Goal: Information Seeking & Learning: Check status

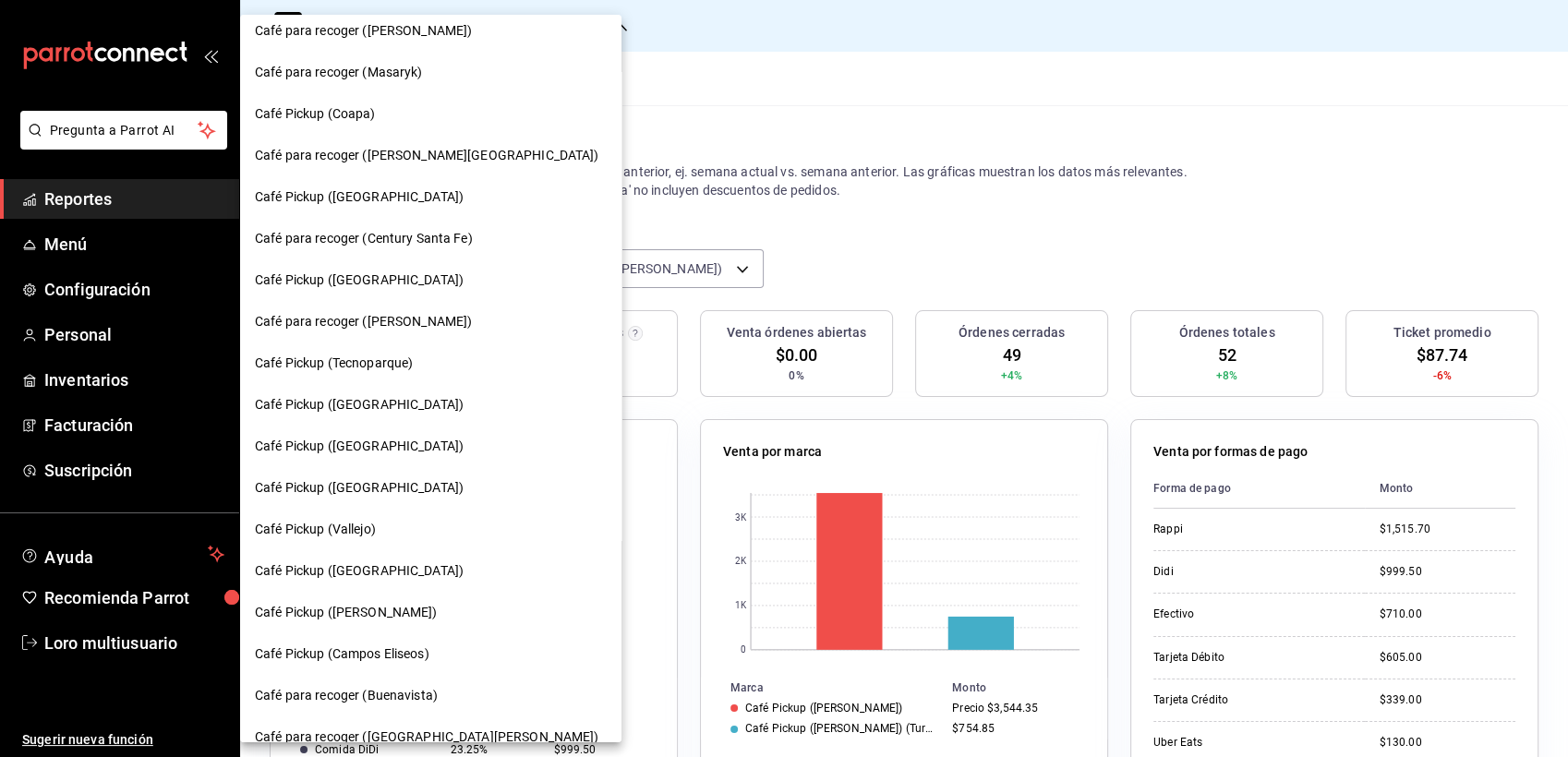
scroll to position [215, 0]
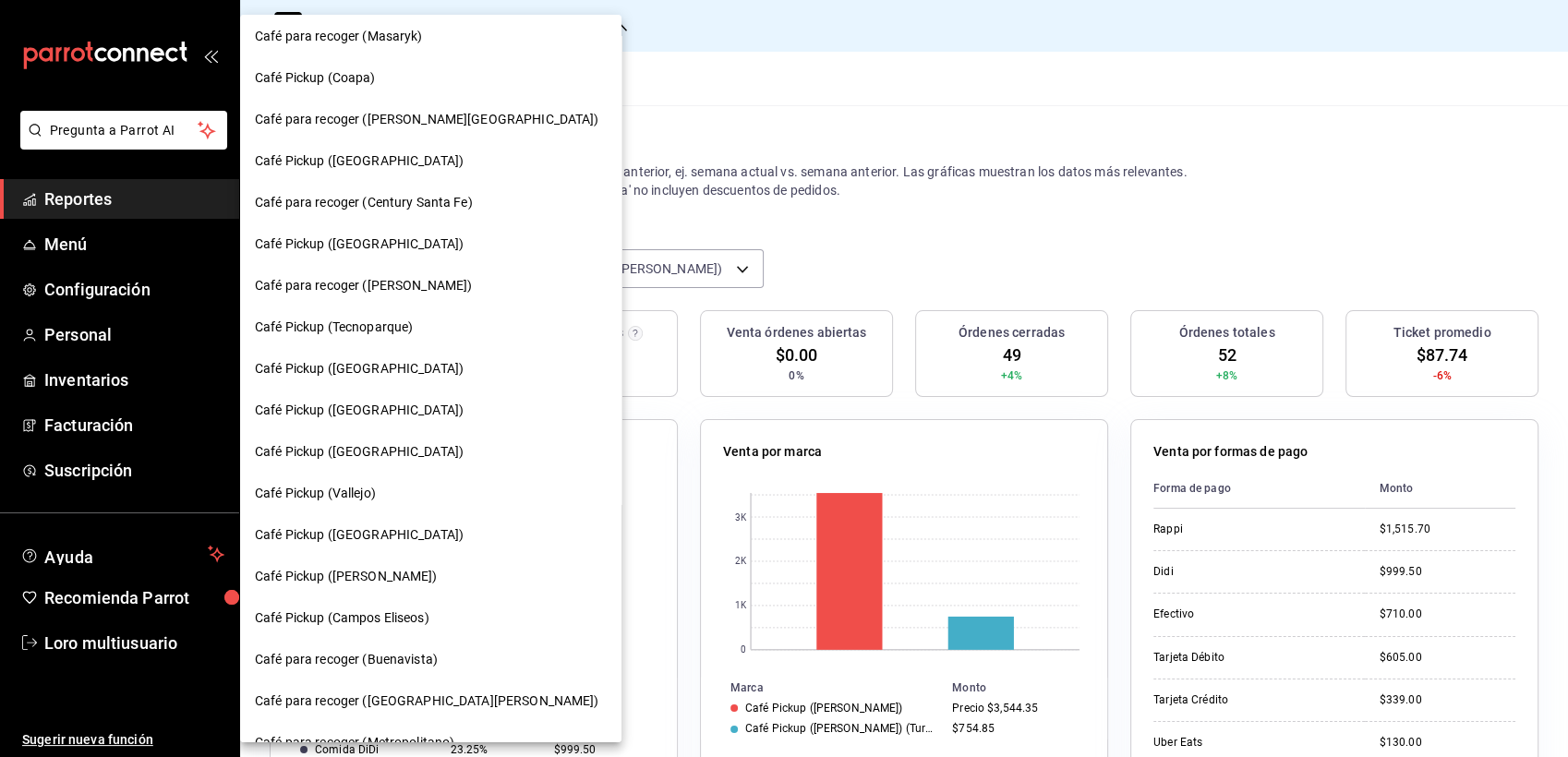
click at [365, 312] on div "Café Pickup (Tecnoparque)" at bounding box center [431, 328] width 382 height 42
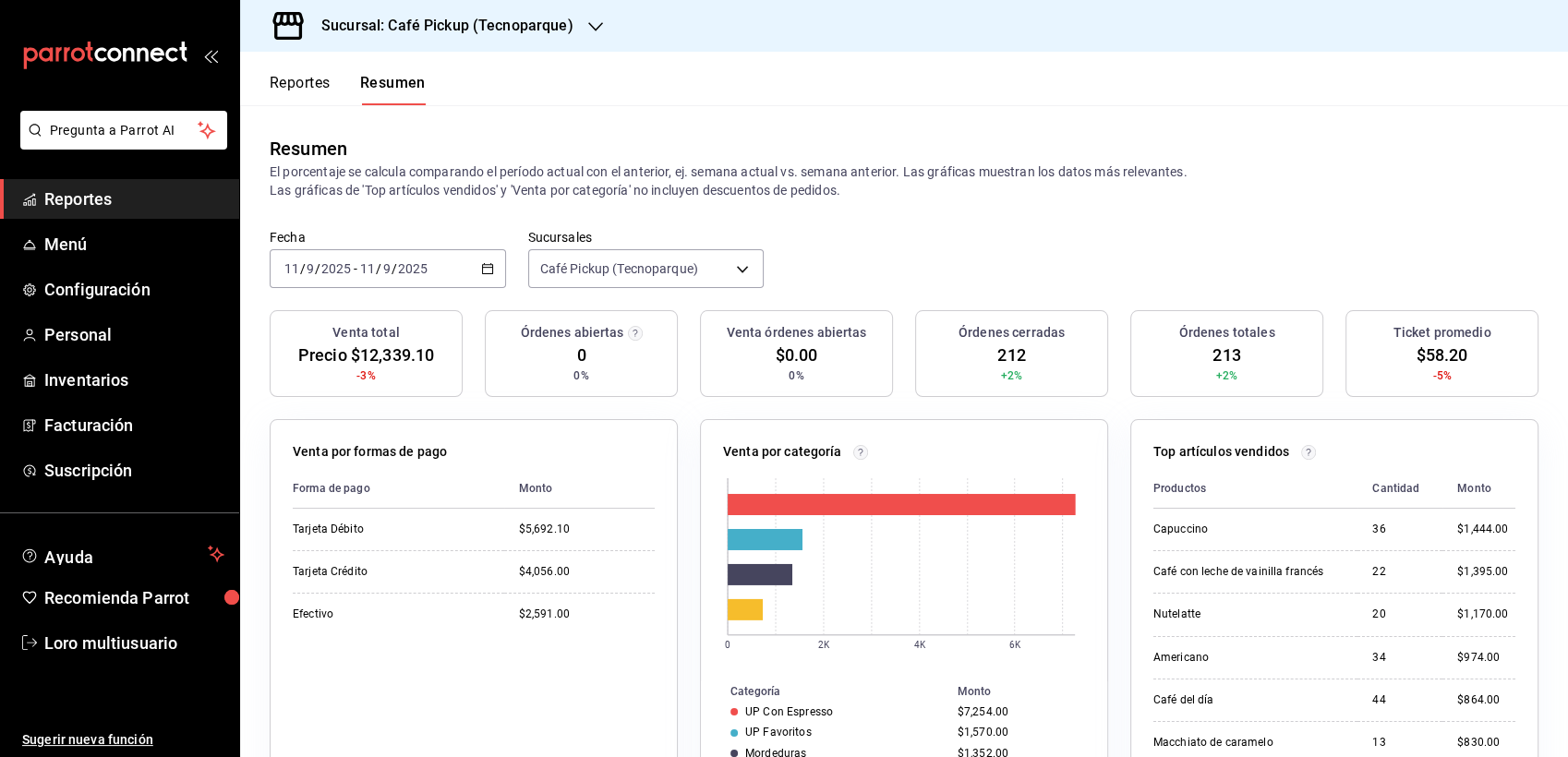
click at [412, 261] on input "2025" at bounding box center [412, 269] width 31 height 15
click at [428, 288] on div "Fecha [DATE] [DATE] - [DATE] [DATE] Sucursales Café Pickup (Tecnoparque) [objec…" at bounding box center [904, 270] width 1329 height 82
drag, startPoint x: 431, startPoint y: 286, endPoint x: 378, endPoint y: 283, distance: 53.1
click at [378, 283] on div "[DATE] [DATE] - [DATE] [DATE]" at bounding box center [387, 269] width 236 height 39
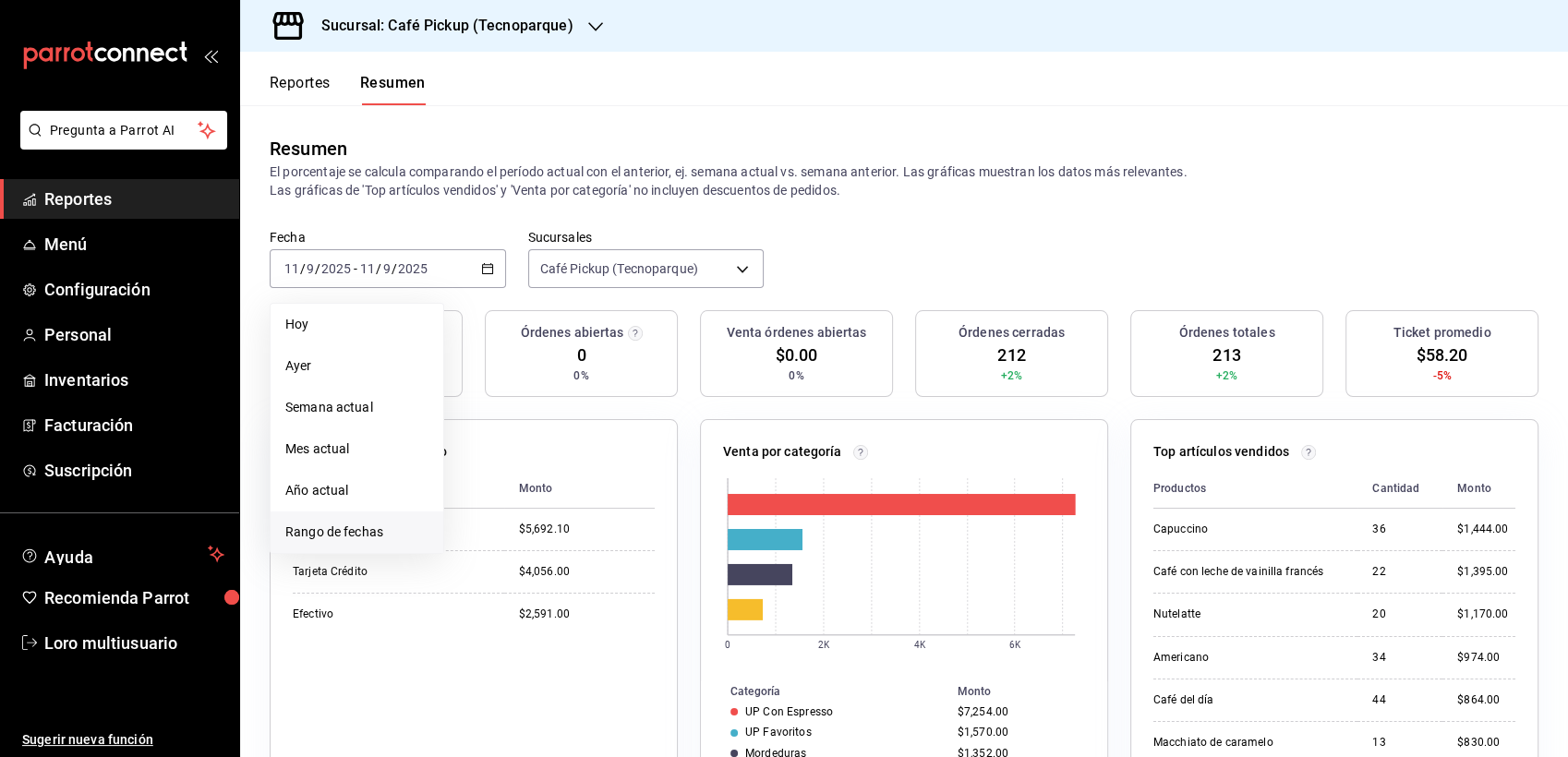
click at [351, 523] on span "Rango de fechas" at bounding box center [357, 532] width 143 height 19
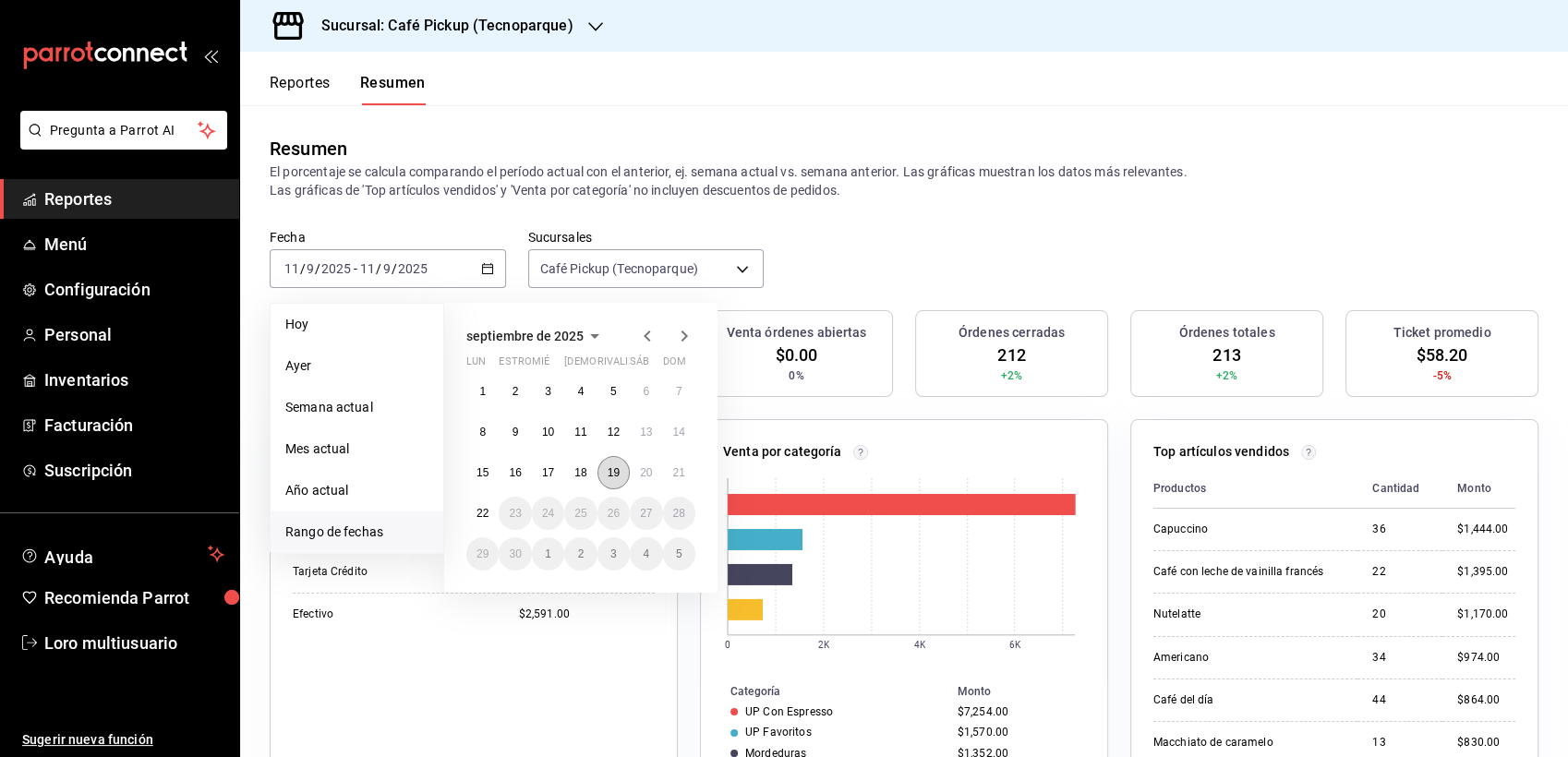
click at [606, 461] on button "19" at bounding box center [614, 472] width 32 height 33
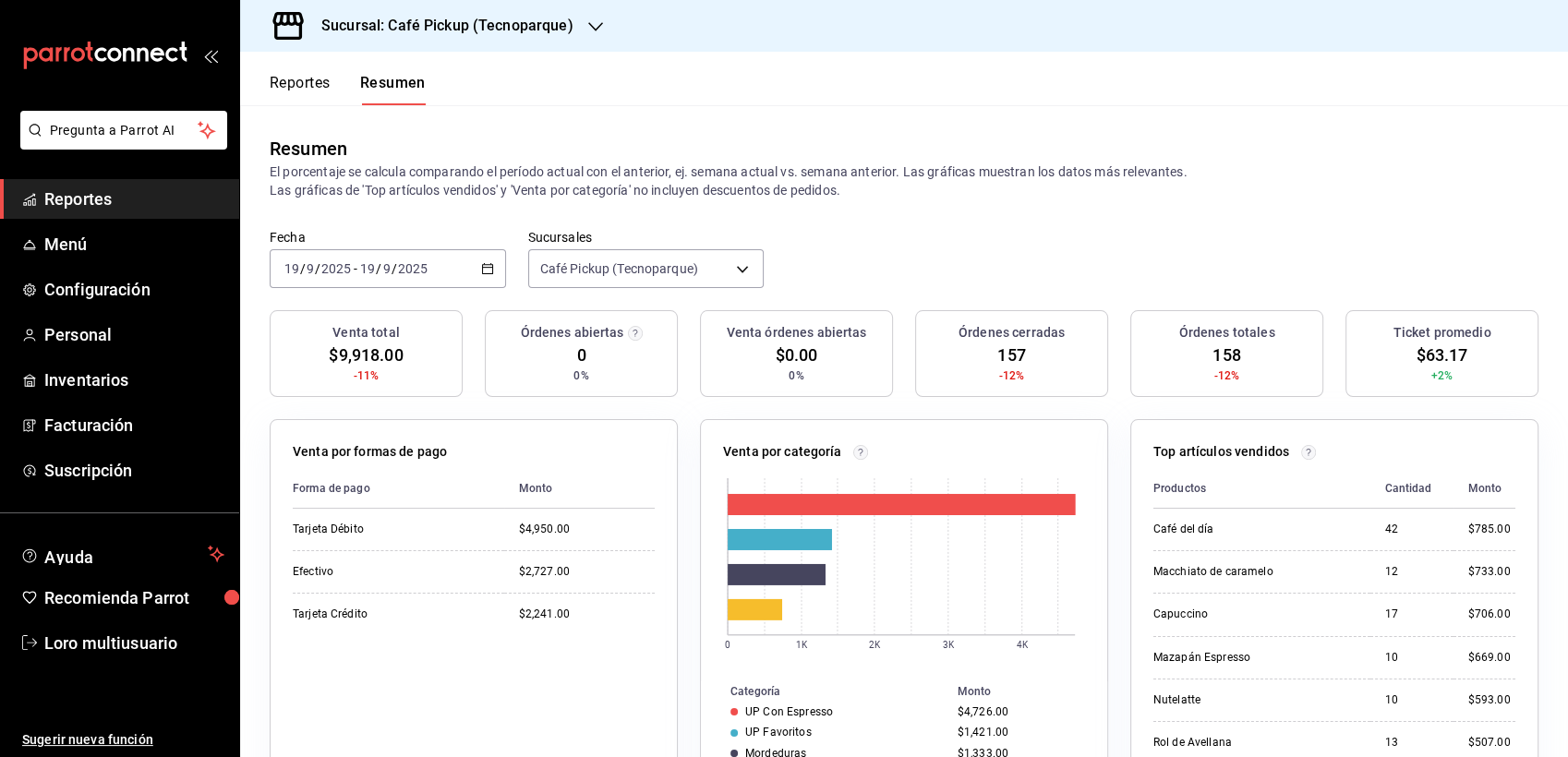
click at [358, 278] on div "[DATE] [DATE] - [DATE] [DATE]" at bounding box center [387, 269] width 236 height 39
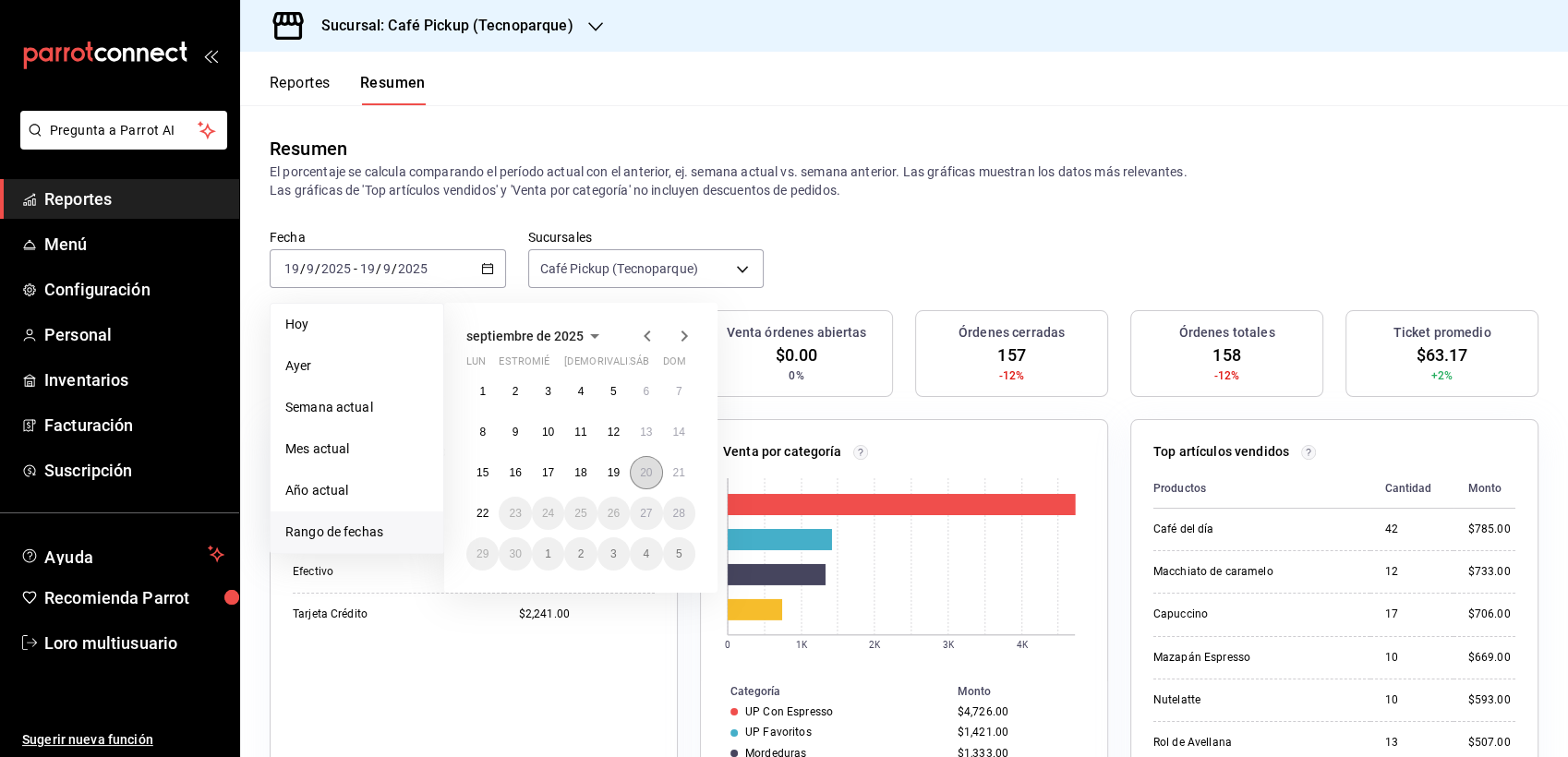
click at [651, 463] on button "20" at bounding box center [646, 472] width 32 height 33
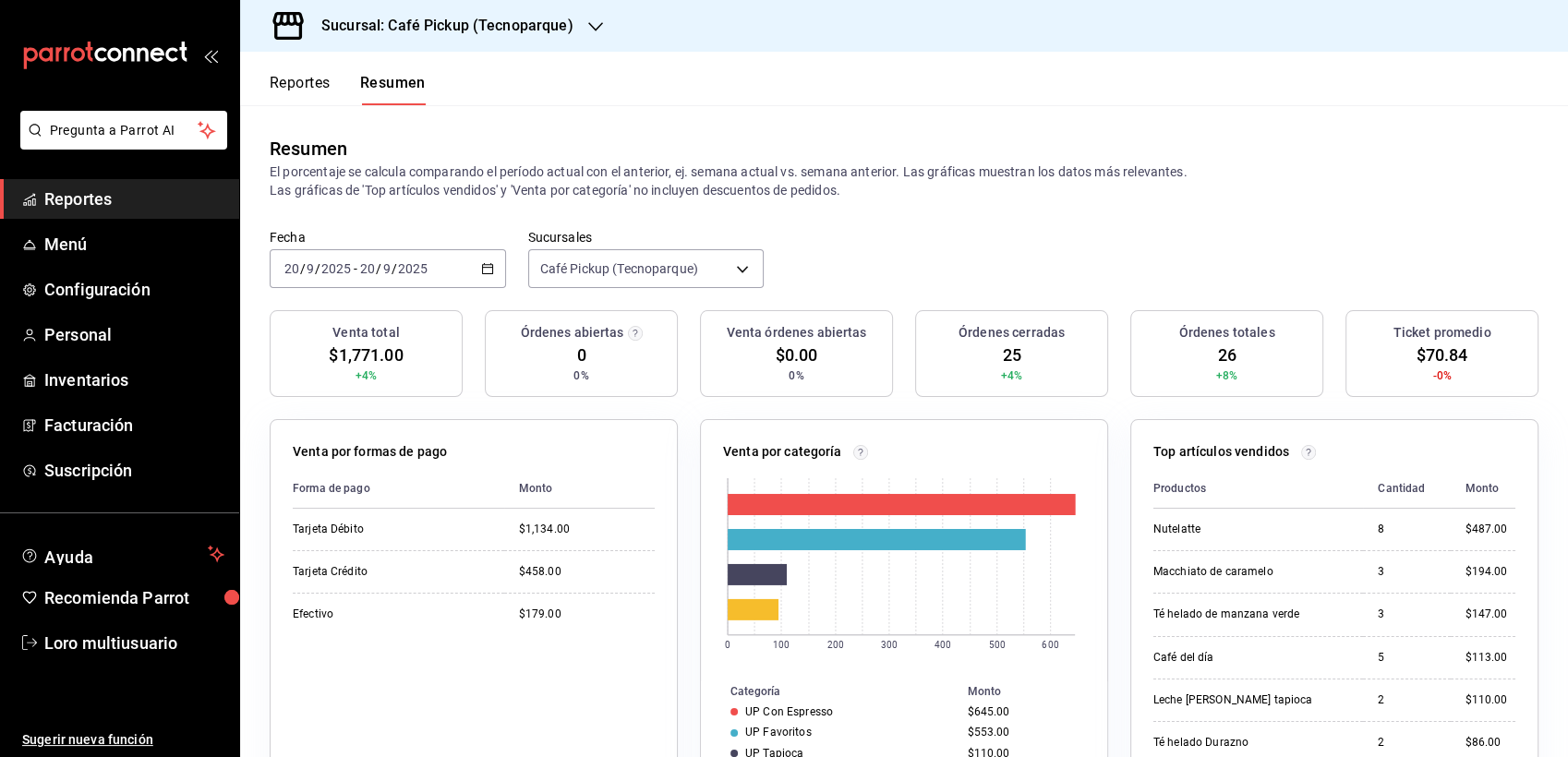
click at [407, 271] on input "2025" at bounding box center [412, 269] width 31 height 15
click at [519, 193] on p "El porcentaje se calcula comparando el período actual con el anterior, ej. sema…" at bounding box center [904, 180] width 1269 height 37
click at [366, 270] on input "20" at bounding box center [368, 269] width 17 height 15
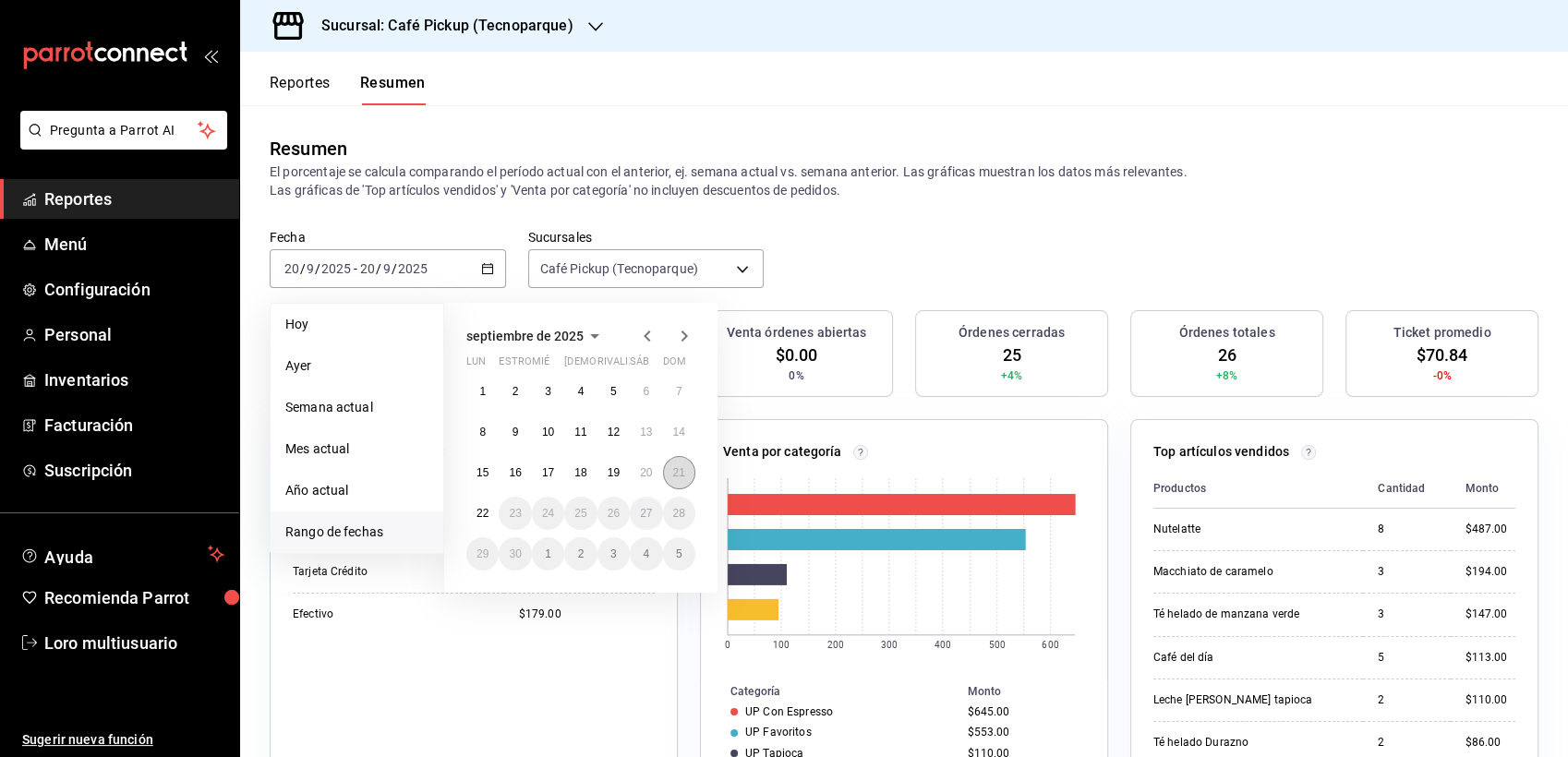
click at [669, 466] on button "21" at bounding box center [679, 472] width 32 height 33
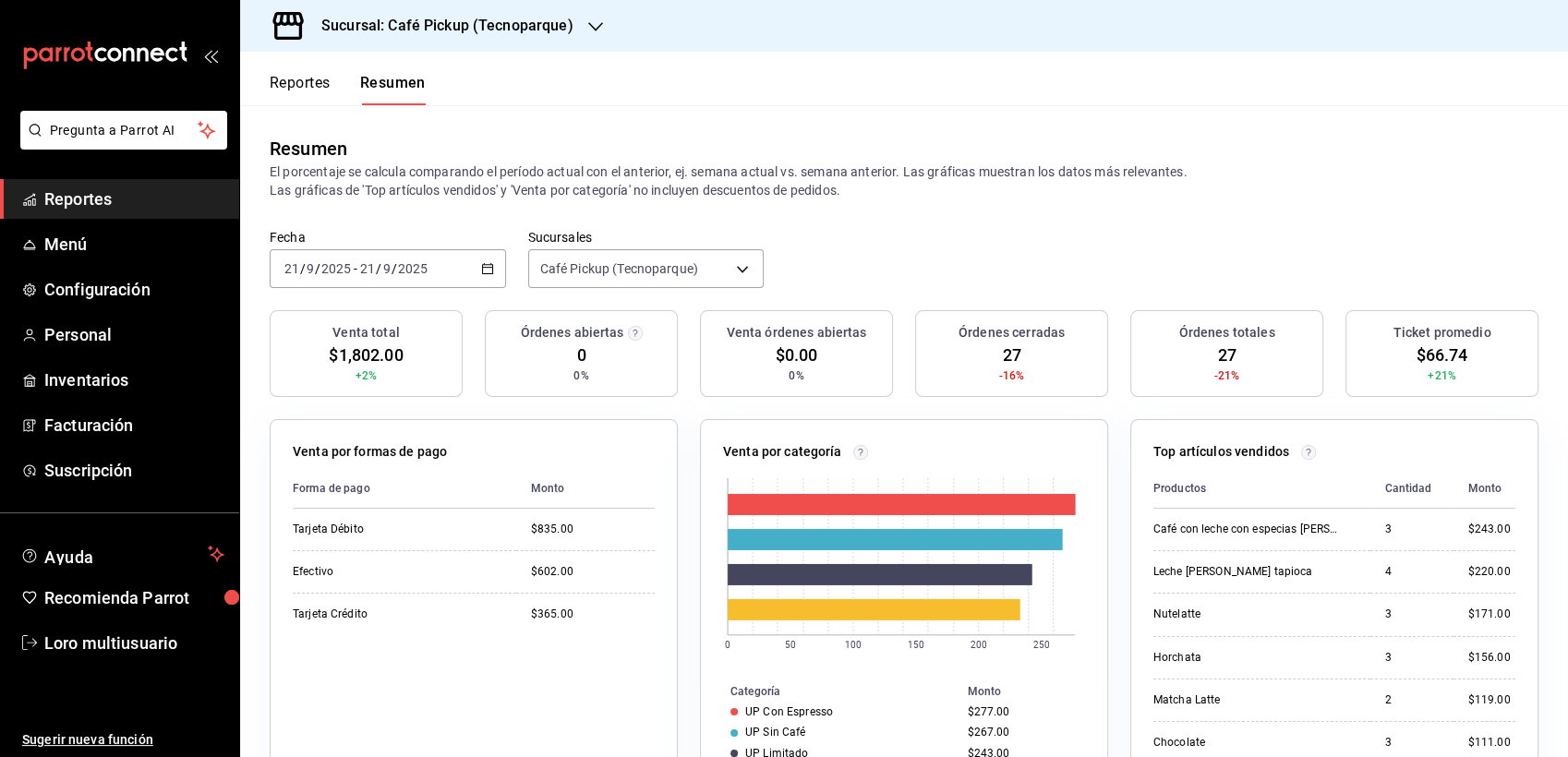
click at [601, 36] on div "Sucursal: Café Pickup (Tecnoparque)" at bounding box center [432, 26] width 355 height 51
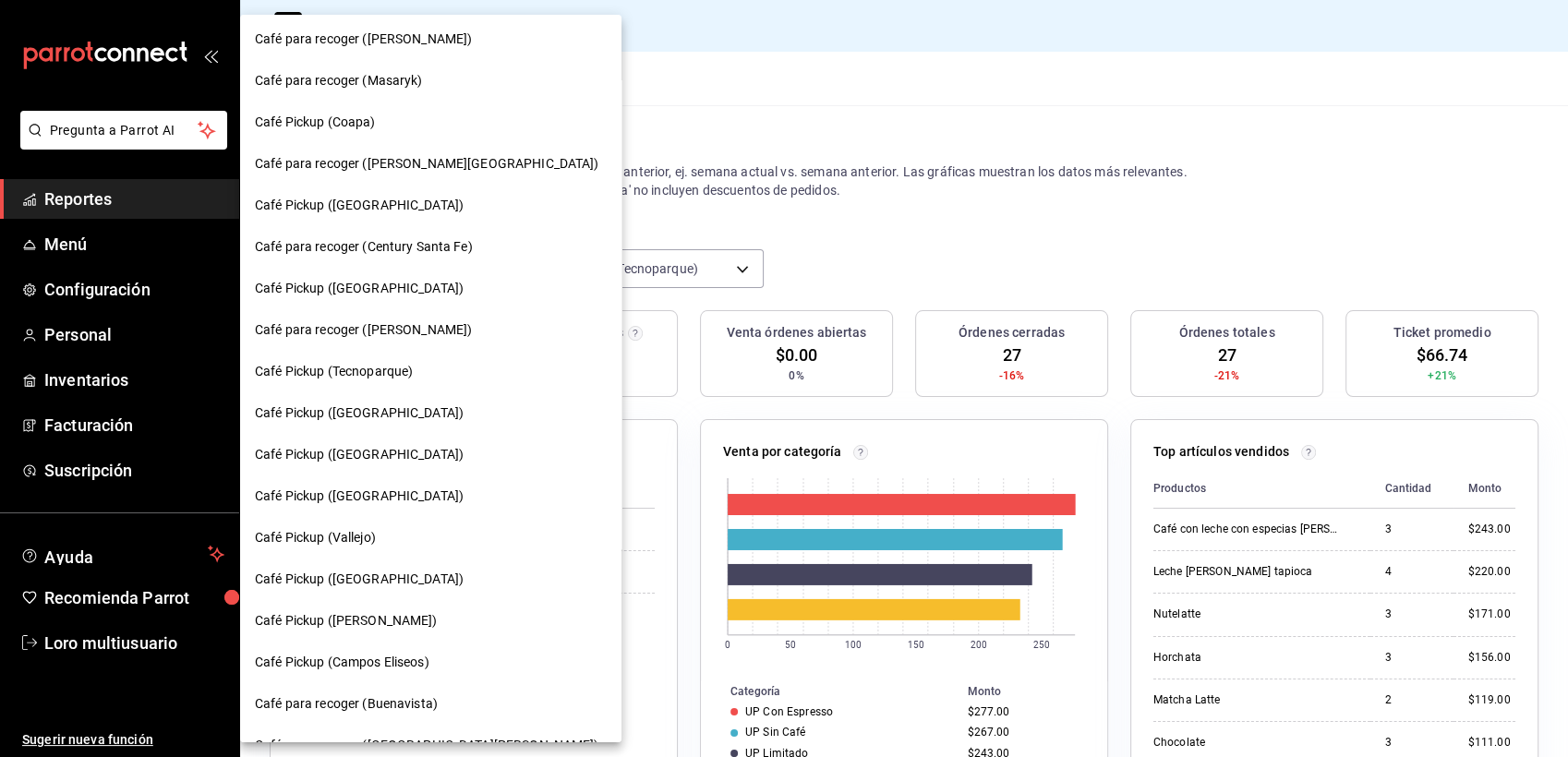
scroll to position [205, 0]
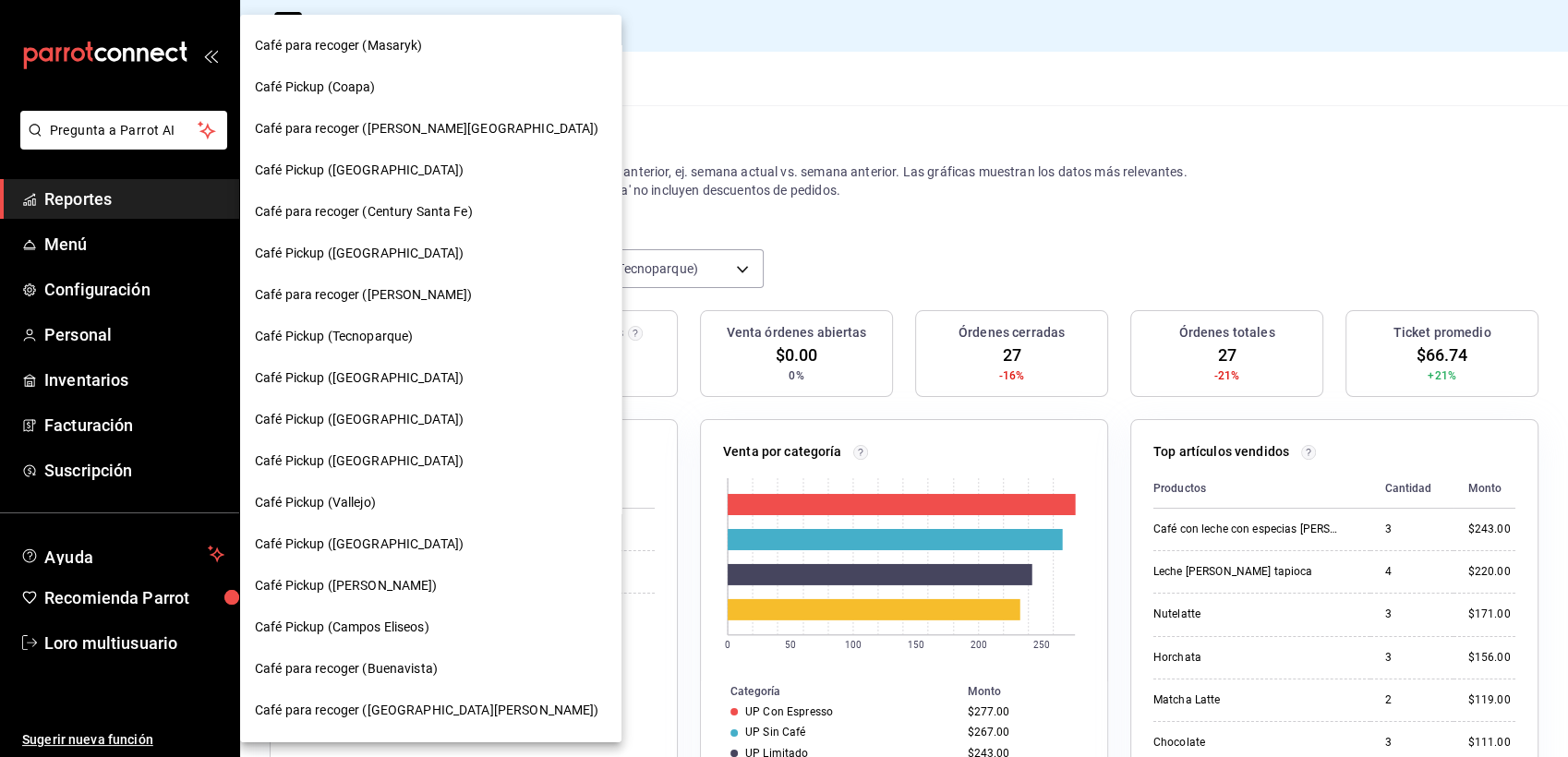
click at [349, 505] on span "Café Pickup (Vallejo)" at bounding box center [314, 502] width 121 height 19
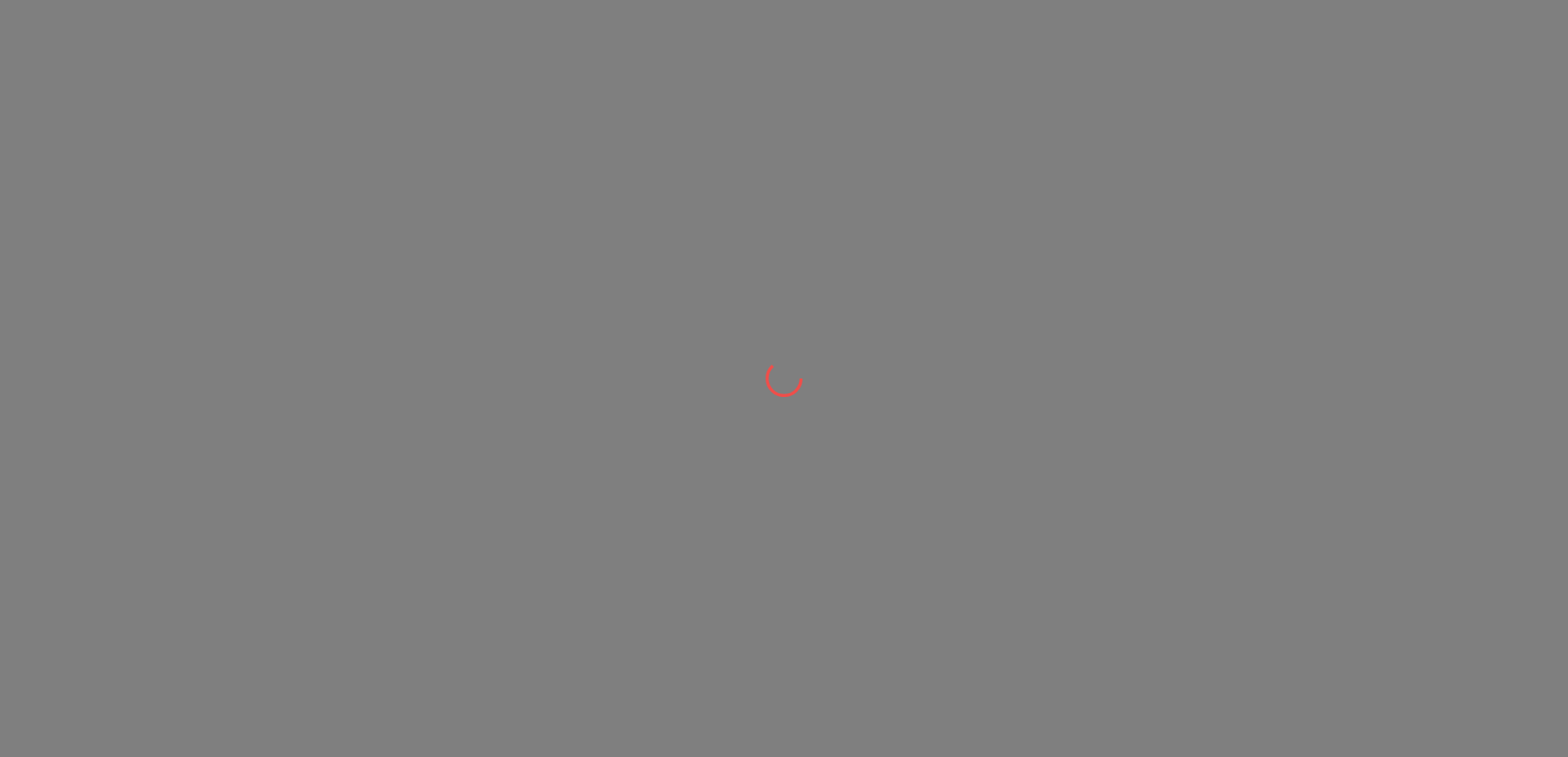
click at [354, 508] on div at bounding box center [784, 378] width 1568 height 757
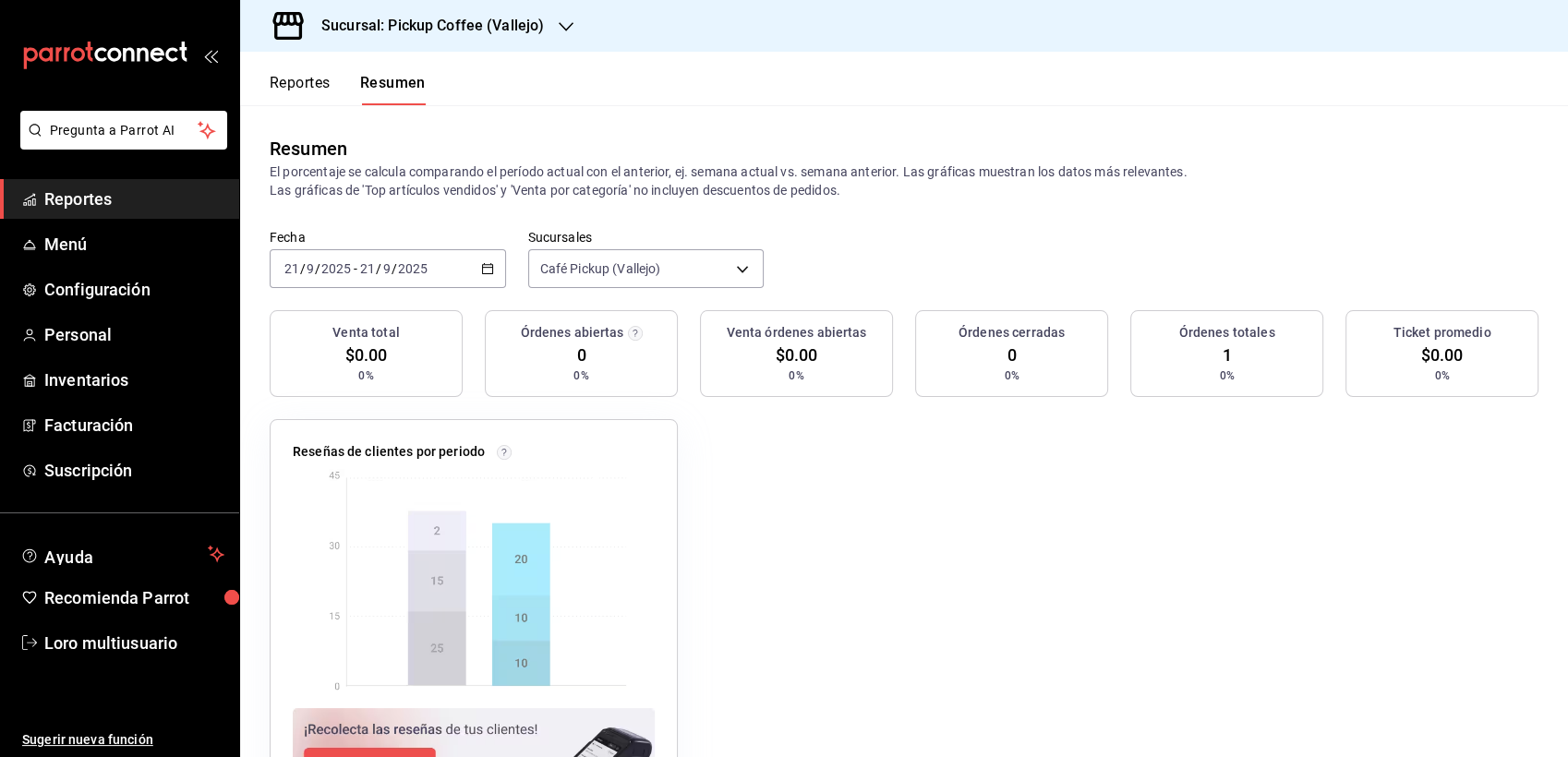
click at [489, 272] on div "[DATE] [DATE] - [DATE] [DATE]" at bounding box center [387, 269] width 236 height 39
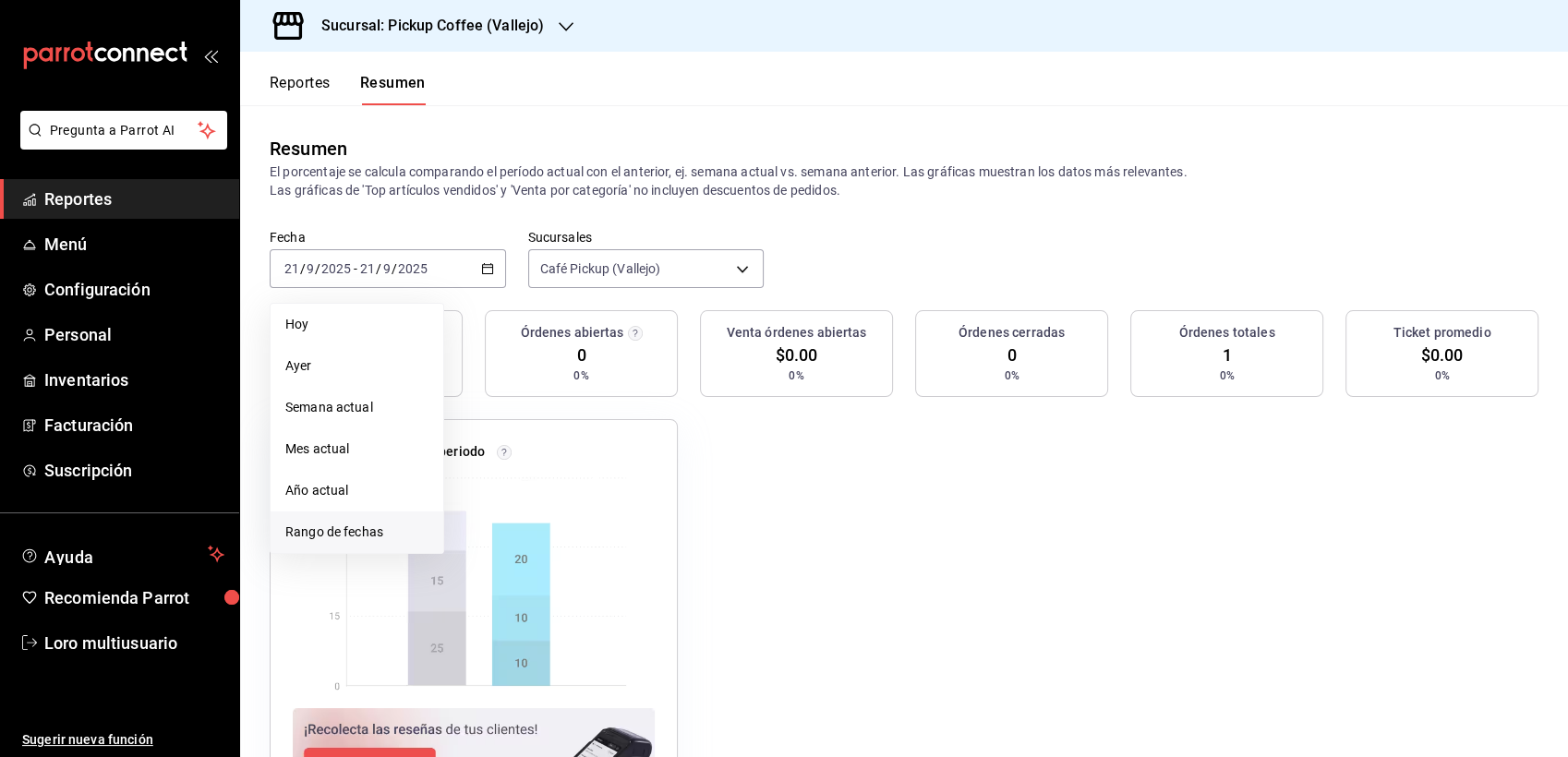
click at [346, 536] on span "Rango de fechas" at bounding box center [357, 532] width 143 height 19
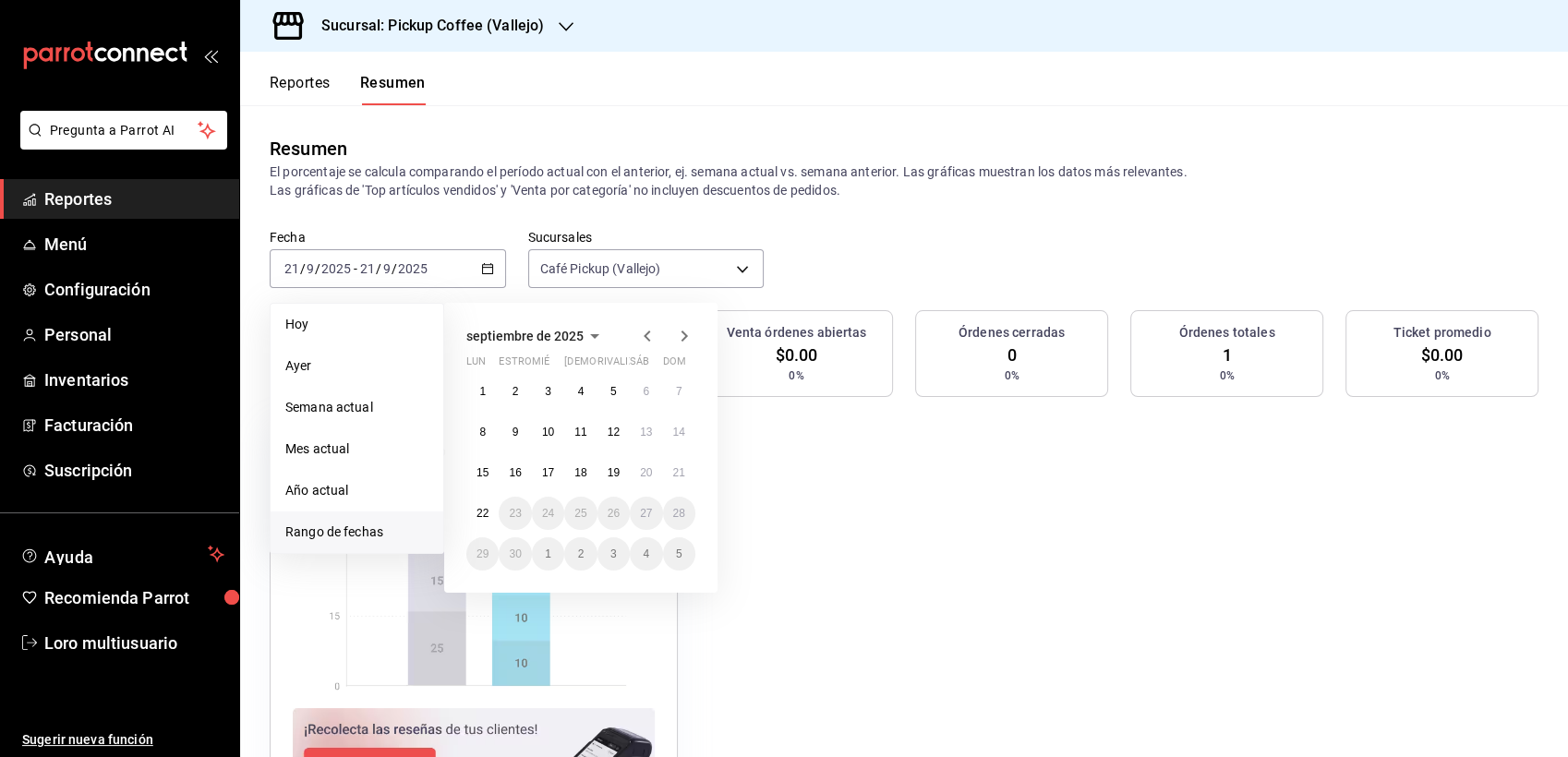
drag, startPoint x: 649, startPoint y: 331, endPoint x: 659, endPoint y: 311, distance: 22.4
click at [649, 331] on icon "button" at bounding box center [647, 335] width 22 height 22
click at [659, 311] on div "agosto de 2025 [PERSON_NAME] estropear [PERSON_NAME] rivalizar sáb dom 28 29 30…" at bounding box center [581, 447] width 274 height 290
click at [562, 348] on div "agosto de 2025 [PERSON_NAME] estropear [PERSON_NAME] rivalizar sáb dom 28 29 30…" at bounding box center [581, 447] width 274 height 290
click at [558, 342] on icon "button" at bounding box center [567, 335] width 22 height 22
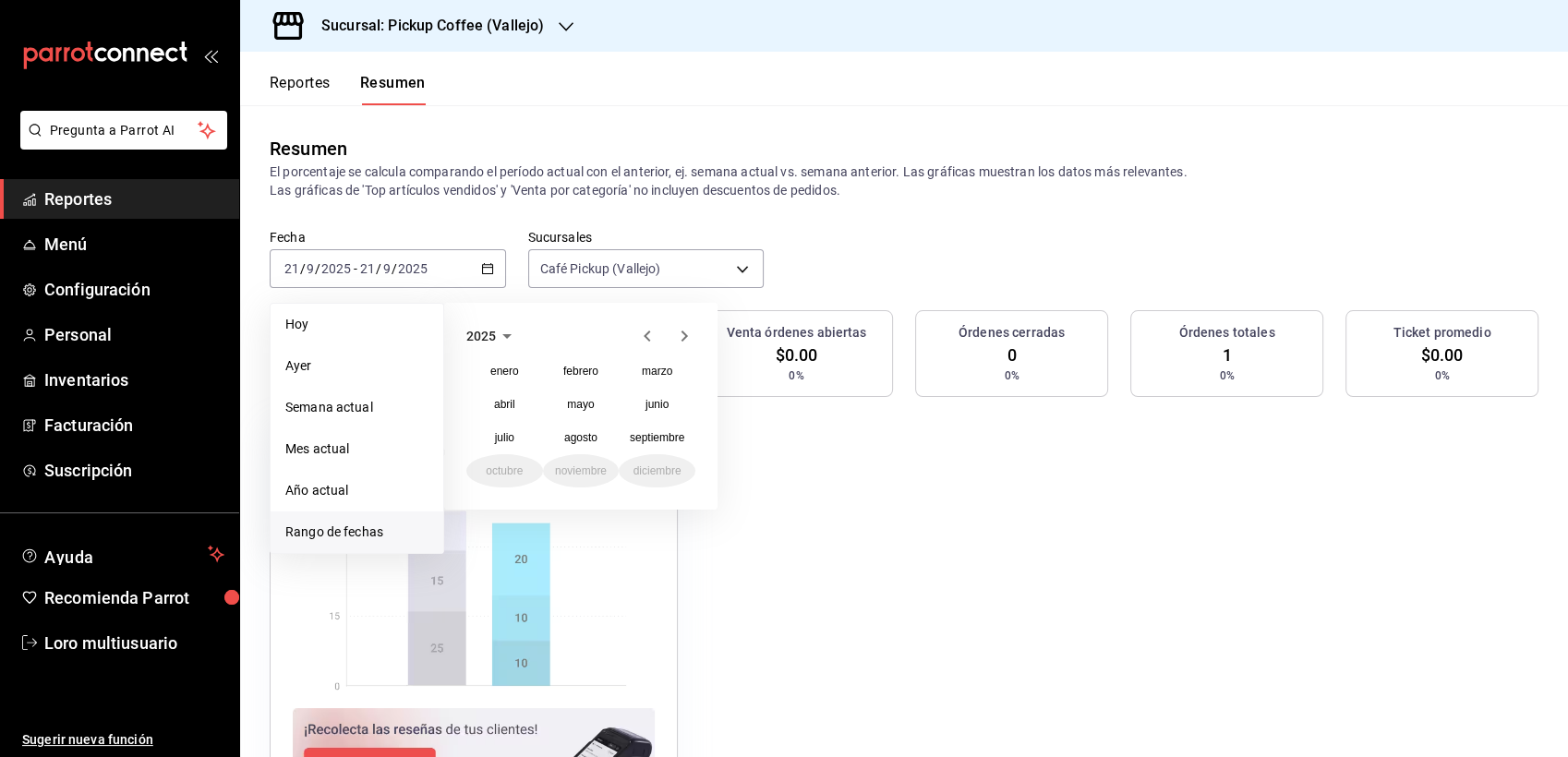
click at [652, 344] on icon "button" at bounding box center [647, 335] width 22 height 22
click at [694, 337] on icon "button" at bounding box center [684, 335] width 22 height 22
click at [680, 327] on icon "button" at bounding box center [684, 335] width 22 height 22
click at [654, 344] on icon "button" at bounding box center [647, 335] width 22 height 22
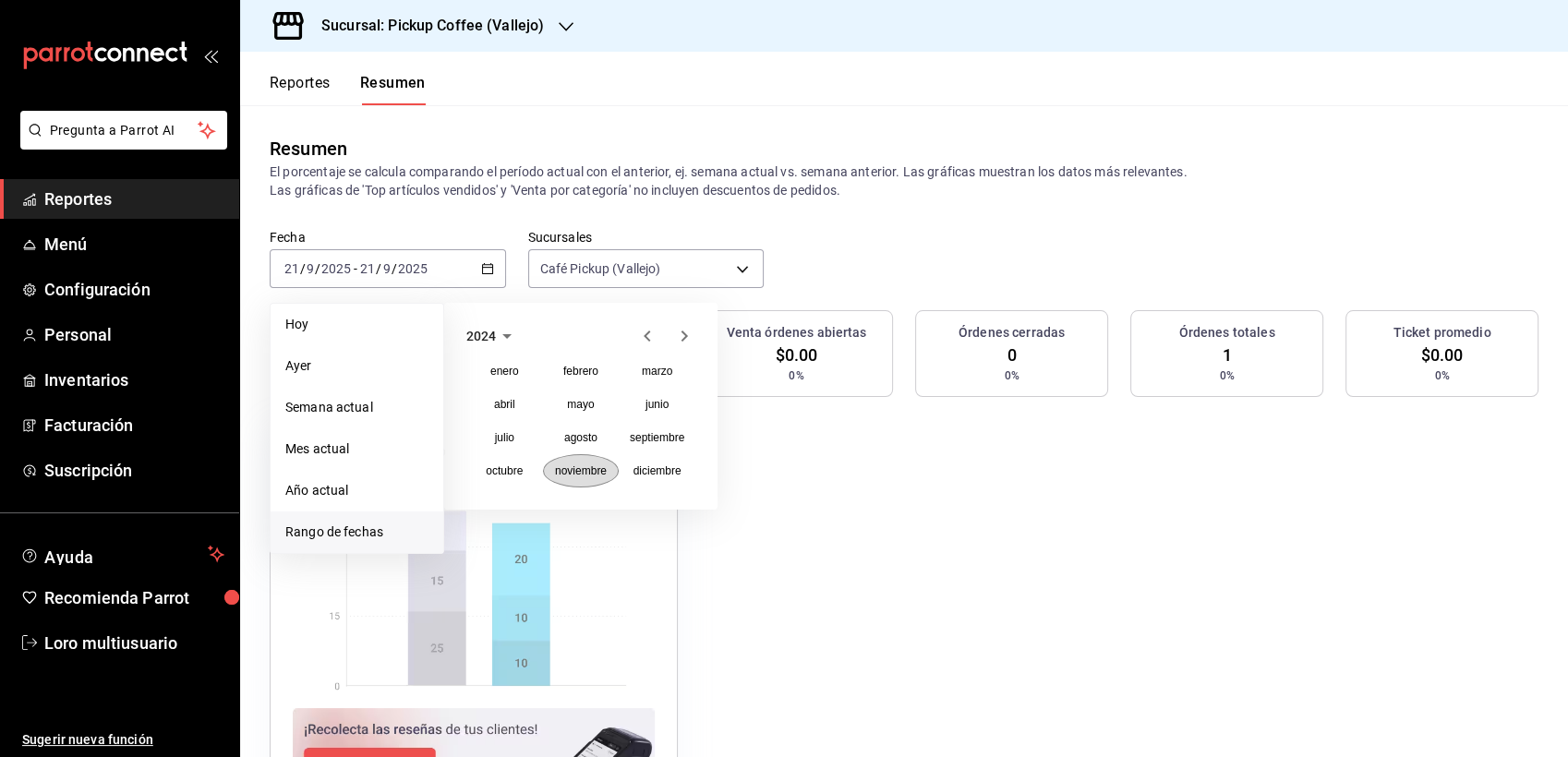
click at [595, 469] on abbr "noviembre" at bounding box center [580, 471] width 51 height 13
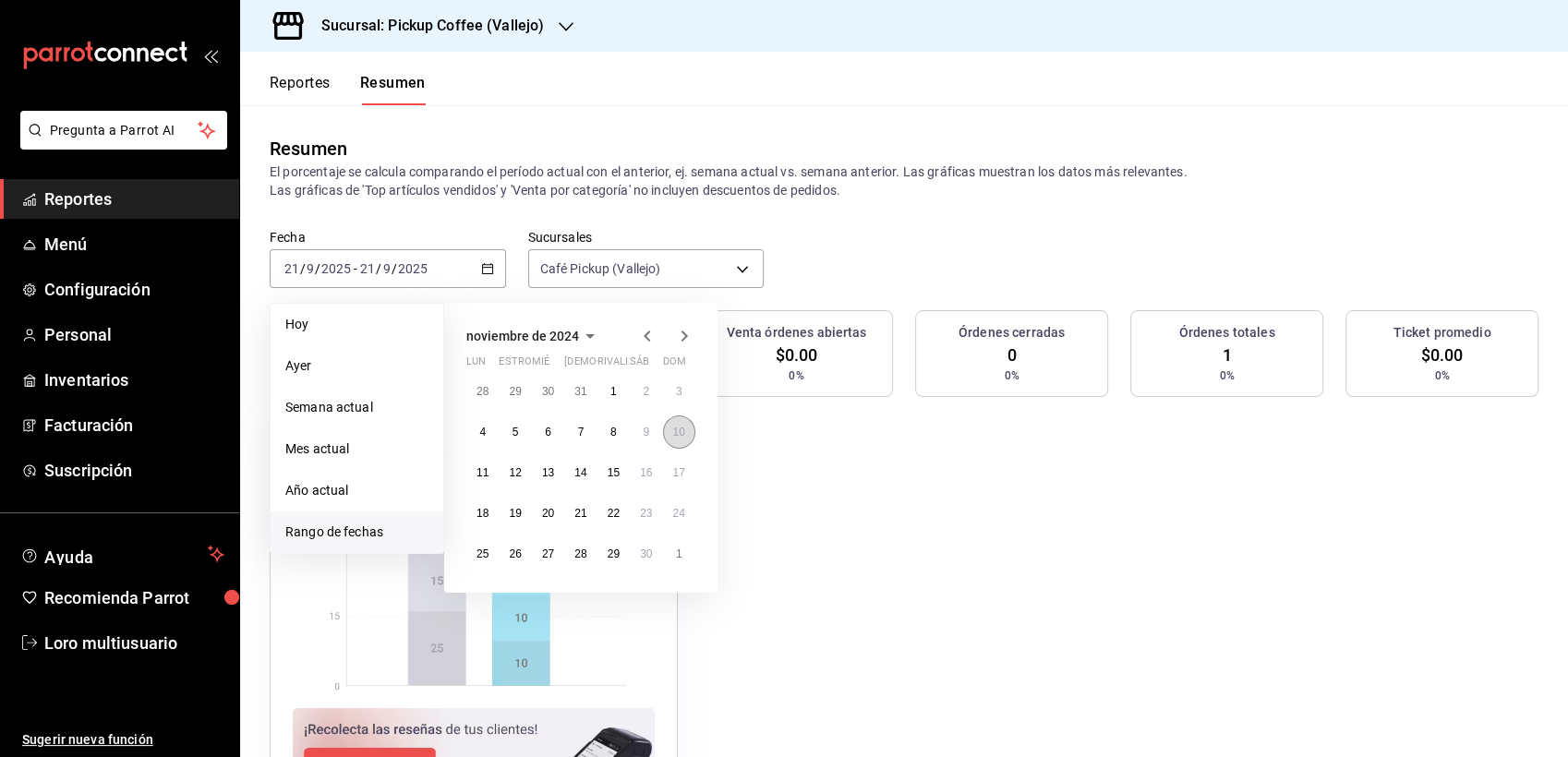
drag, startPoint x: 720, startPoint y: 397, endPoint x: 667, endPoint y: 424, distance: 59.5
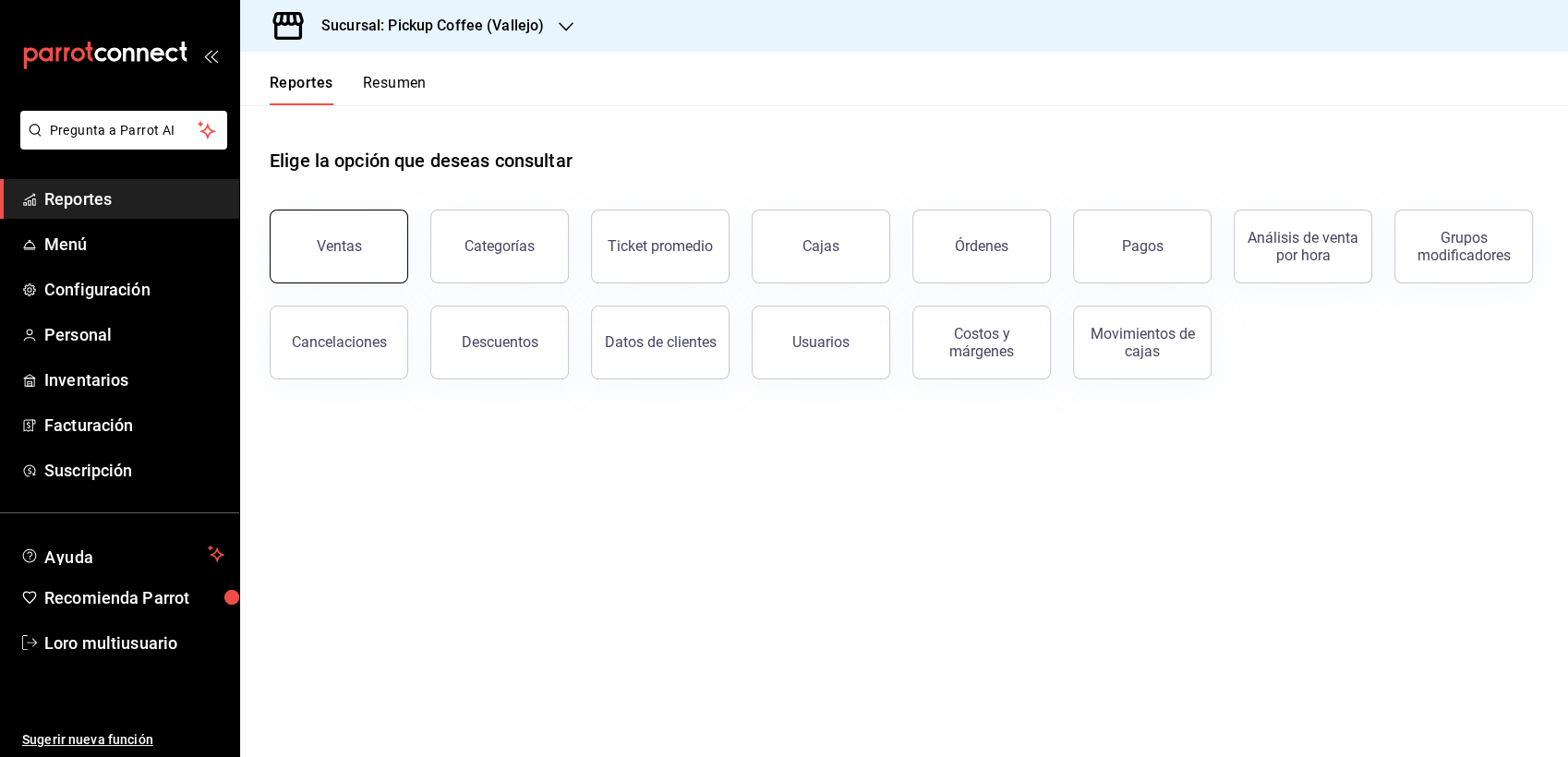
click at [332, 233] on button "Ventas" at bounding box center [339, 247] width 139 height 74
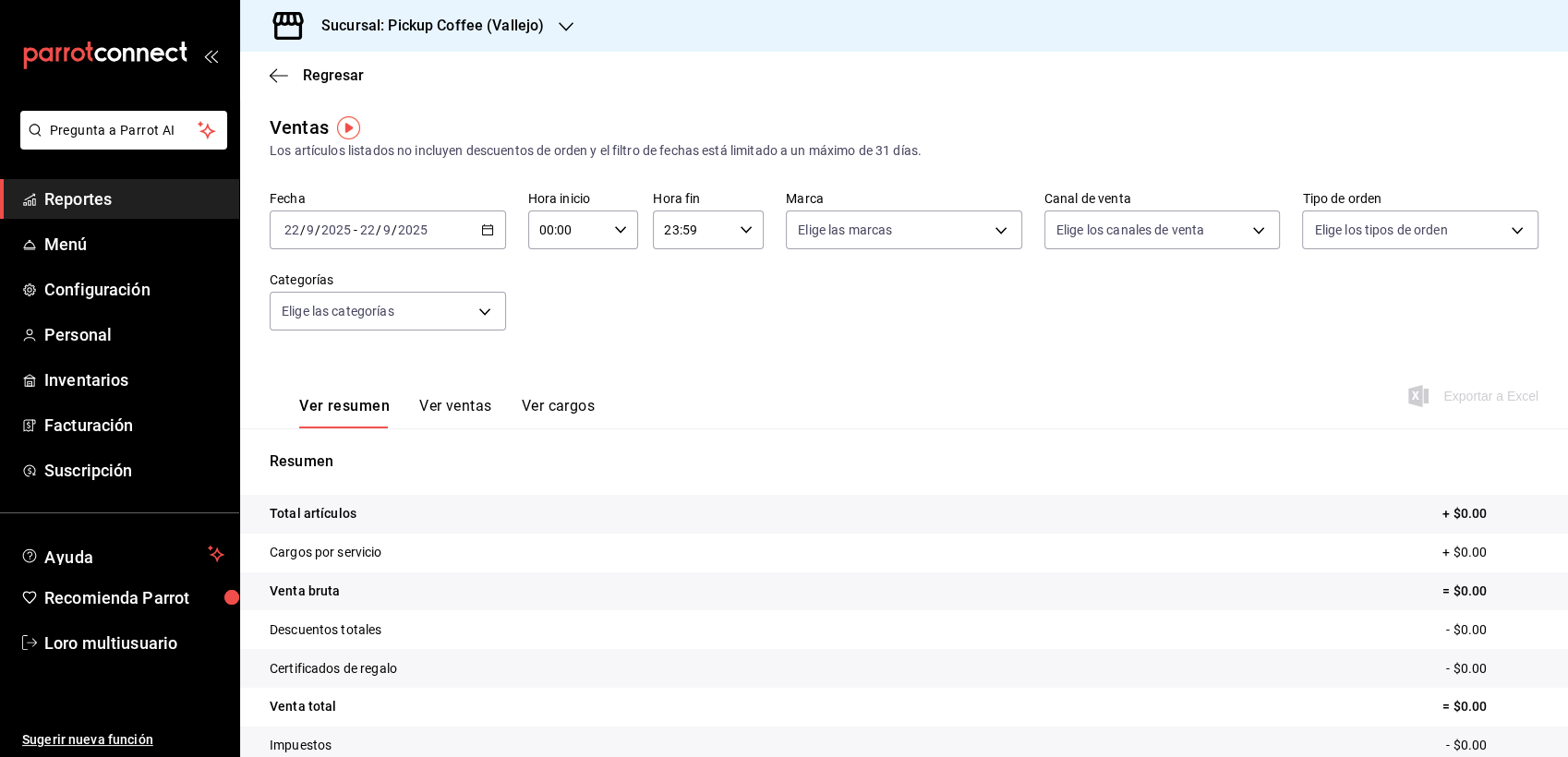
click at [488, 237] on div "[DATE] [DATE] - [DATE] [DATE]" at bounding box center [387, 230] width 236 height 39
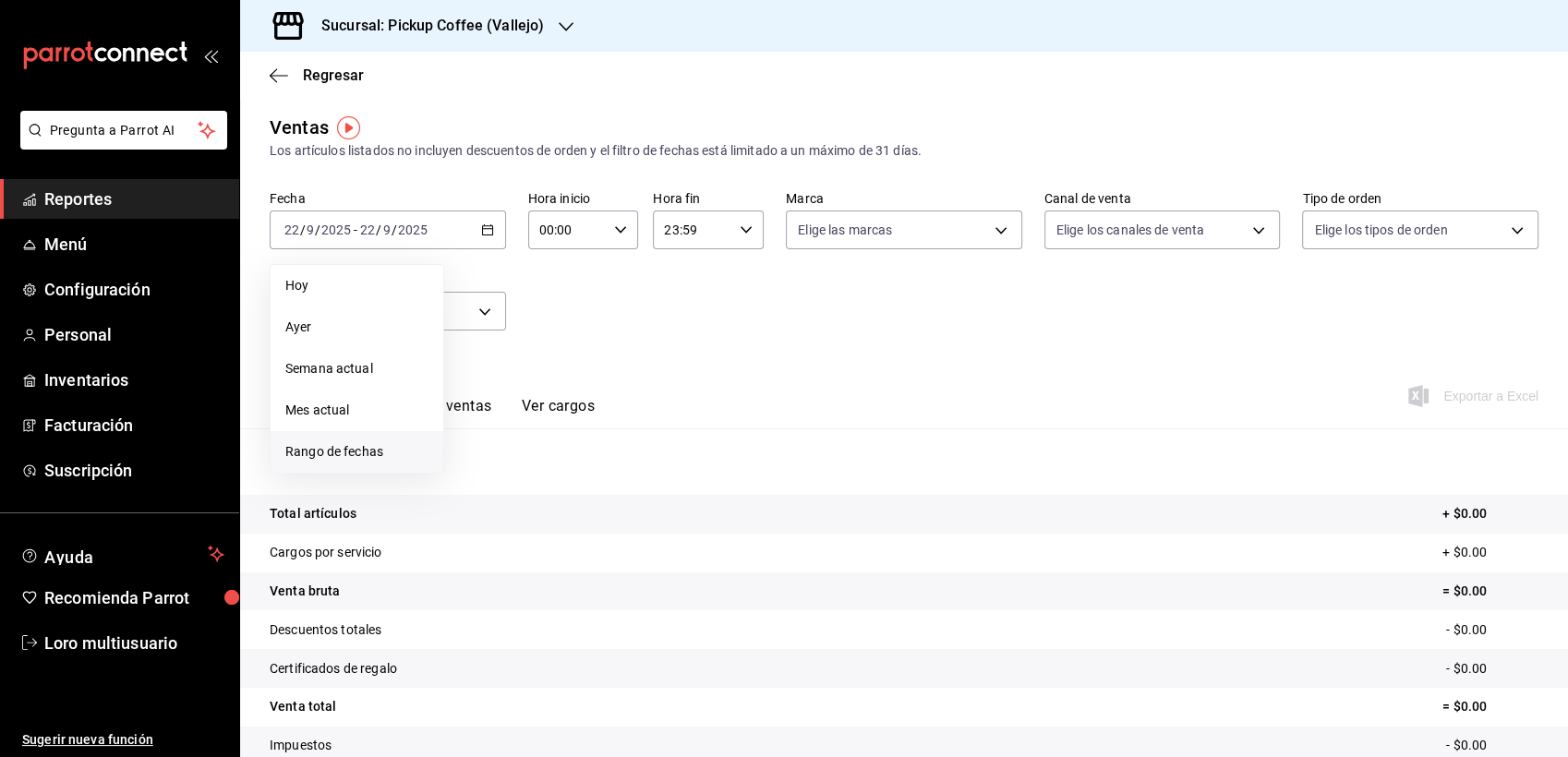
click at [368, 447] on span "Rango de fechas" at bounding box center [357, 452] width 143 height 19
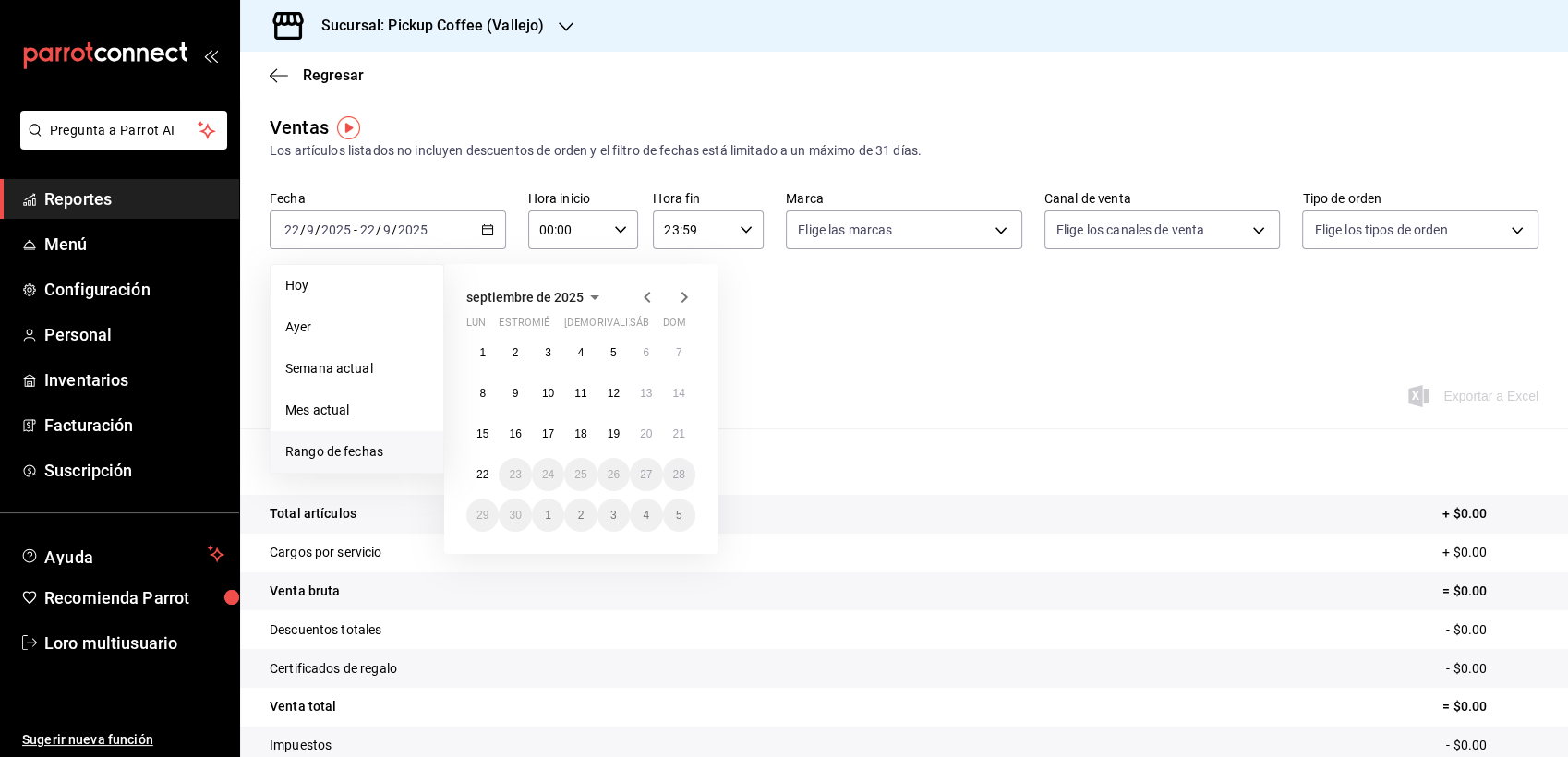
click at [643, 287] on icon "button" at bounding box center [647, 296] width 22 height 22
click at [631, 309] on div "[PERSON_NAME] de 2025 [PERSON_NAME] estropear [PERSON_NAME] rivalizar sáb dom 3…" at bounding box center [581, 412] width 274 height 297
click at [651, 290] on icon "button" at bounding box center [647, 300] width 22 height 22
click at [644, 293] on icon "button" at bounding box center [647, 296] width 22 height 22
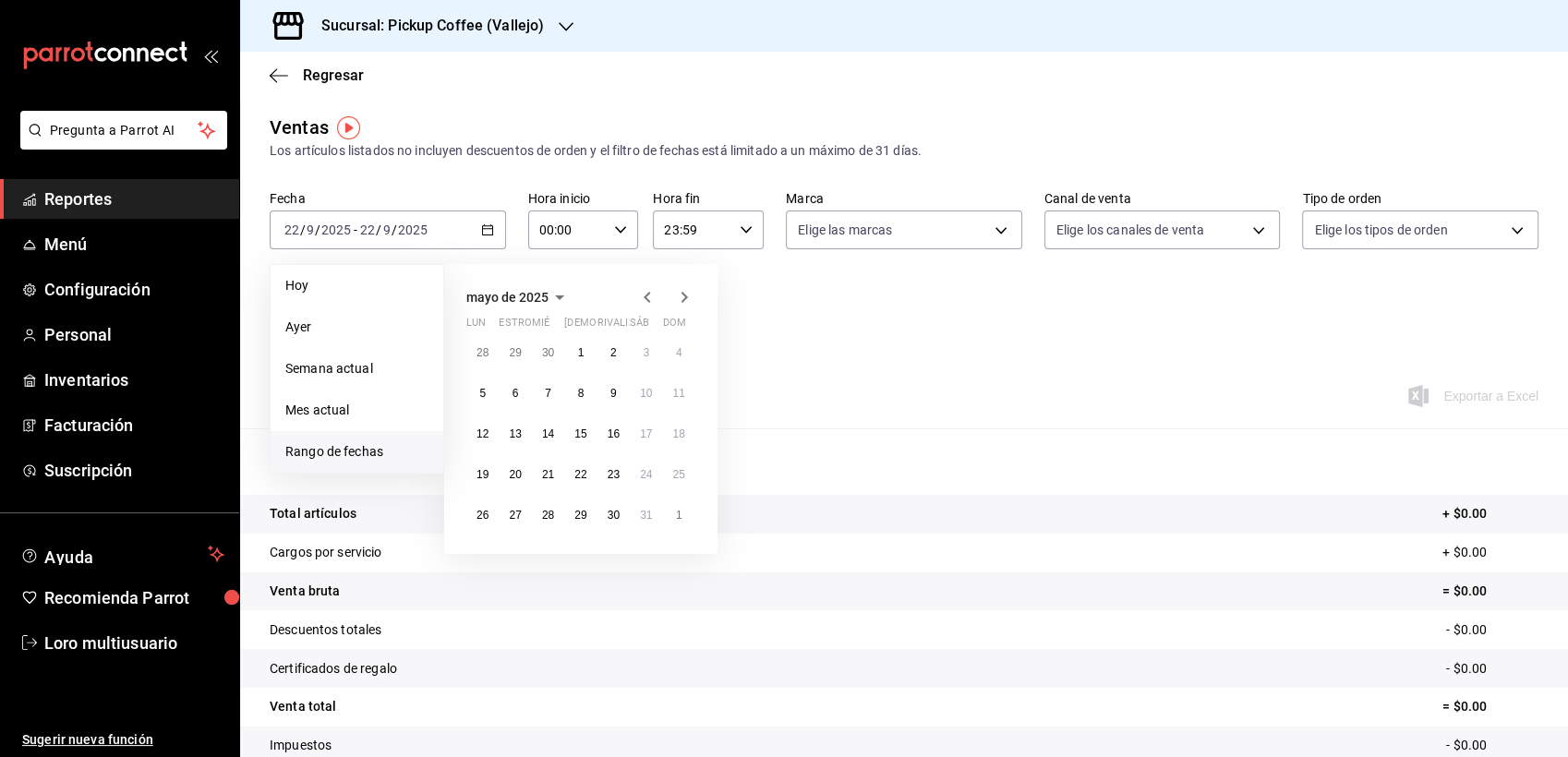
click at [644, 292] on icon "button" at bounding box center [647, 296] width 22 height 22
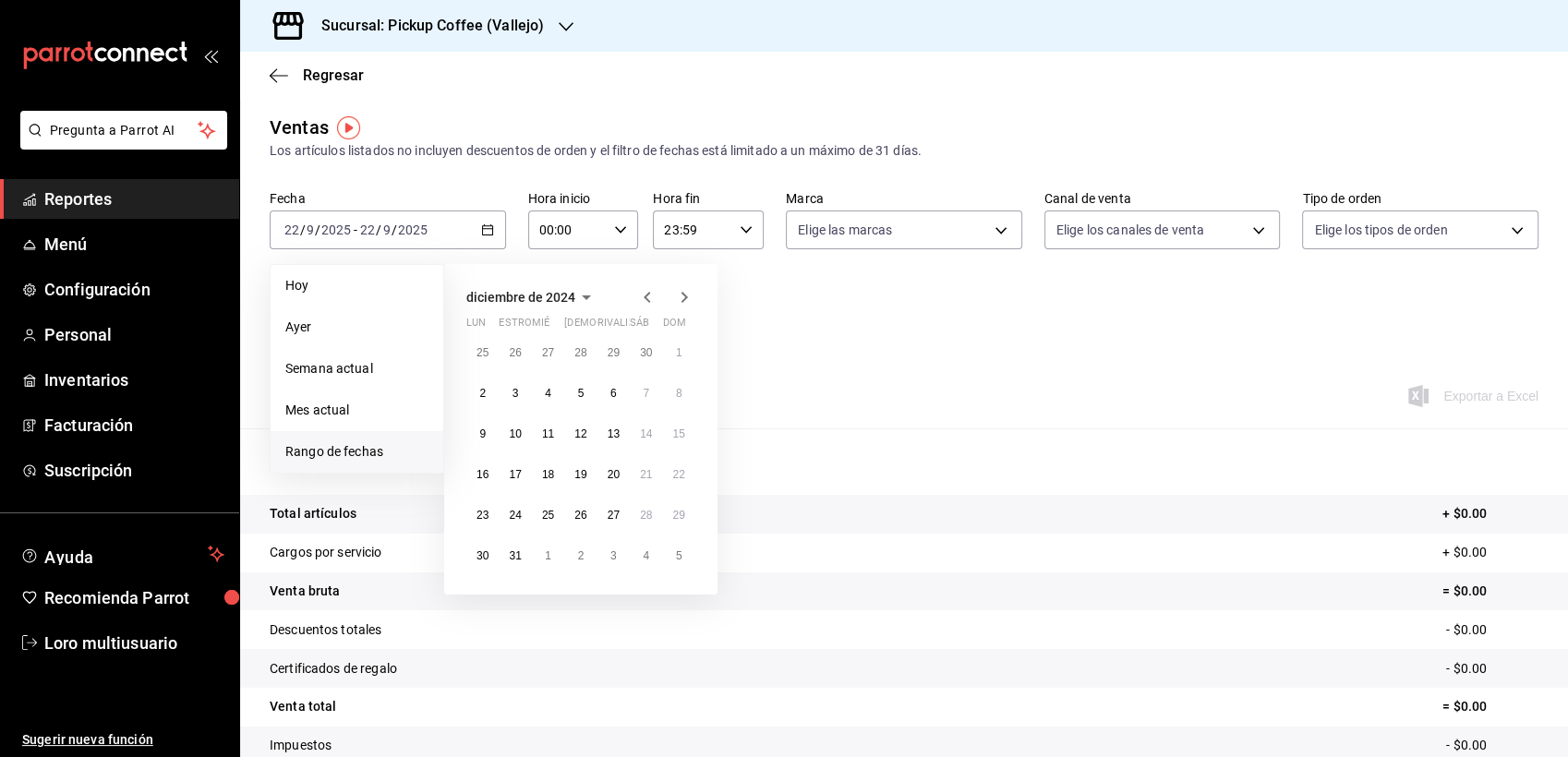
click at [644, 292] on icon "button" at bounding box center [647, 296] width 22 height 22
click at [586, 401] on button "7" at bounding box center [580, 393] width 32 height 33
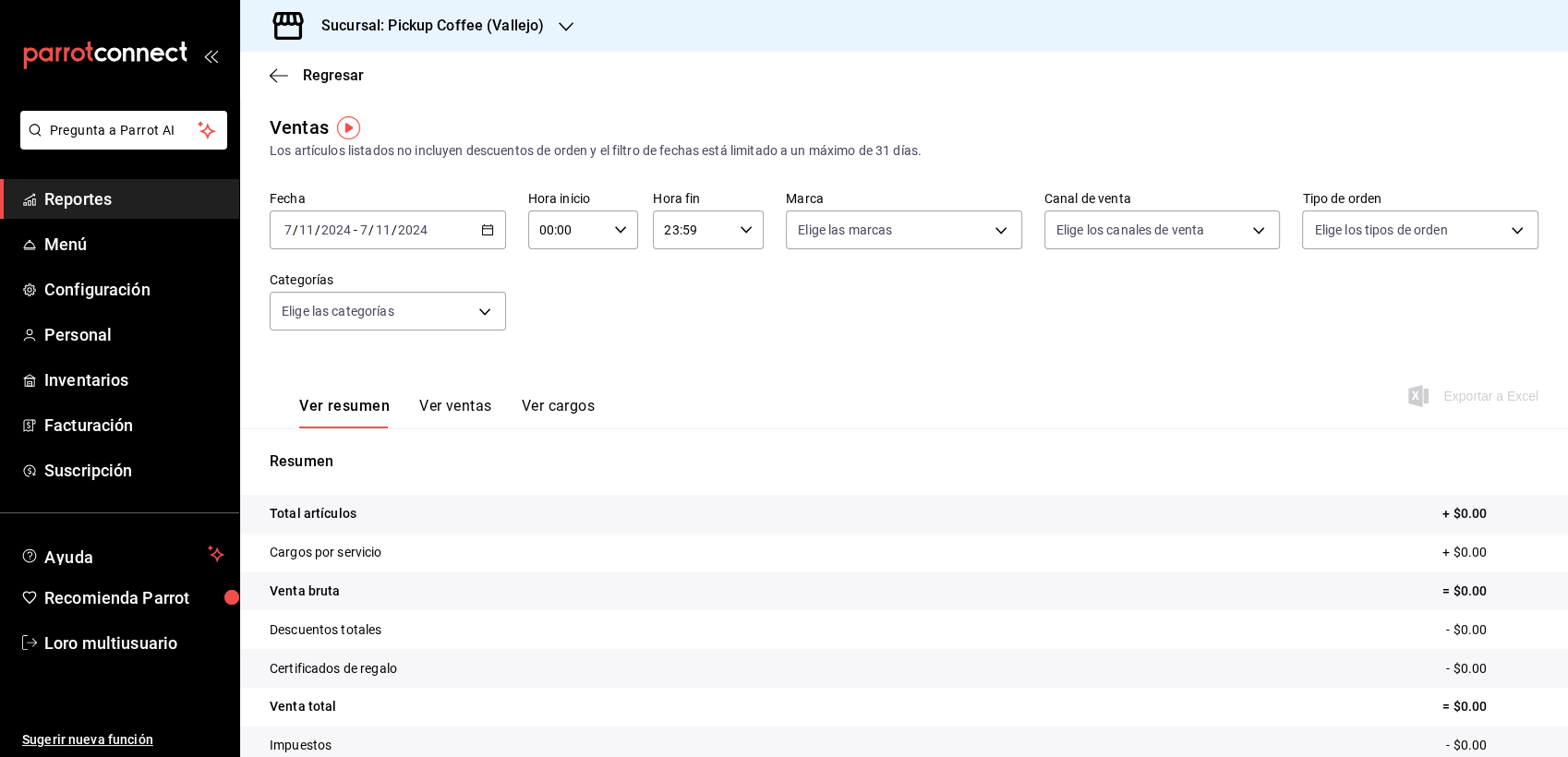
click at [586, 400] on button "Ver cargos" at bounding box center [558, 412] width 74 height 31
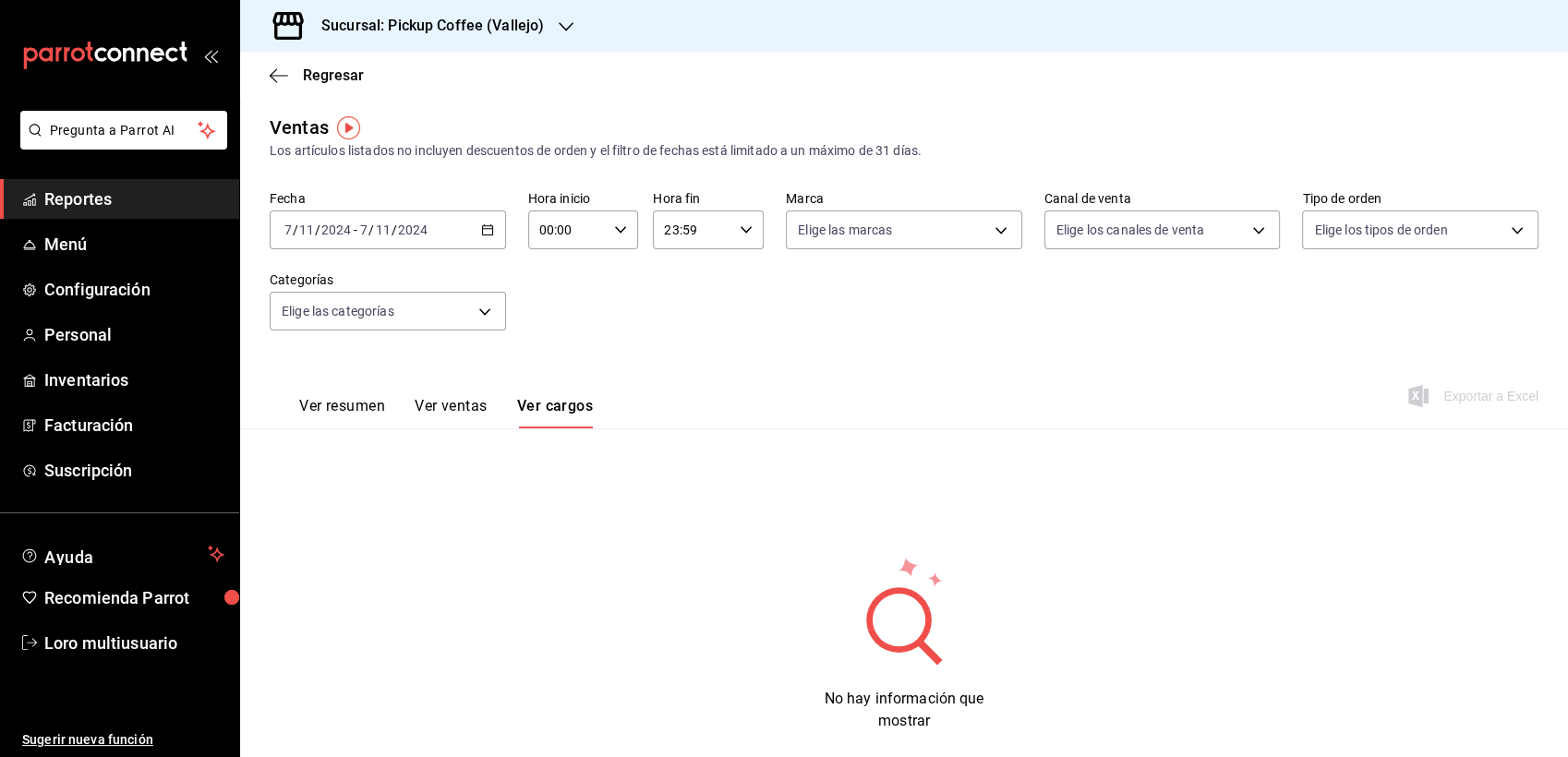
click at [358, 366] on div "Ver resumen Ver ventas Ver cargos Exportar a Excel" at bounding box center [904, 391] width 1329 height 76
click at [384, 405] on font "Ver resumen" at bounding box center [342, 406] width 85 height 18
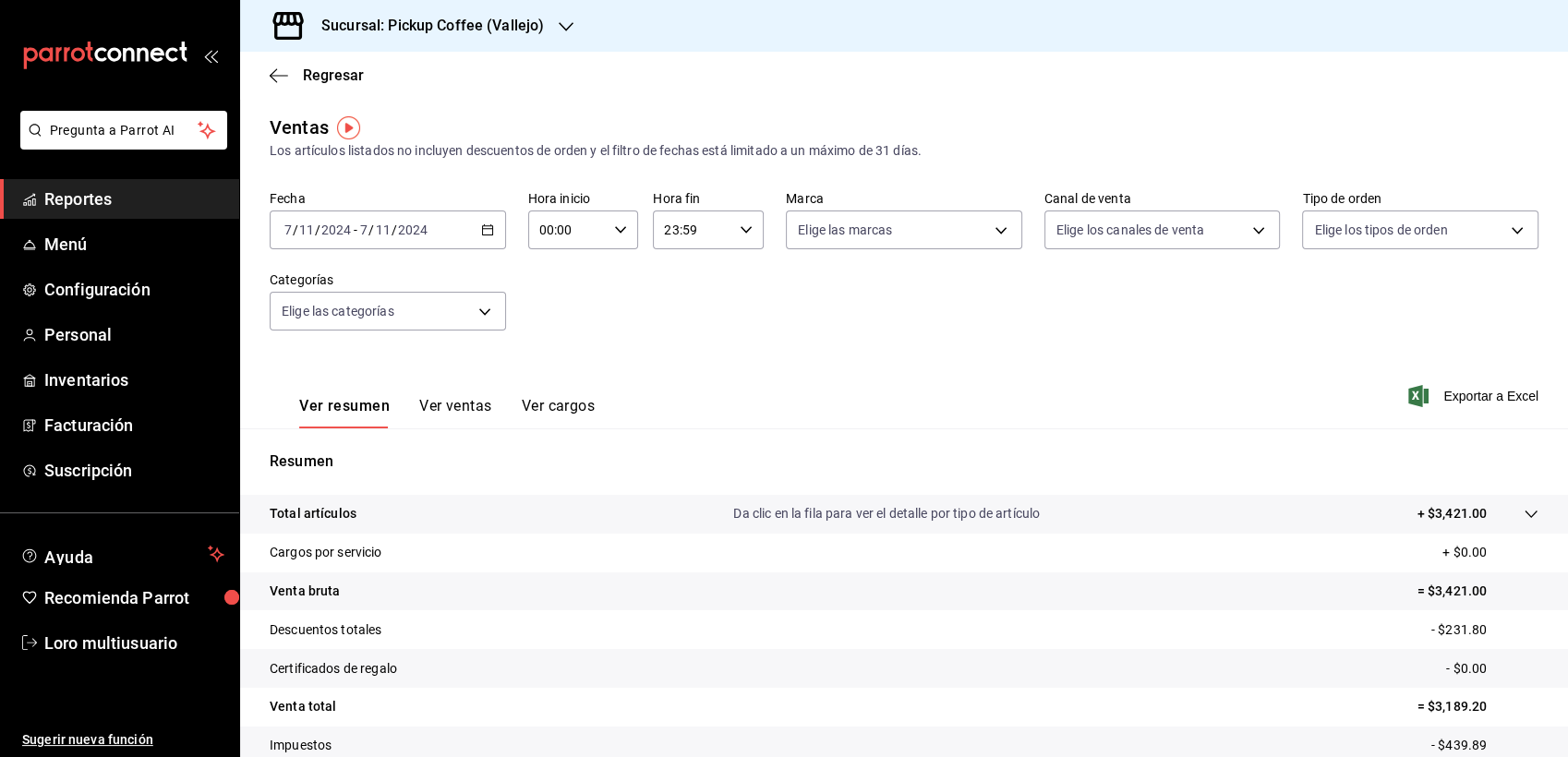
click at [448, 426] on button "Ver ventas" at bounding box center [456, 412] width 73 height 31
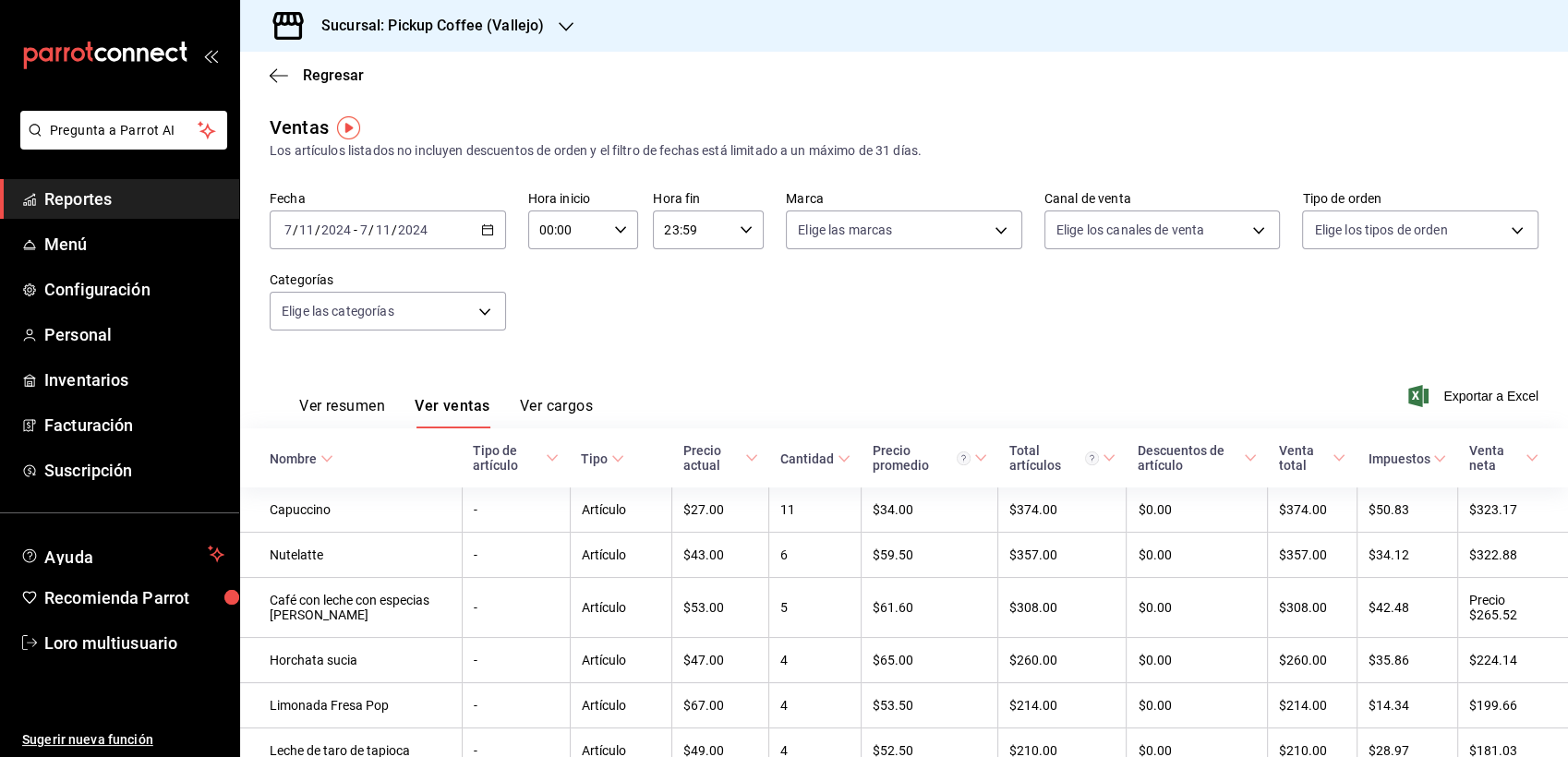
click at [570, 418] on button "Ver cargos" at bounding box center [557, 412] width 74 height 31
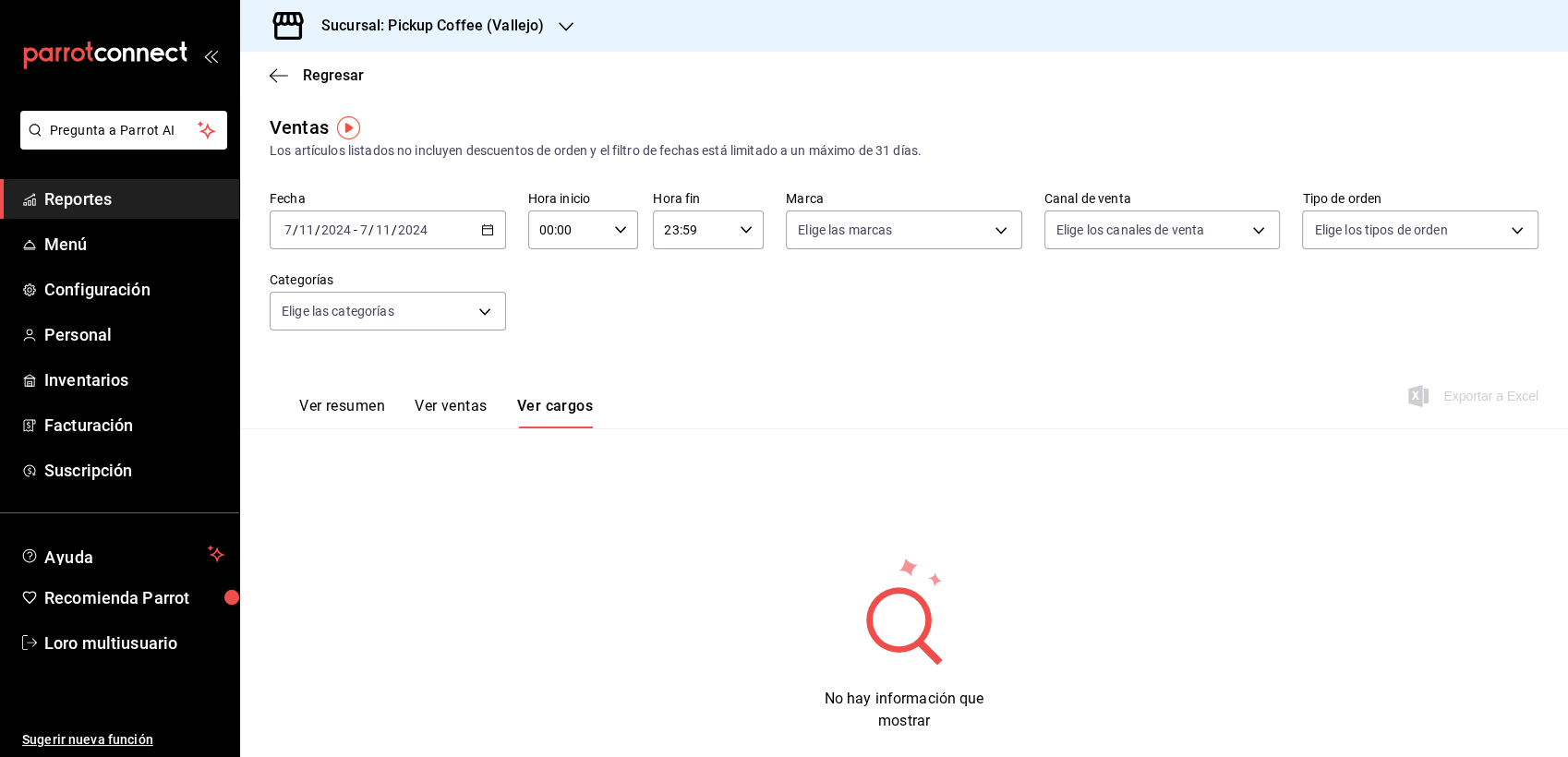
click at [367, 388] on div "Ver resumen Ver ventas Ver cargos" at bounding box center [431, 402] width 323 height 53
click at [355, 398] on font "Ver resumen" at bounding box center [342, 406] width 85 height 18
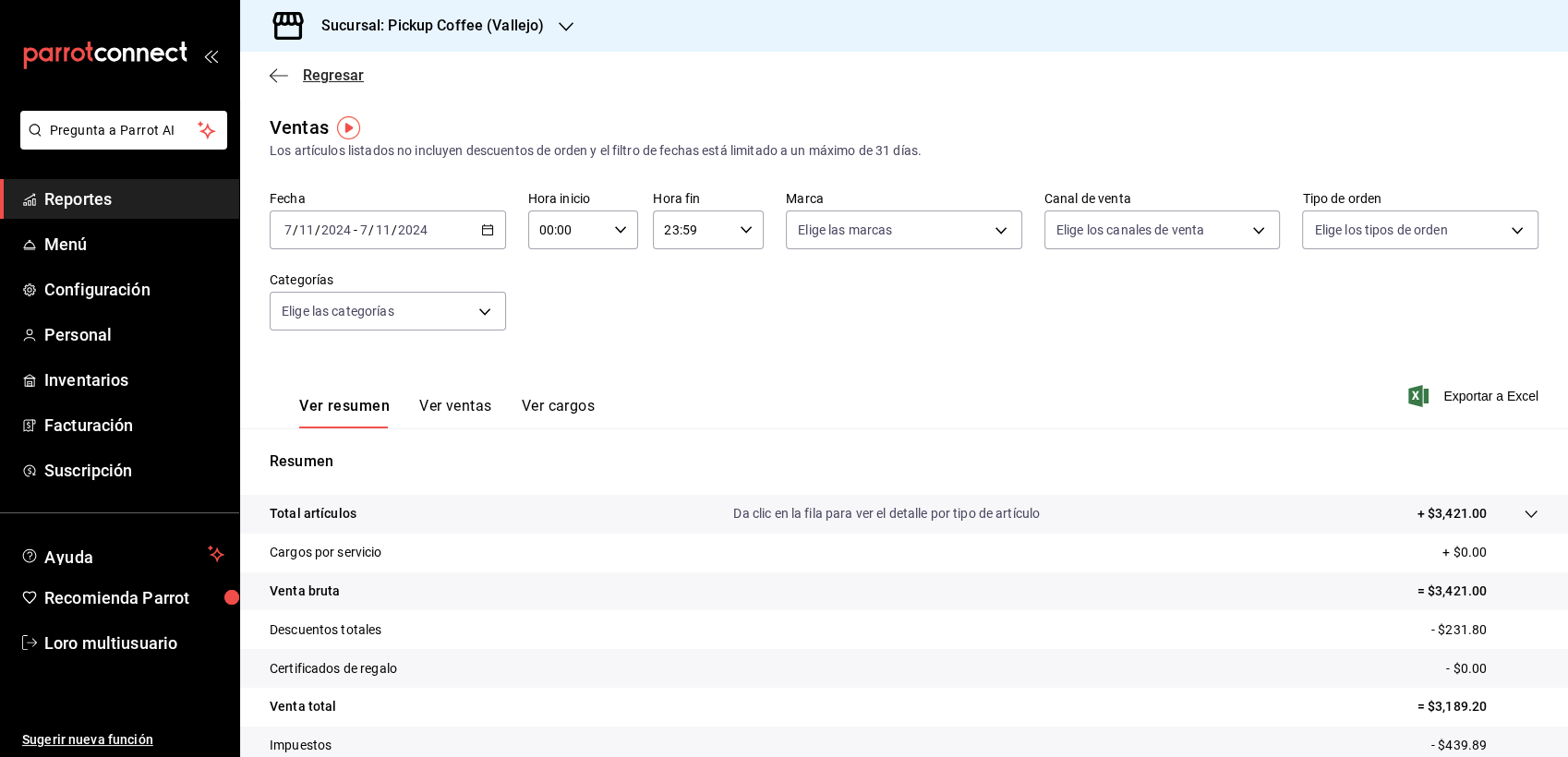
click at [274, 78] on div "Regresar" at bounding box center [904, 75] width 1329 height 47
click at [274, 78] on icon "button" at bounding box center [278, 76] width 18 height 17
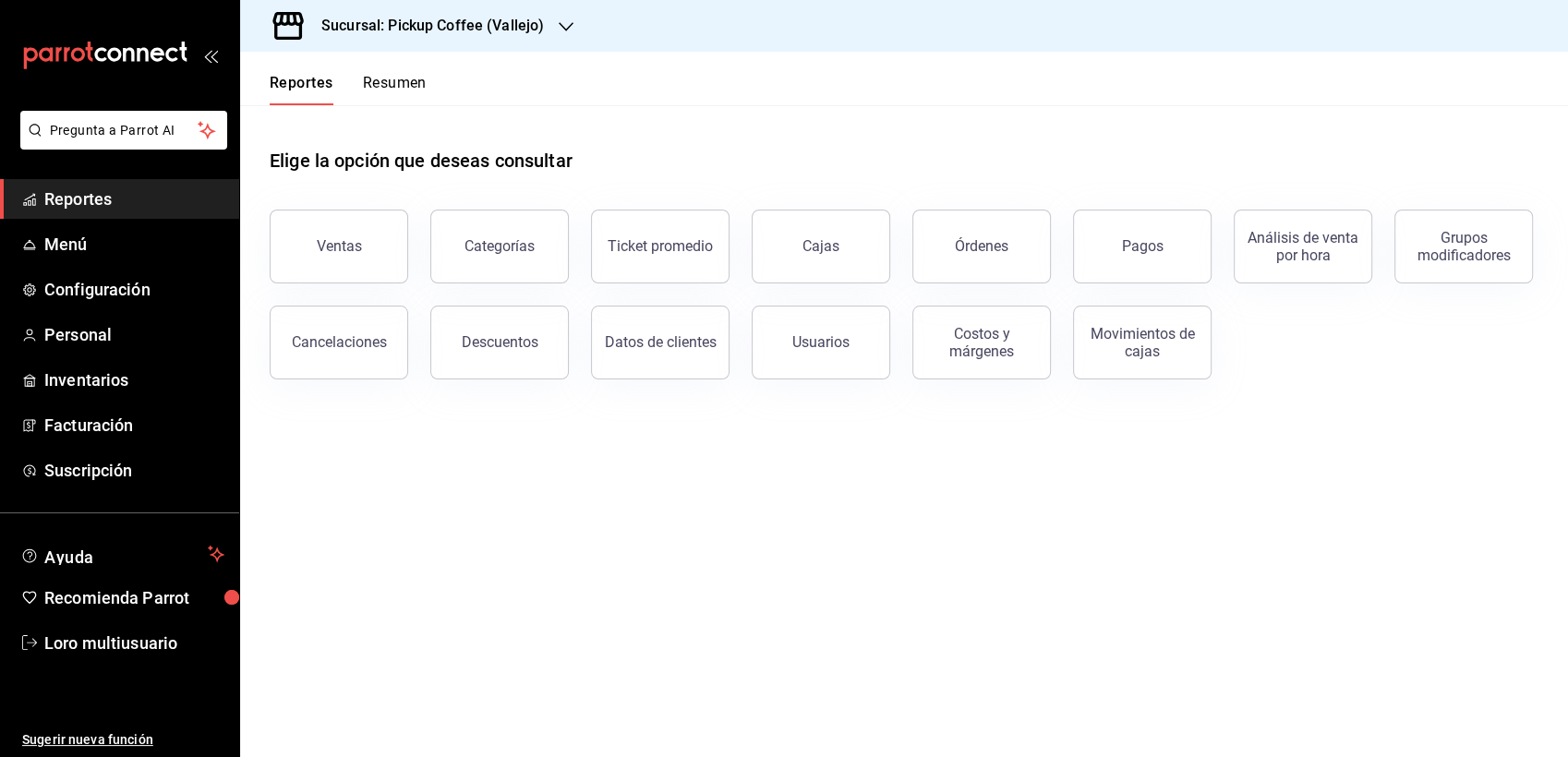
click at [430, 99] on header "Reportes Resumen" at bounding box center [904, 78] width 1329 height 53
click at [423, 92] on button "Resumen" at bounding box center [394, 89] width 64 height 31
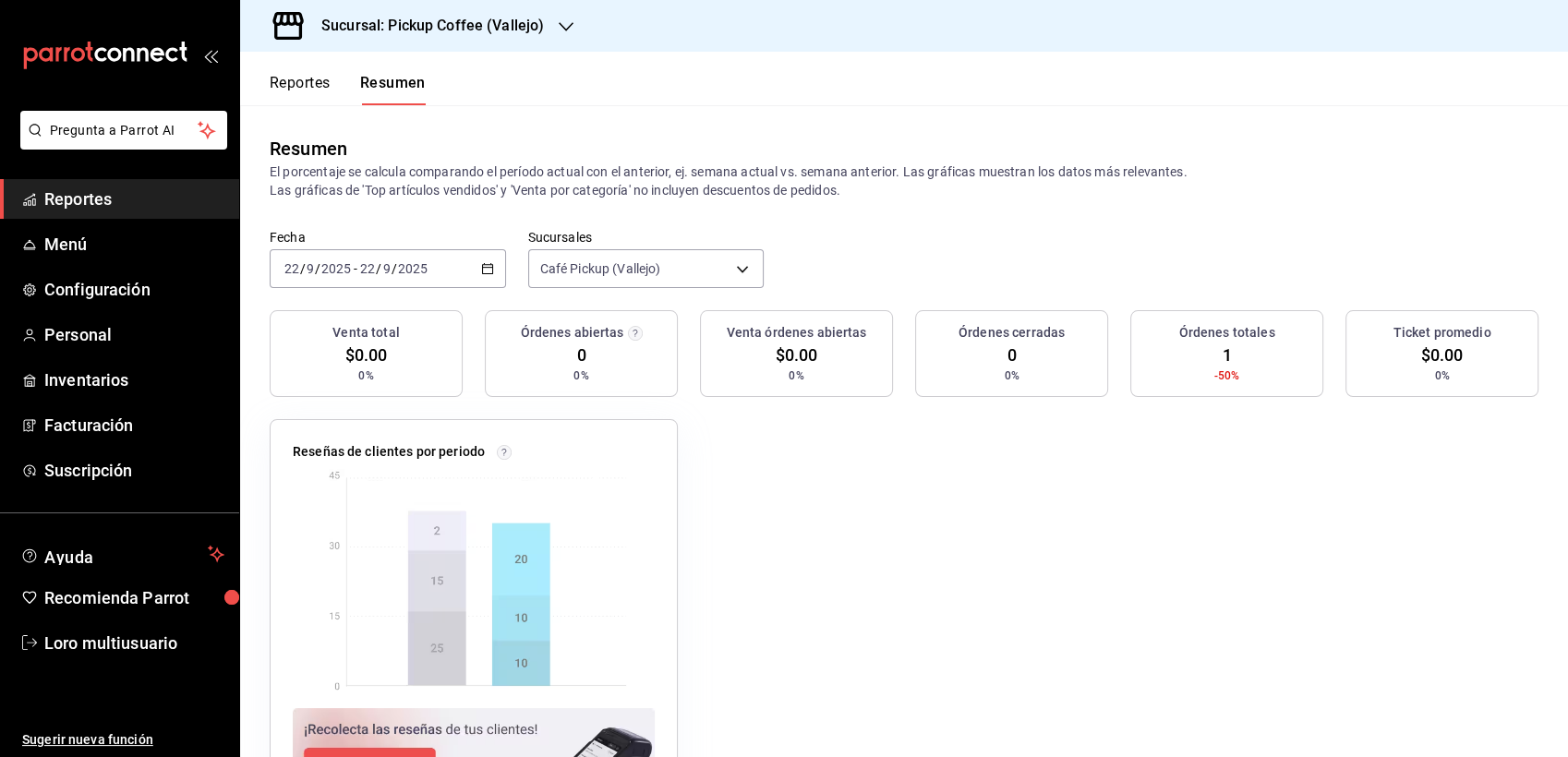
click at [489, 285] on div "[DATE] [DATE] - [DATE] [DATE]" at bounding box center [387, 269] width 236 height 39
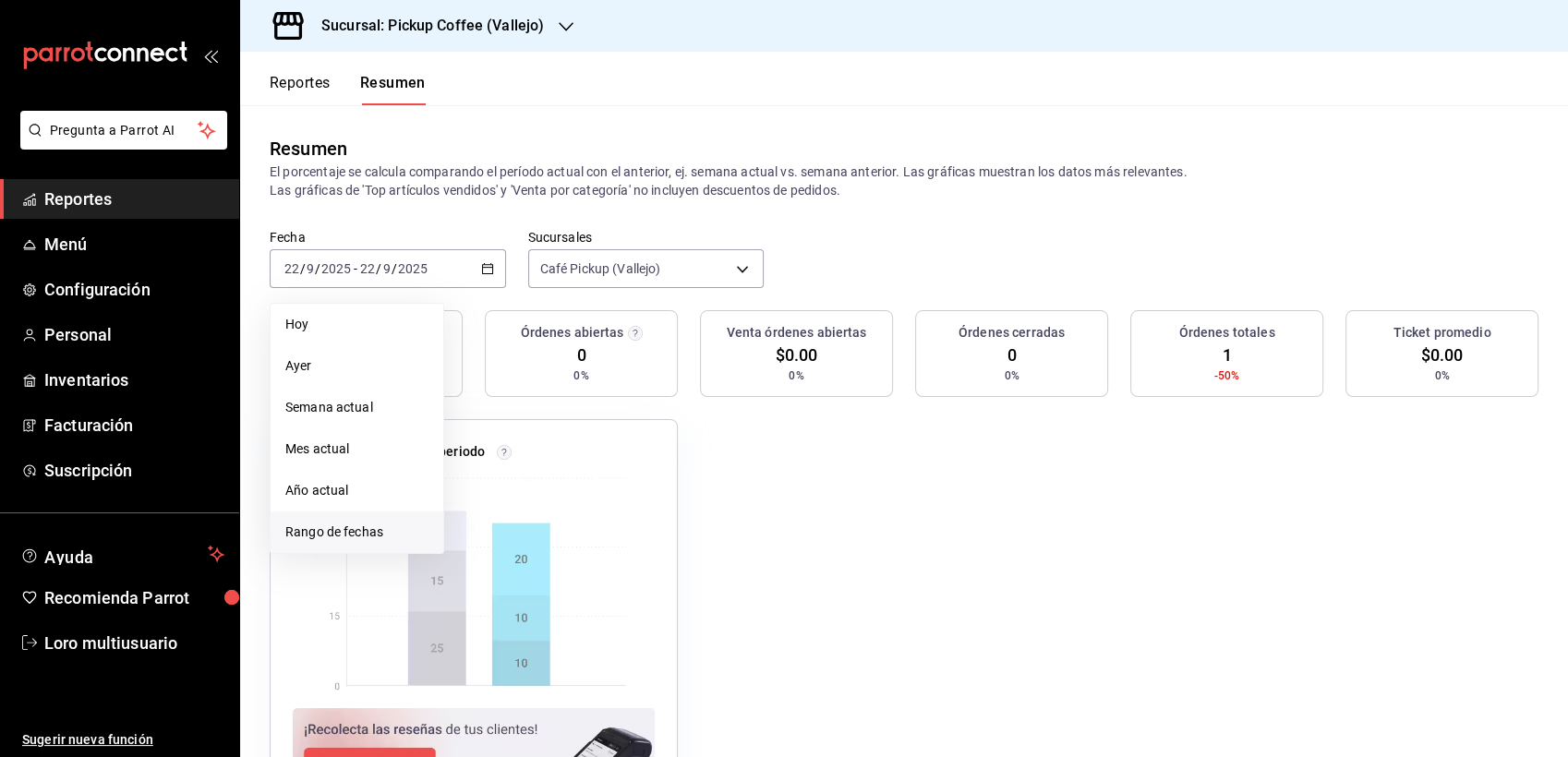
click at [369, 542] on li "Rango de fechas" at bounding box center [357, 533] width 173 height 42
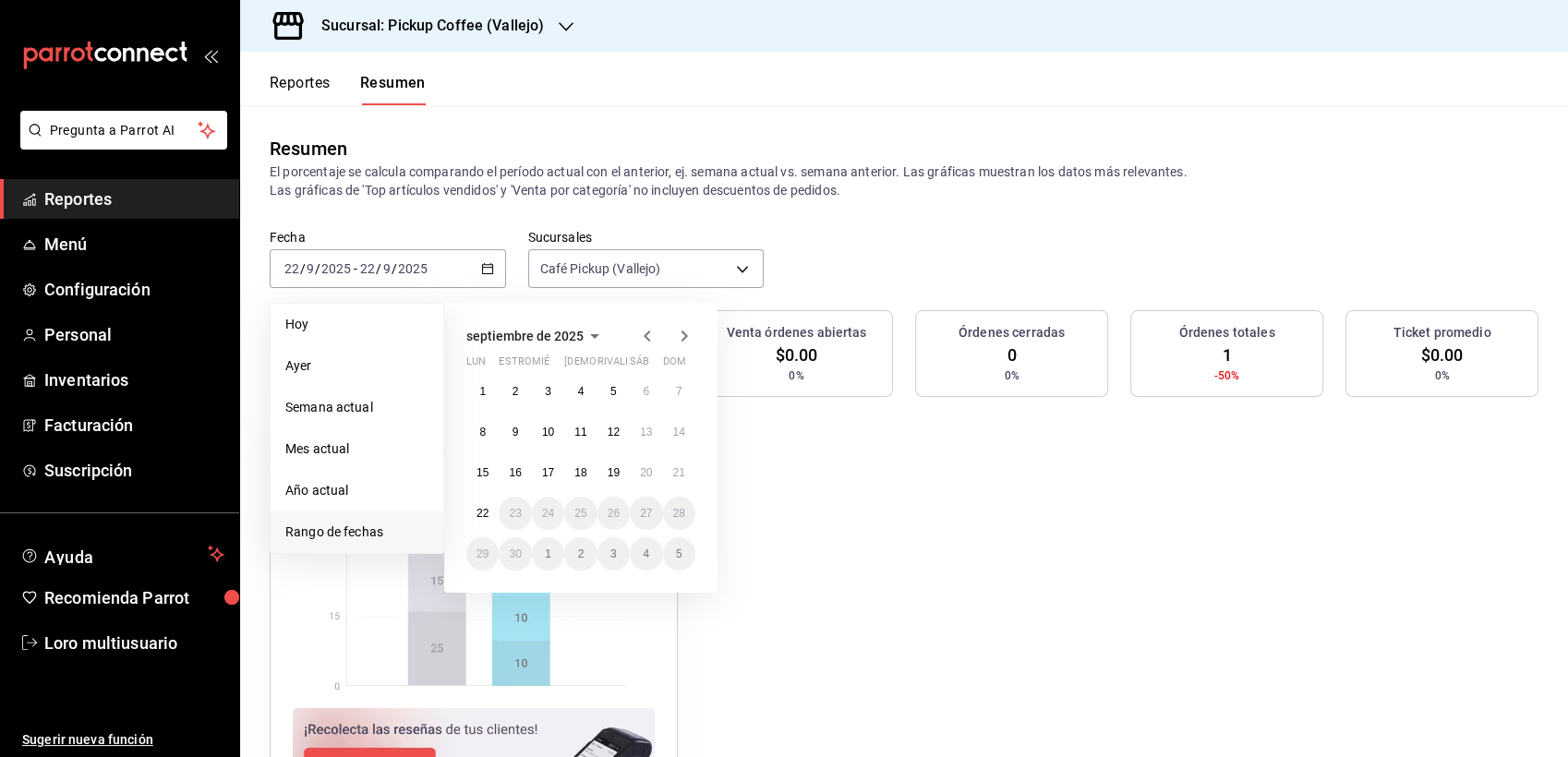
click at [656, 331] on icon "button" at bounding box center [647, 335] width 22 height 22
click at [656, 331] on icon "button" at bounding box center [647, 339] width 22 height 22
click at [656, 331] on icon "button" at bounding box center [647, 335] width 22 height 22
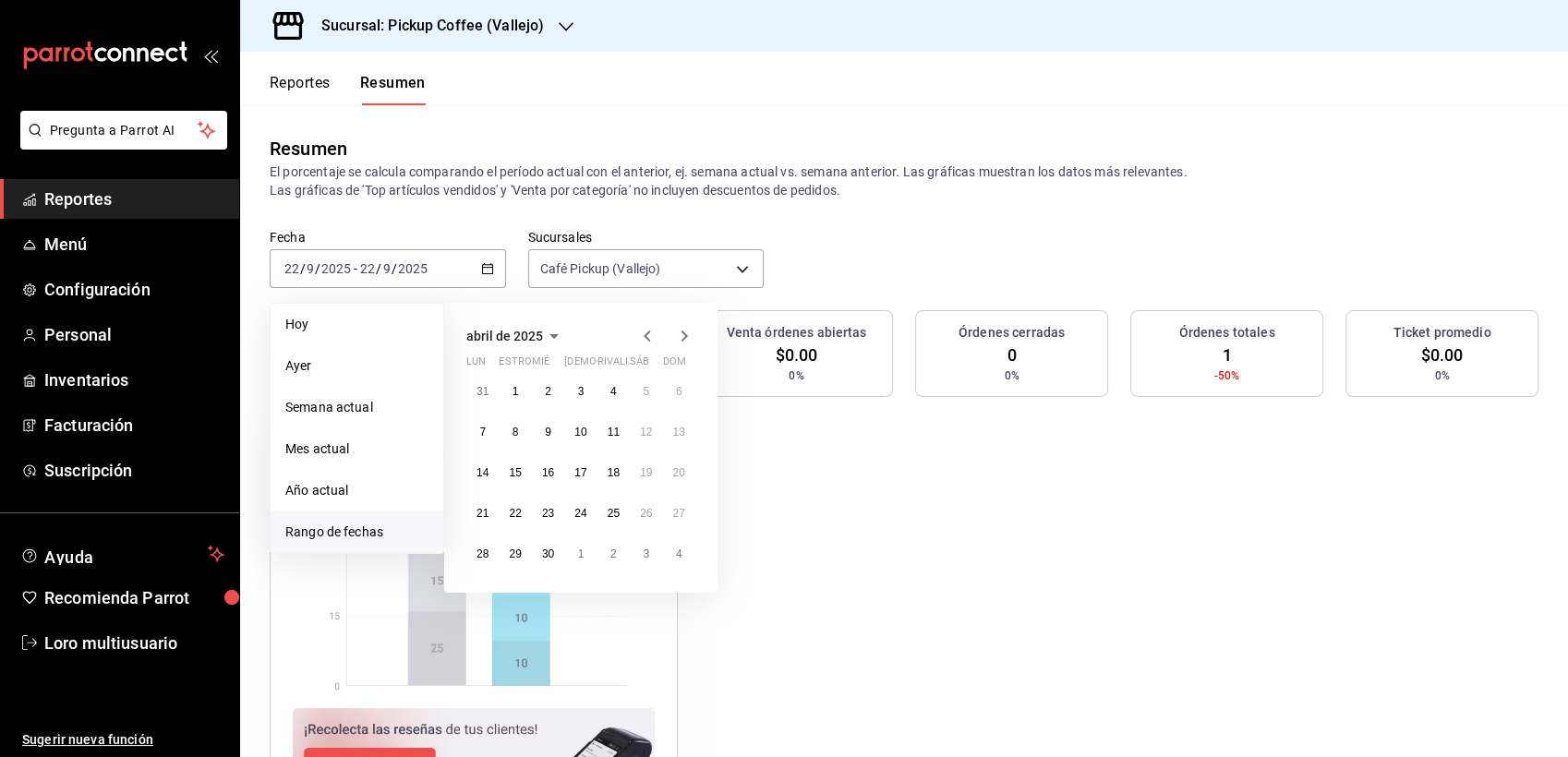
click at [656, 331] on icon "button" at bounding box center [647, 335] width 22 height 22
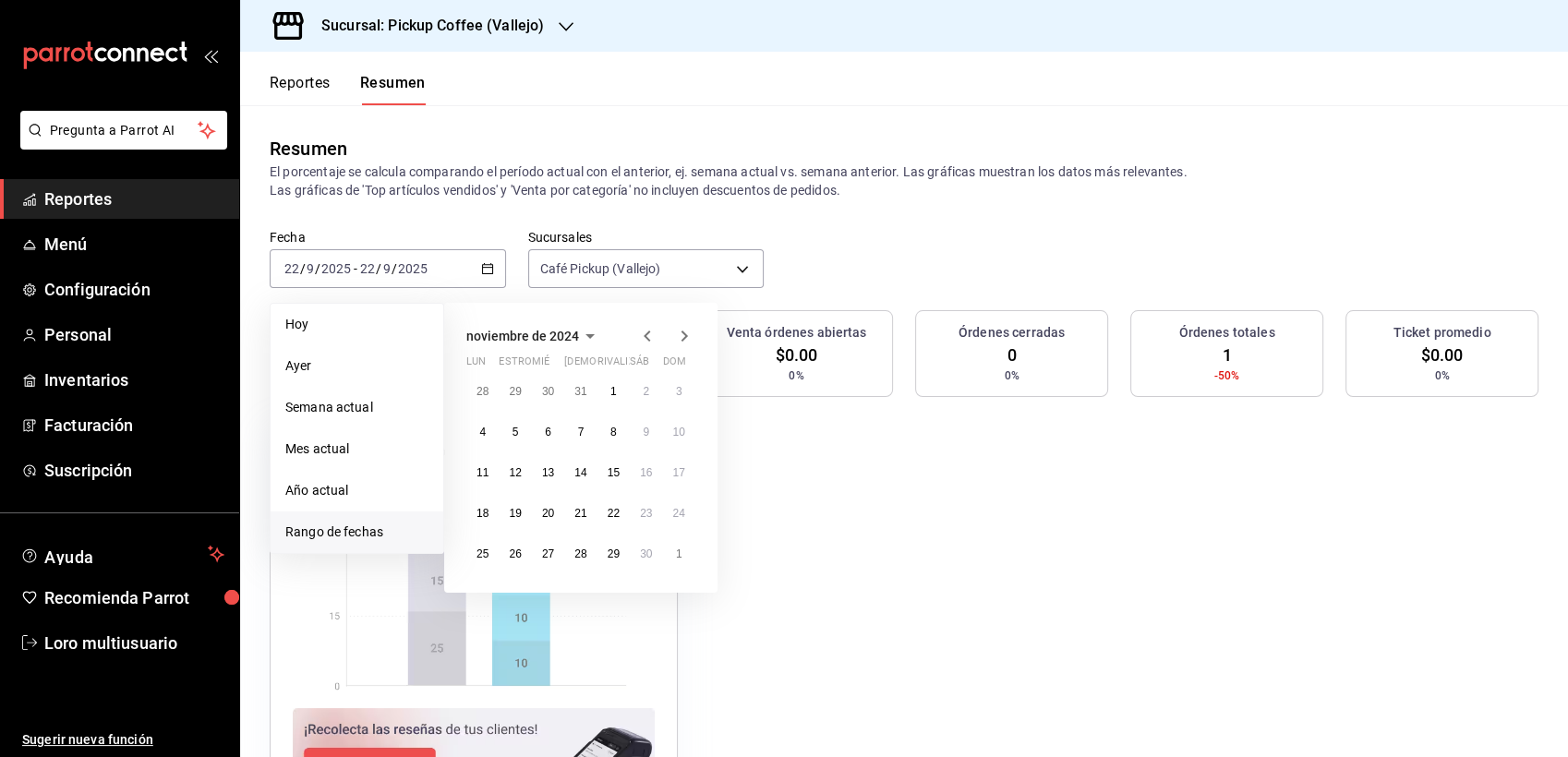
click at [656, 331] on icon "button" at bounding box center [647, 335] width 22 height 22
click at [680, 342] on icon "button" at bounding box center [684, 335] width 22 height 22
click at [590, 432] on button "7" at bounding box center [580, 432] width 32 height 33
click at [585, 425] on button "7" at bounding box center [580, 432] width 32 height 33
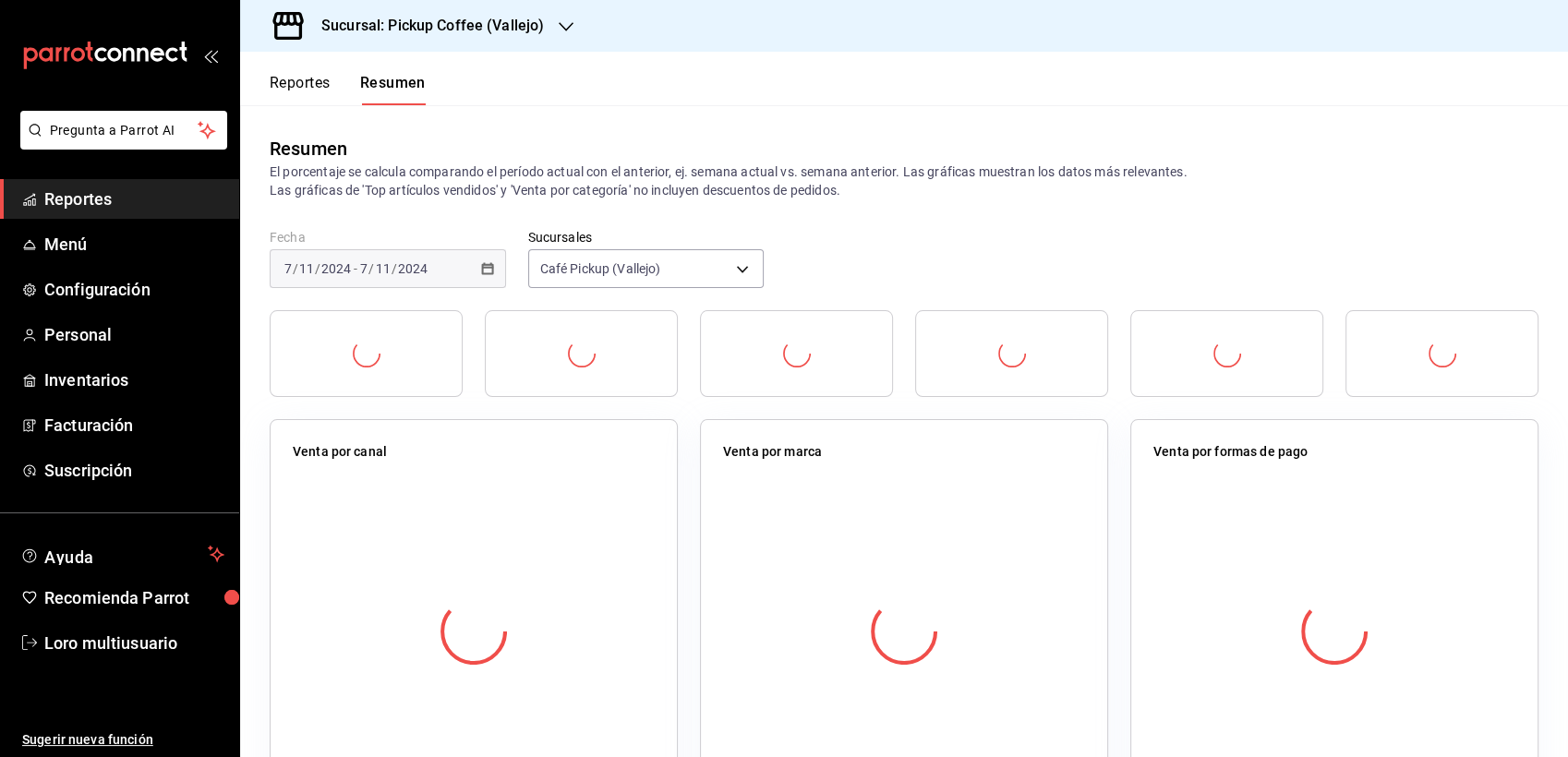
click at [585, 425] on div "Venta por canal" at bounding box center [474, 614] width 408 height 388
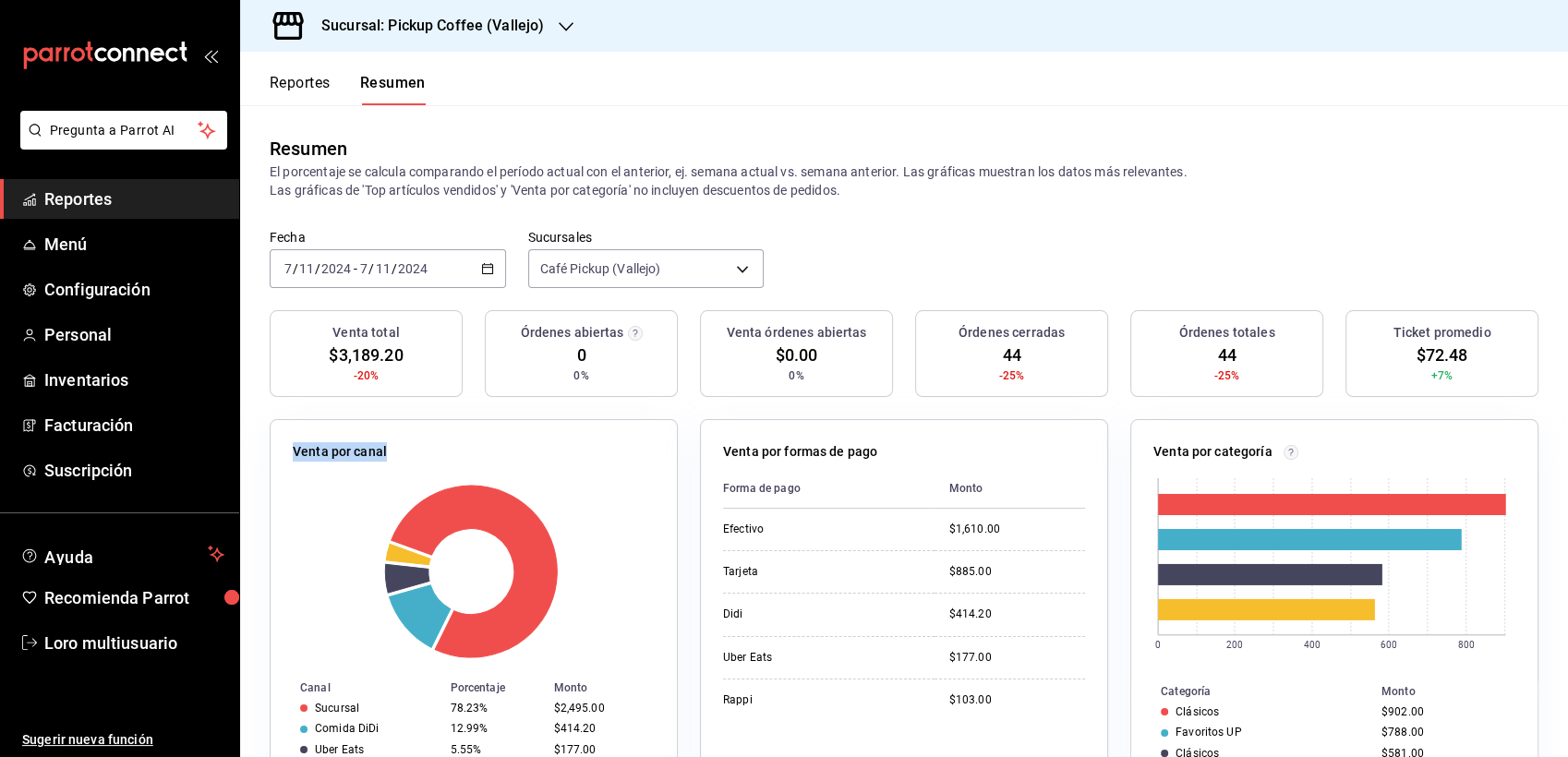
click at [610, 702] on div "$2,495.00" at bounding box center [600, 709] width 94 height 13
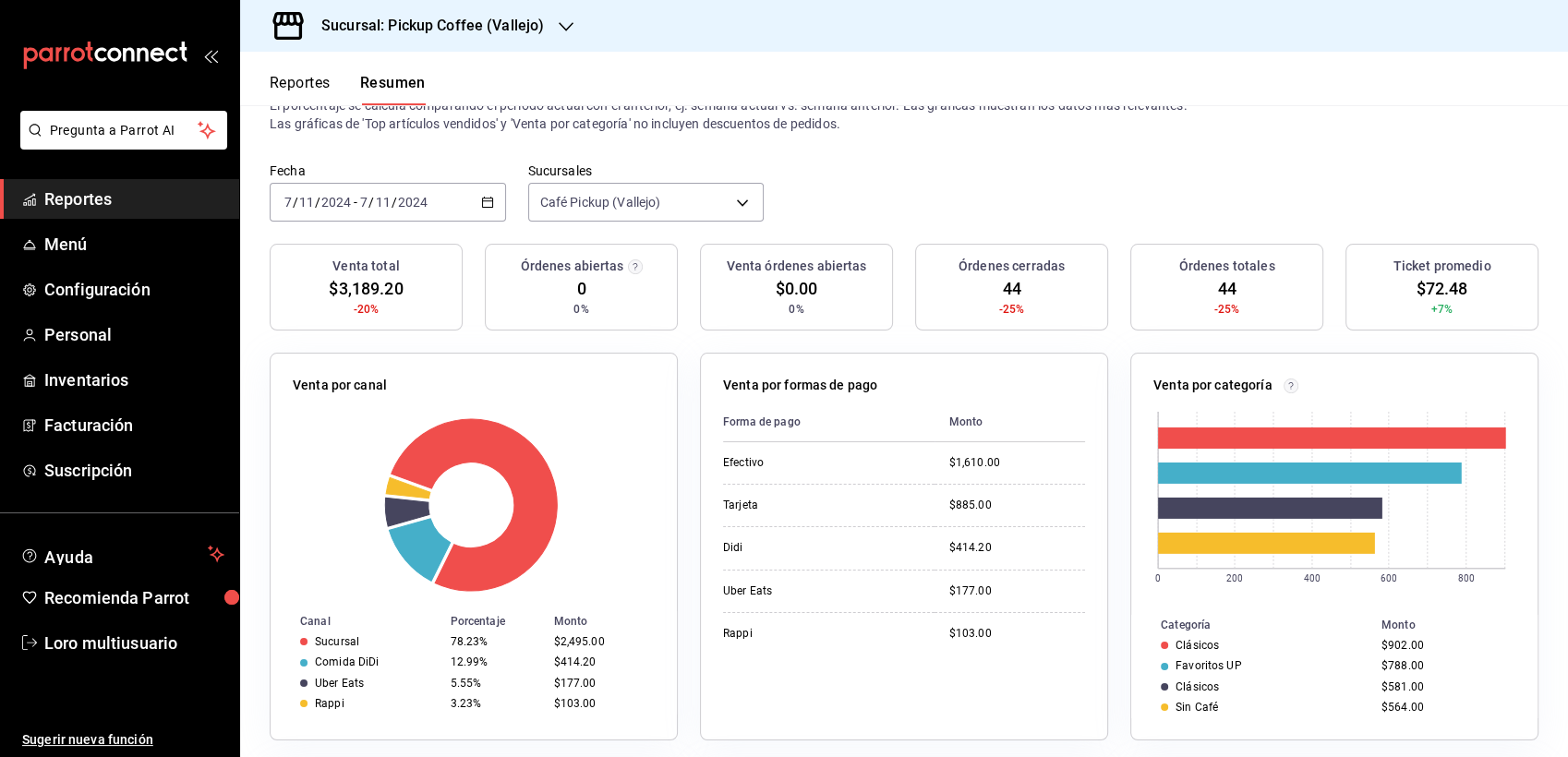
scroll to position [103, 0]
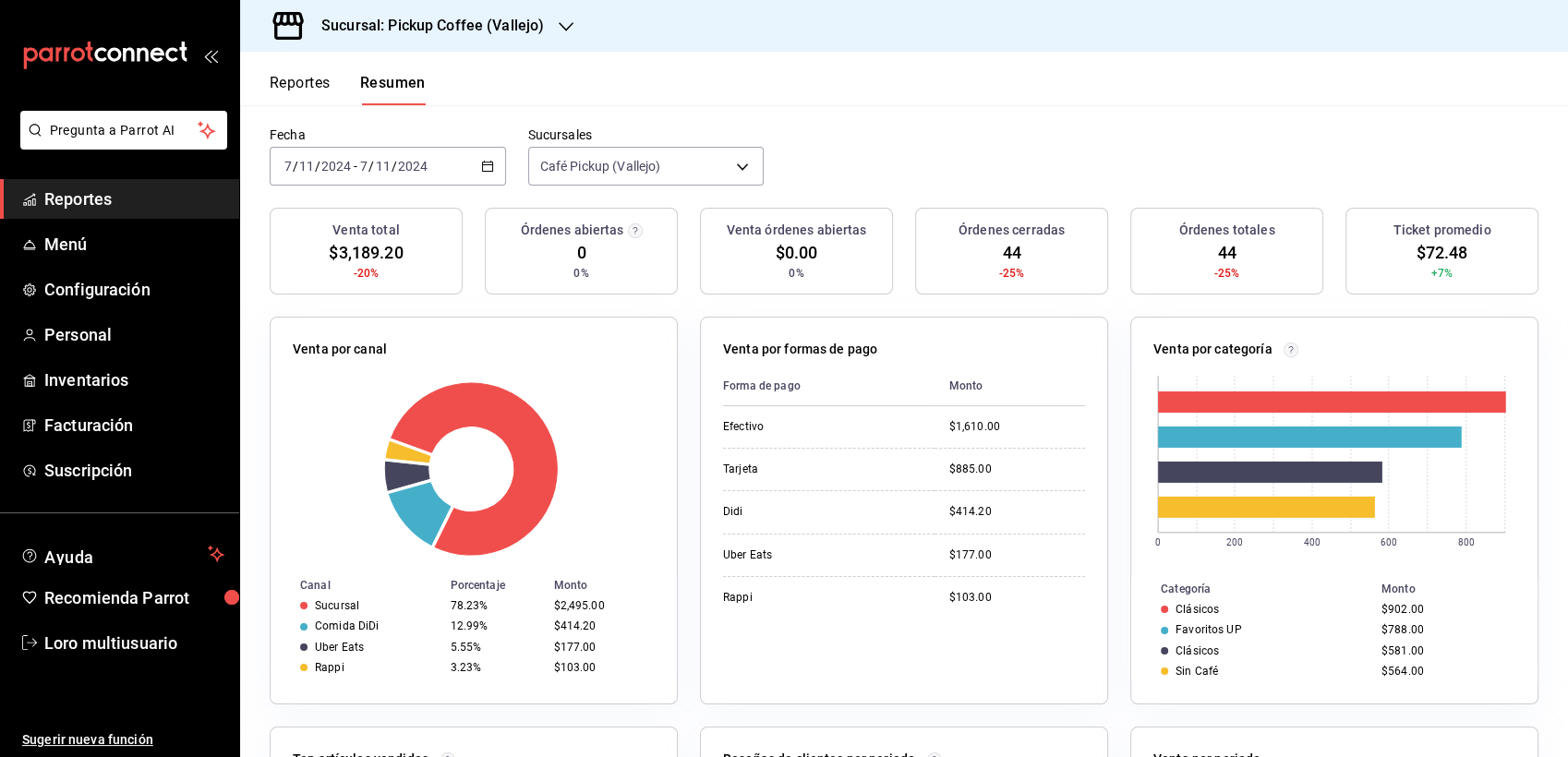
click at [307, 81] on font "Reportes" at bounding box center [300, 83] width 61 height 18
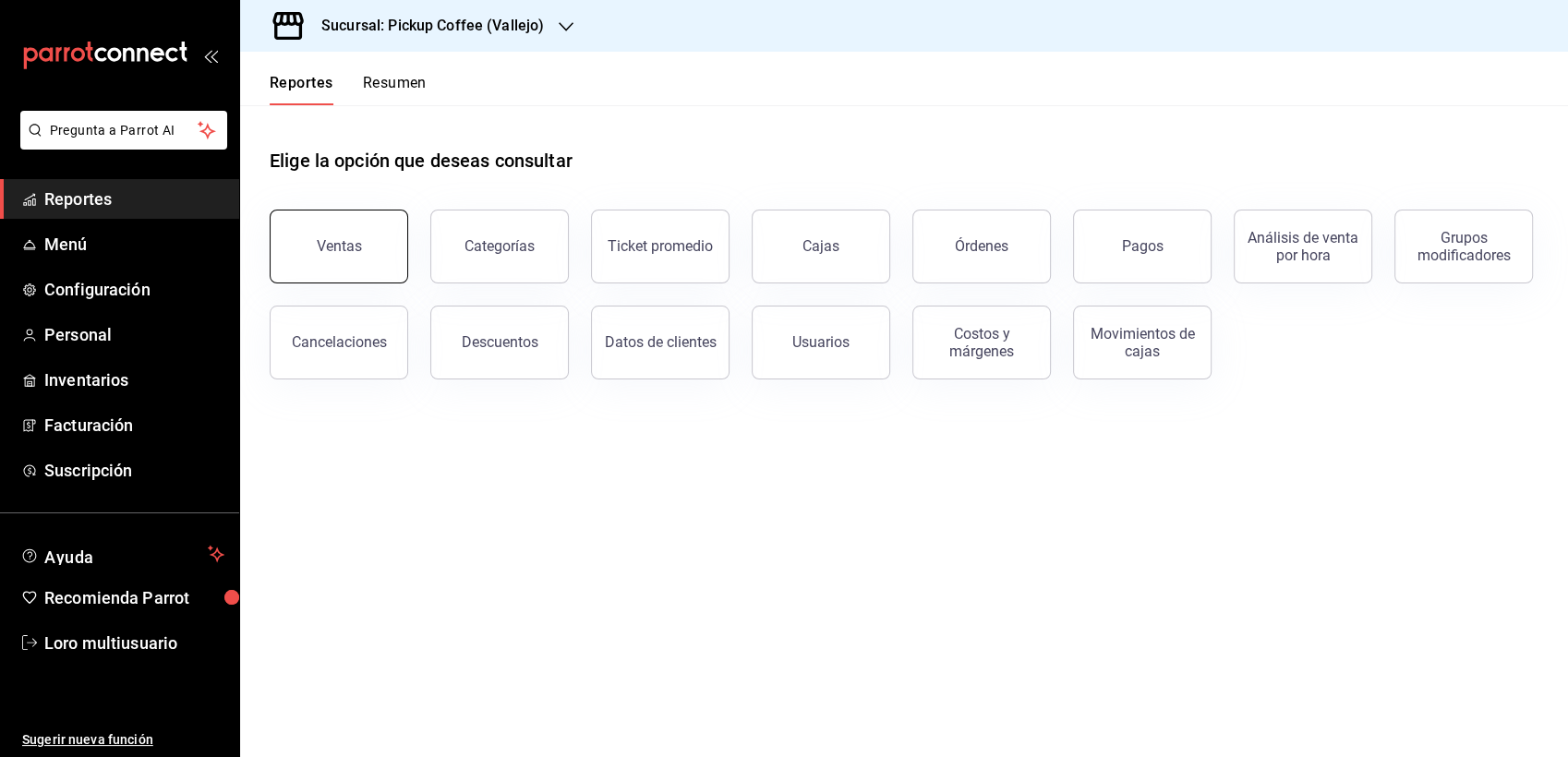
click at [373, 273] on button "Ventas" at bounding box center [339, 247] width 139 height 74
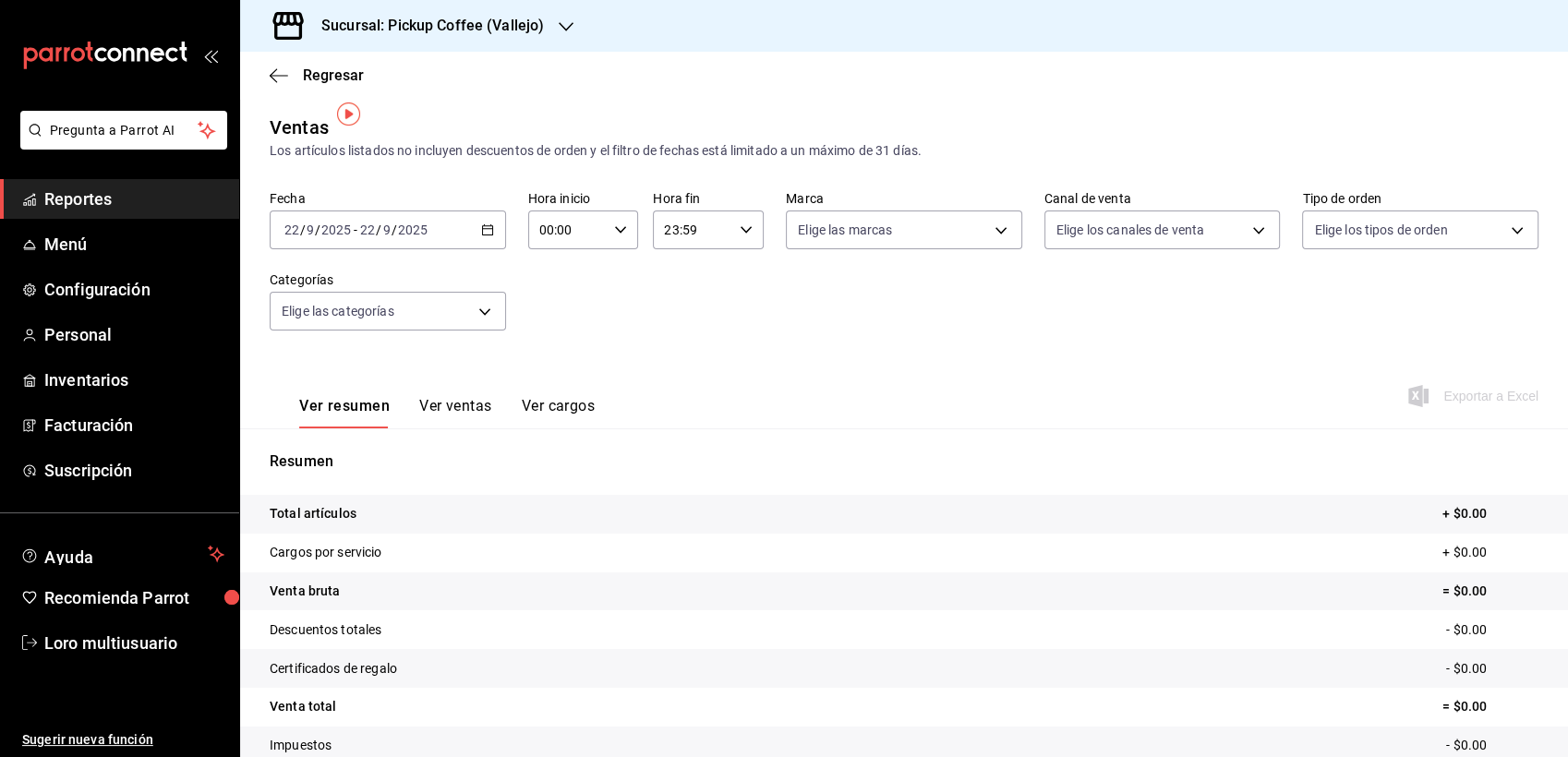
scroll to position [103, 0]
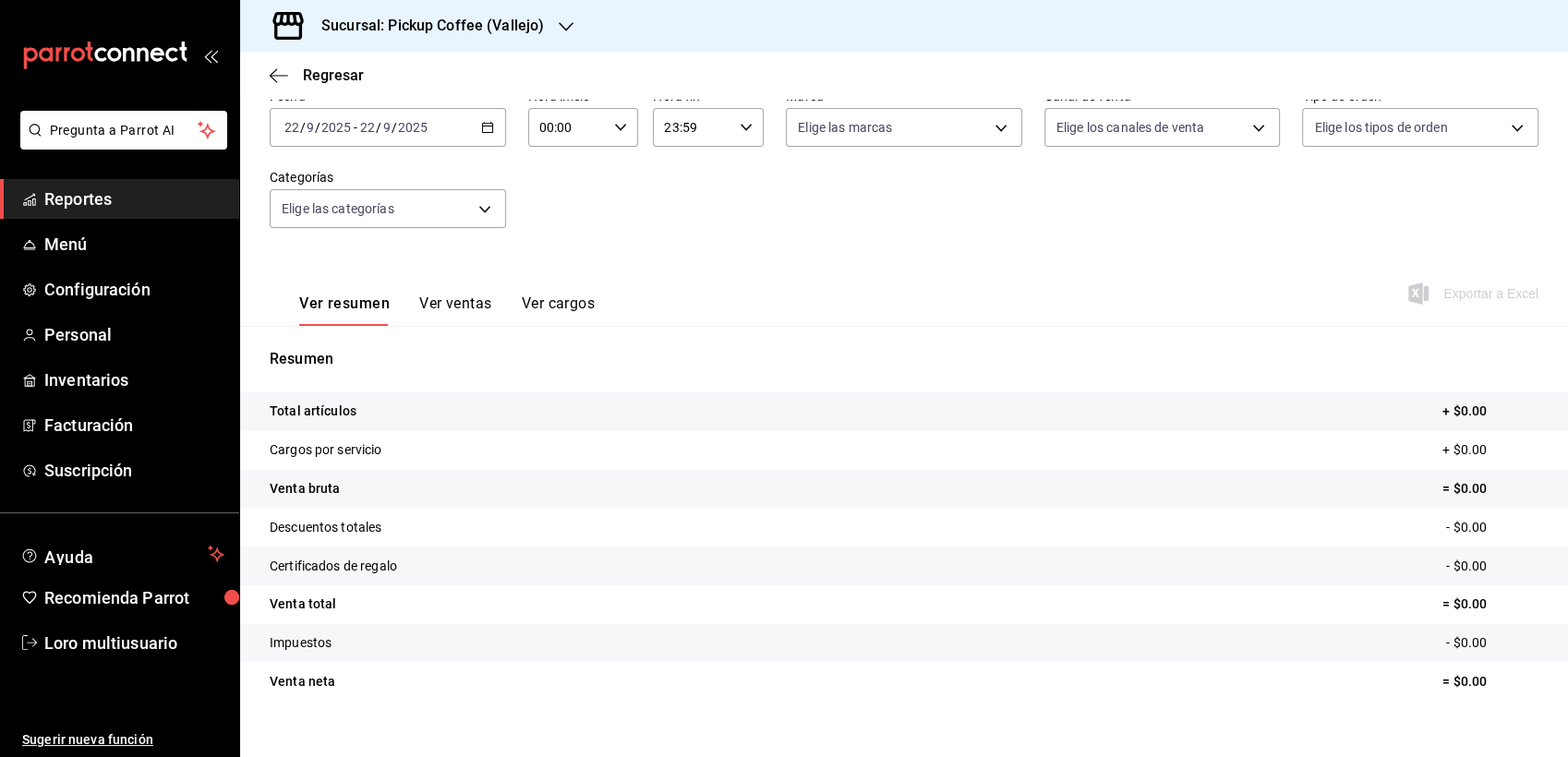
click at [482, 129] on icon "button" at bounding box center [488, 127] width 13 height 13
click at [381, 345] on span "Rango de fechas" at bounding box center [357, 350] width 143 height 19
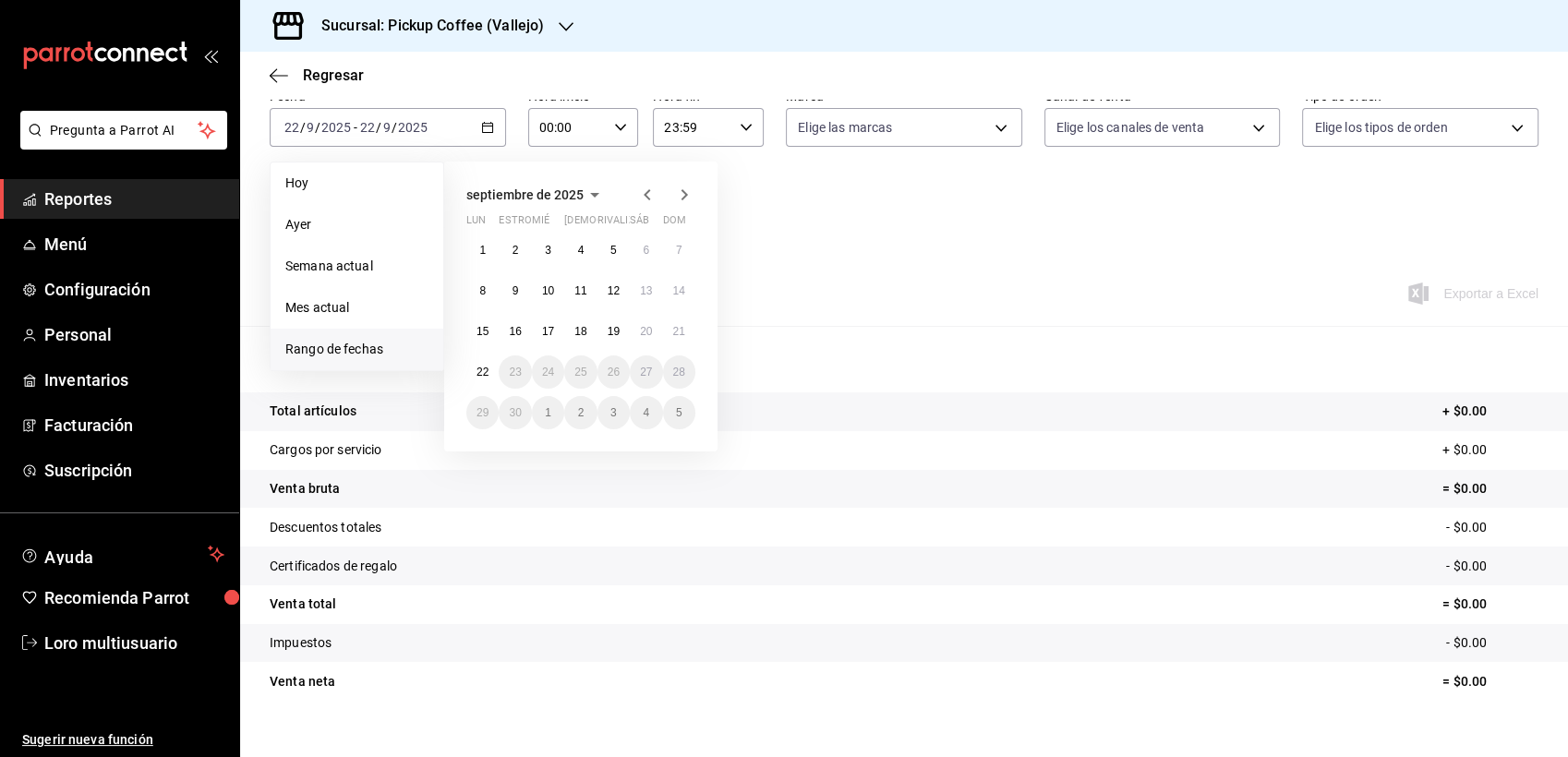
click at [518, 202] on span "septiembre de 2025" at bounding box center [525, 195] width 118 height 15
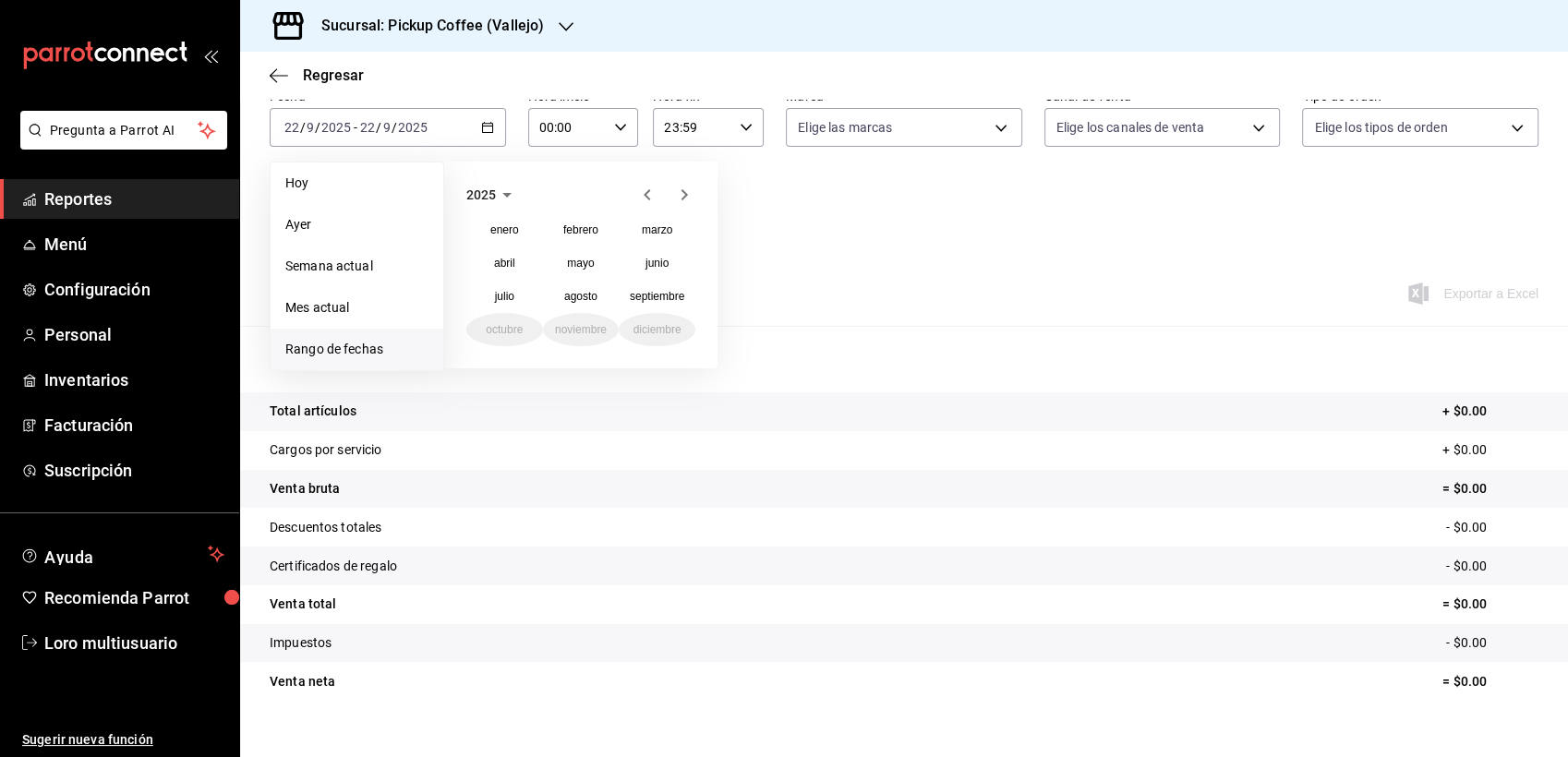
click at [656, 199] on icon "button" at bounding box center [647, 195] width 22 height 22
click at [656, 198] on icon "button" at bounding box center [647, 195] width 22 height 22
click at [692, 184] on icon "button" at bounding box center [684, 195] width 22 height 22
click at [578, 336] on abbr "noviembre" at bounding box center [580, 330] width 51 height 13
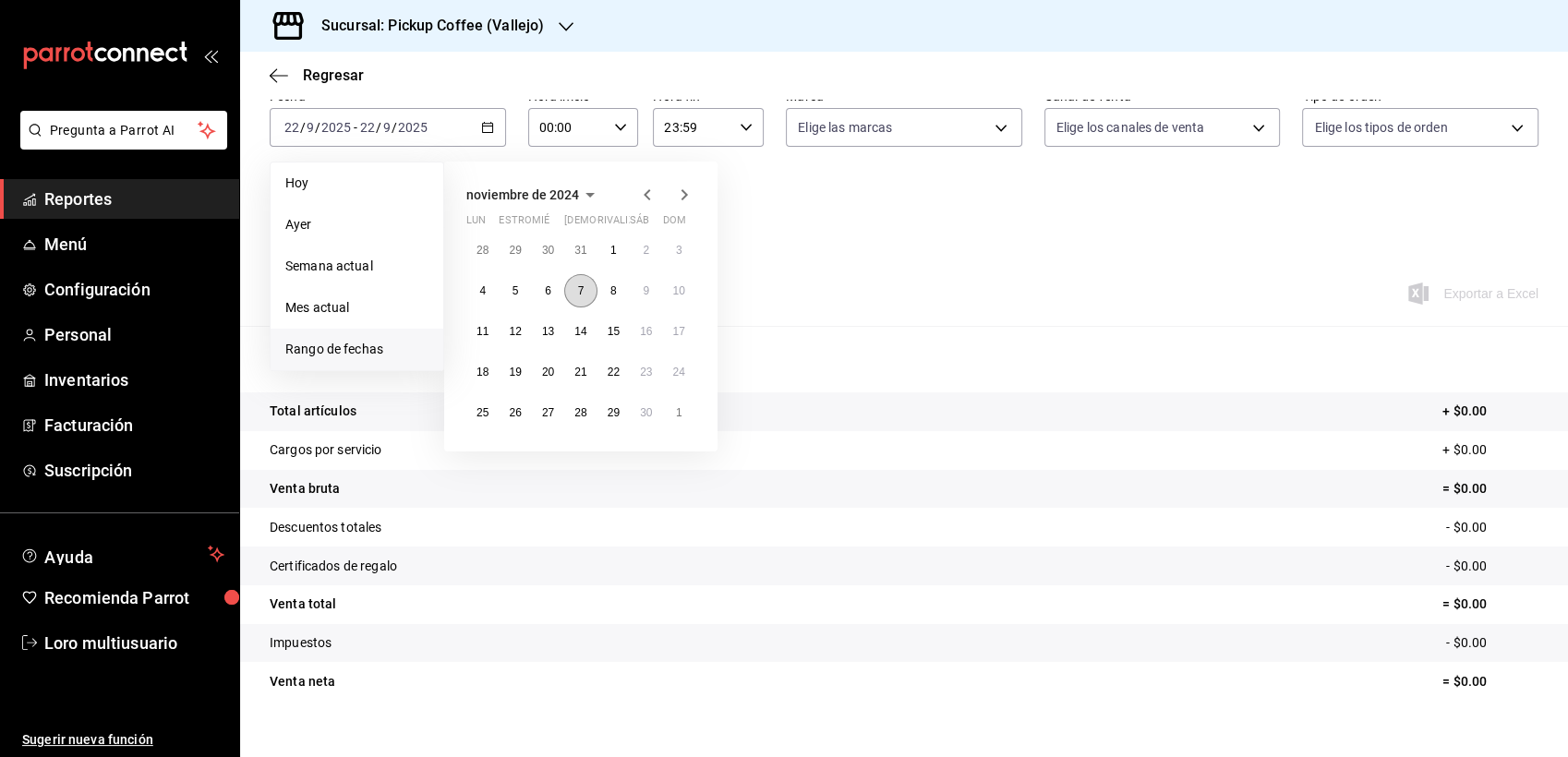
click at [582, 292] on abbr "7" at bounding box center [581, 292] width 7 height 13
click at [582, 292] on div "Ver resumen Ver ventas Ver cargos" at bounding box center [432, 299] width 325 height 53
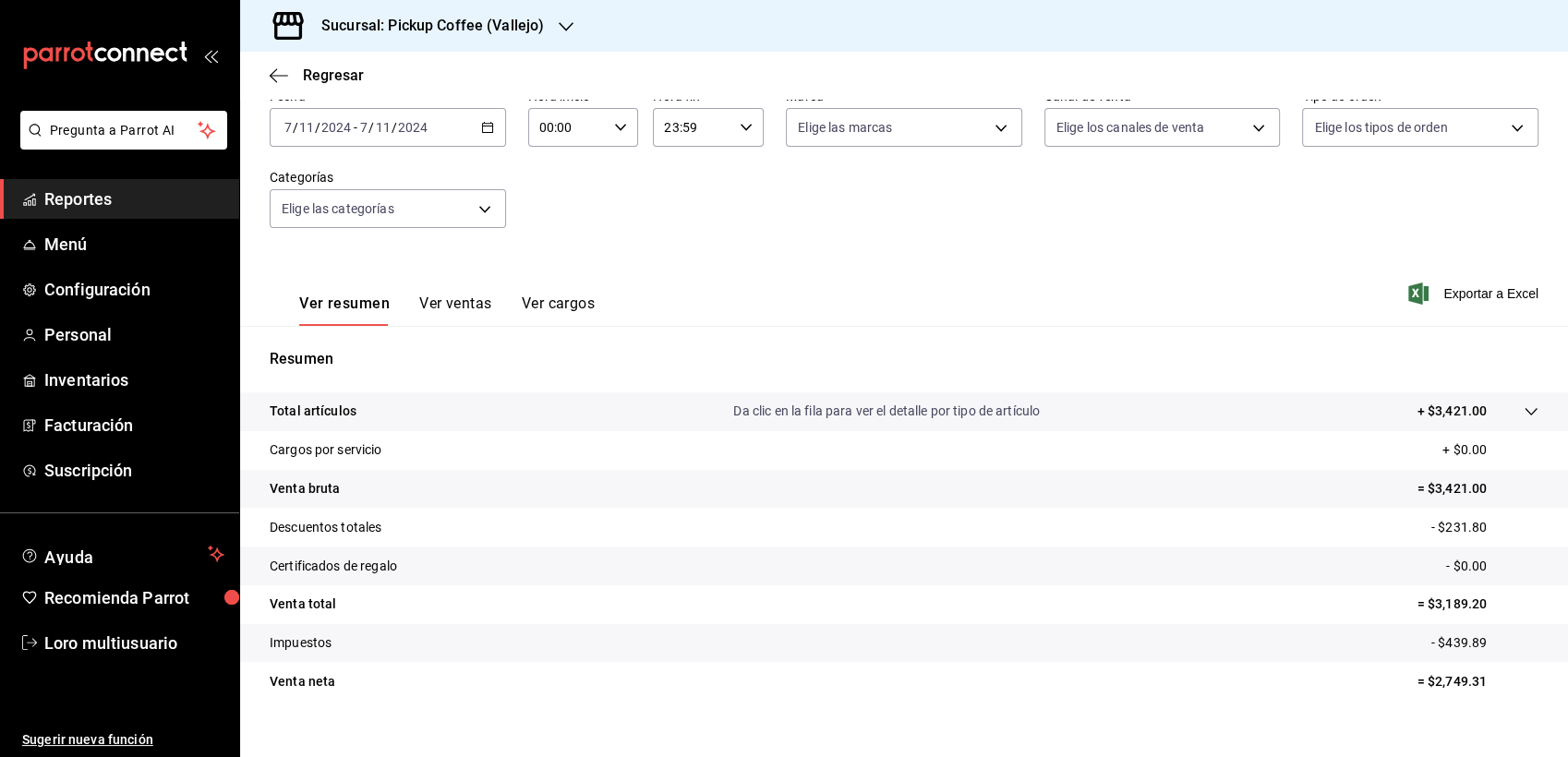
drag, startPoint x: 1449, startPoint y: 305, endPoint x: 1462, endPoint y: 285, distance: 23.9
click at [1450, 304] on span "Exportar a Excel" at bounding box center [1475, 293] width 126 height 22
click at [426, 305] on button "Ver ventas" at bounding box center [456, 310] width 73 height 31
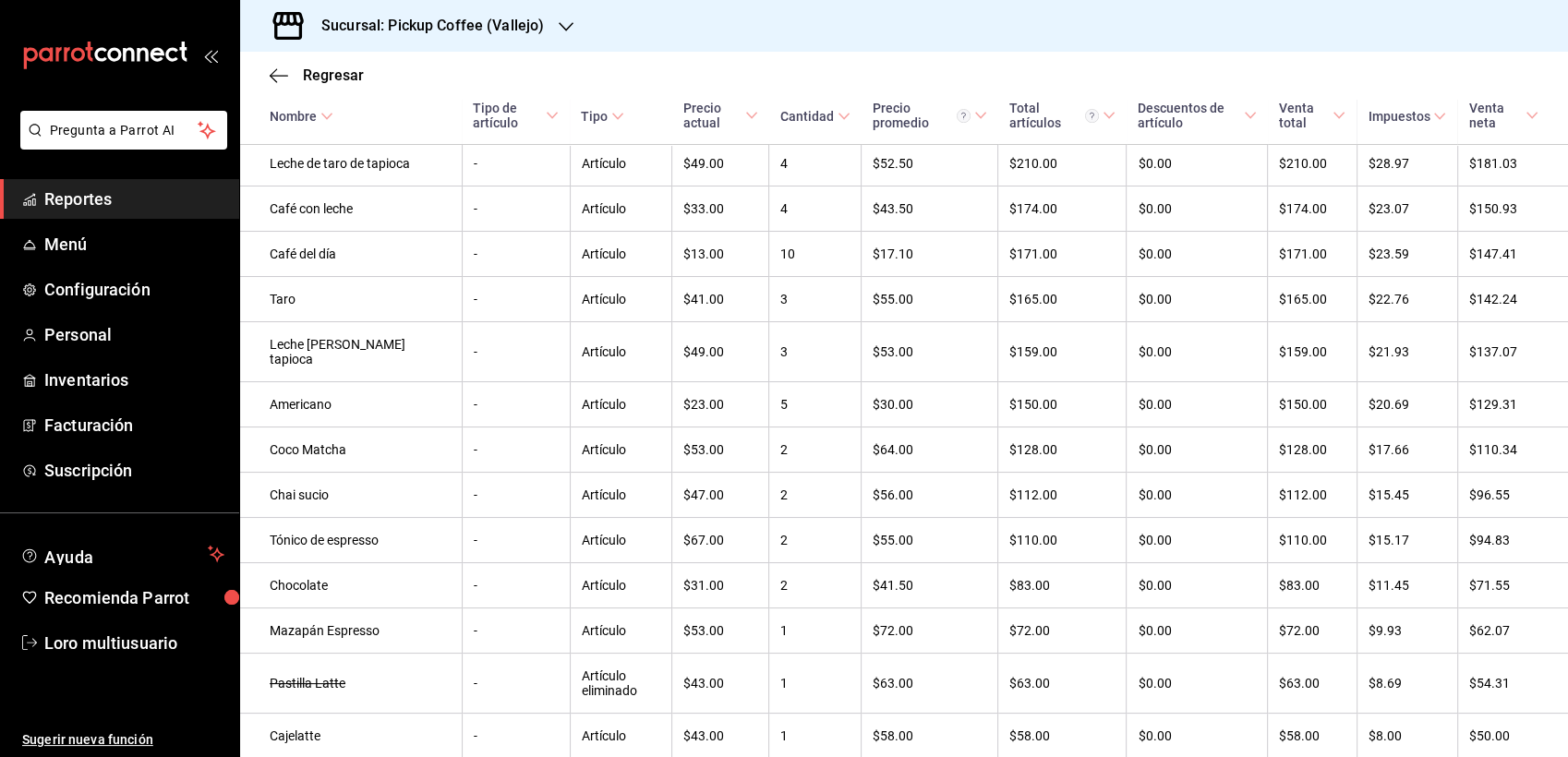
scroll to position [417, 0]
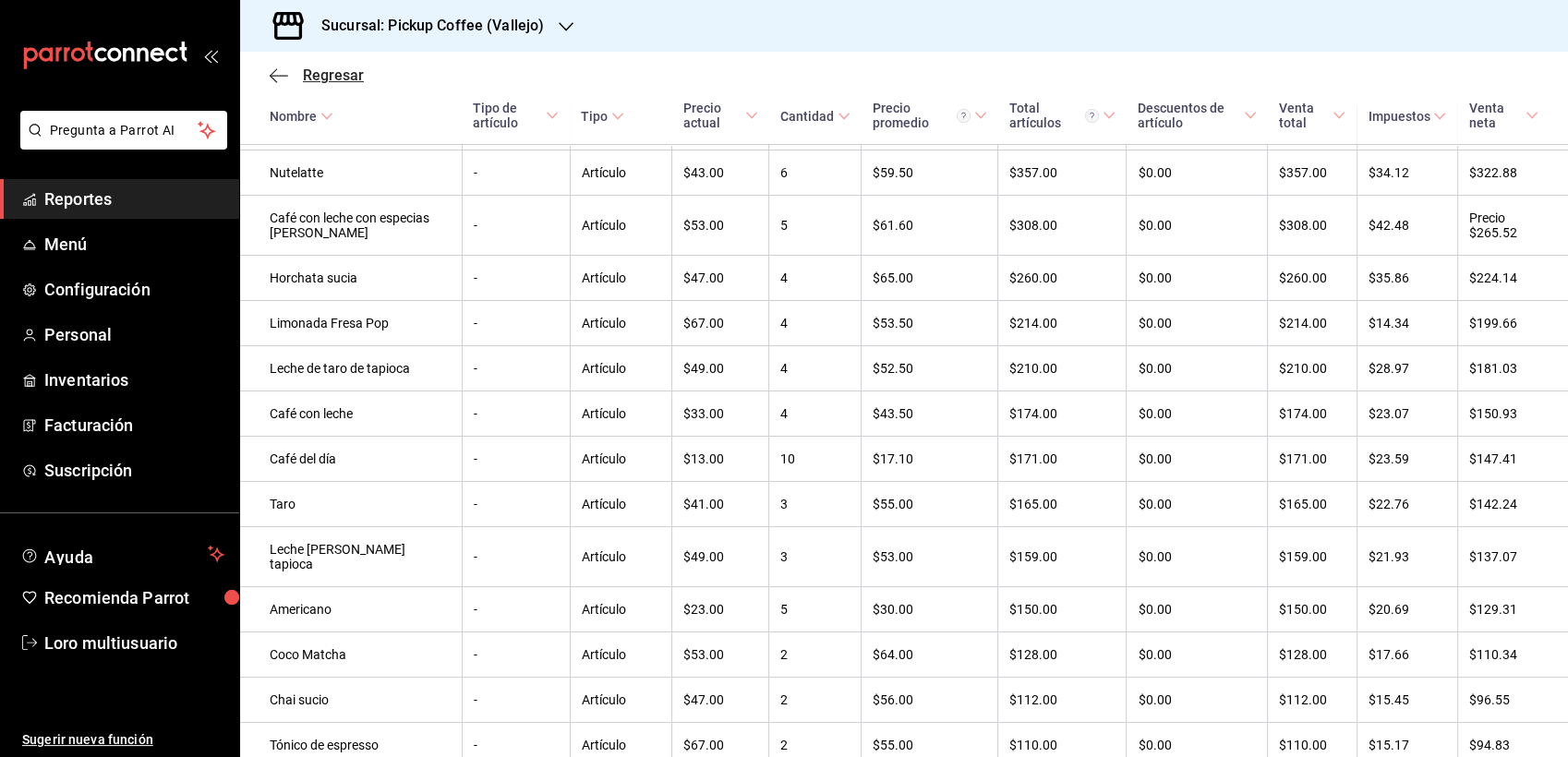
click at [295, 67] on span "Regresar" at bounding box center [316, 75] width 94 height 17
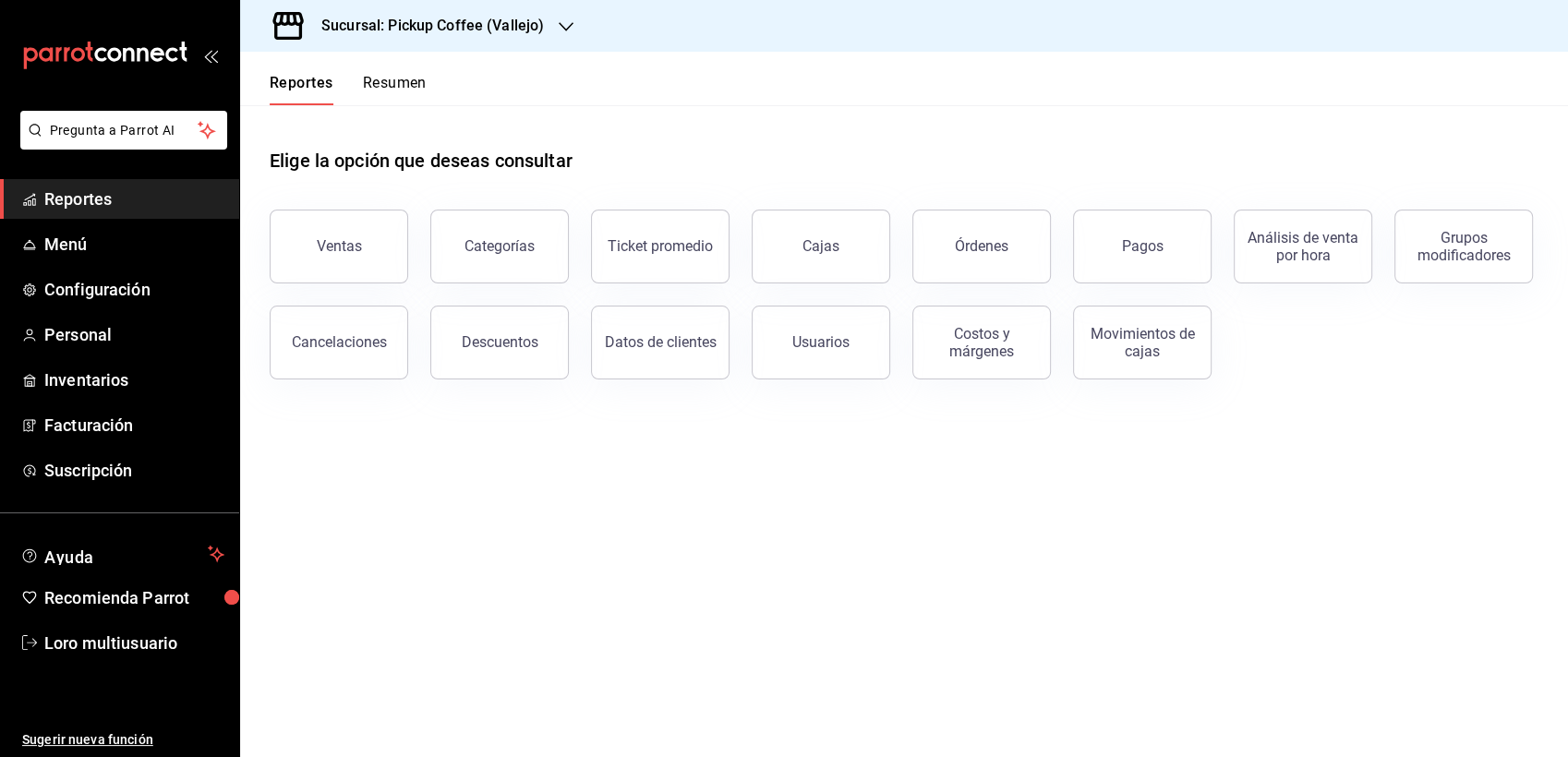
click at [380, 70] on div "Reportes Resumen" at bounding box center [333, 78] width 186 height 53
click at [375, 82] on font "Resumen" at bounding box center [394, 83] width 64 height 18
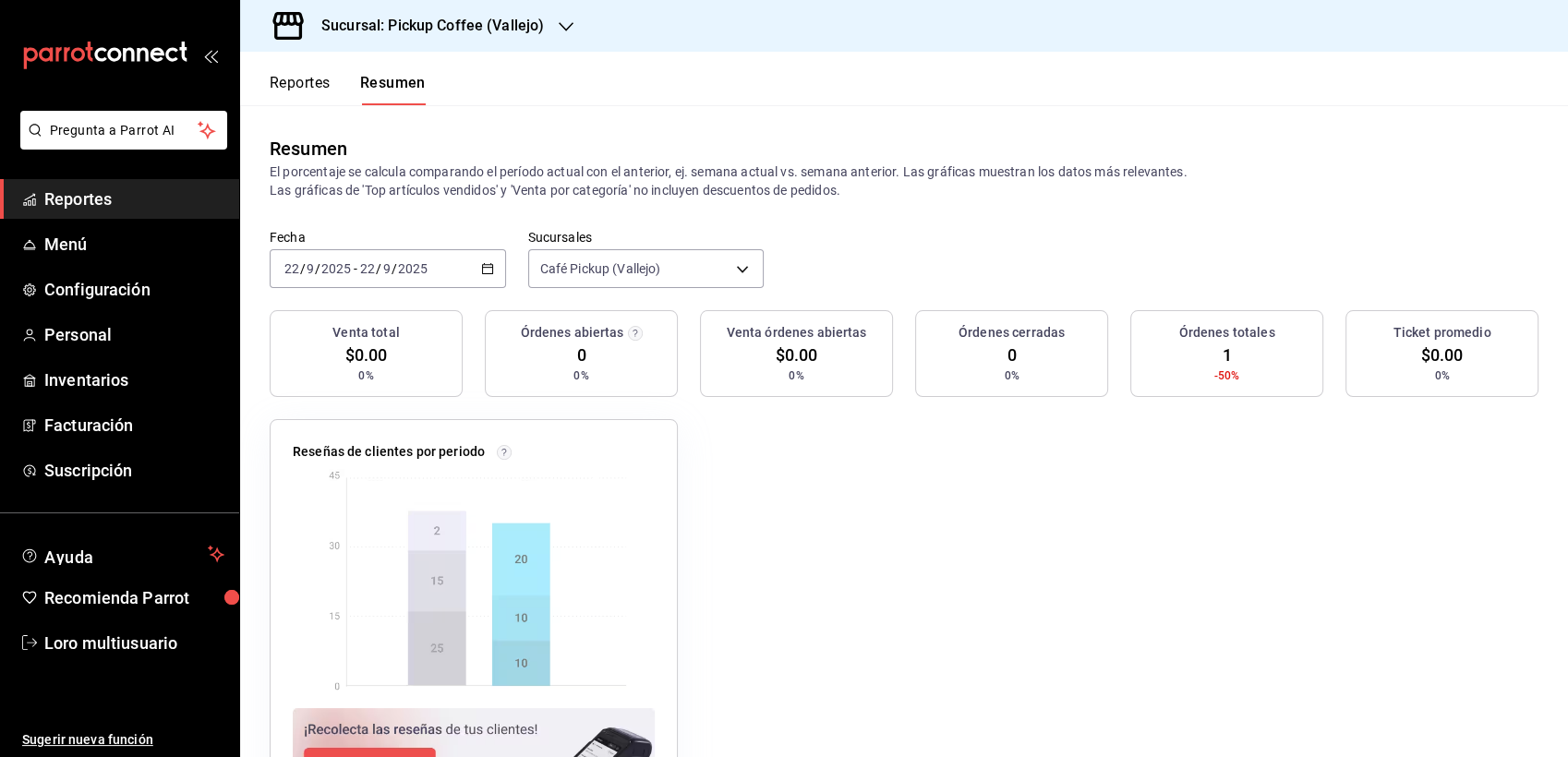
click at [480, 260] on div "[DATE] [DATE] - [DATE] [DATE]" at bounding box center [387, 269] width 236 height 39
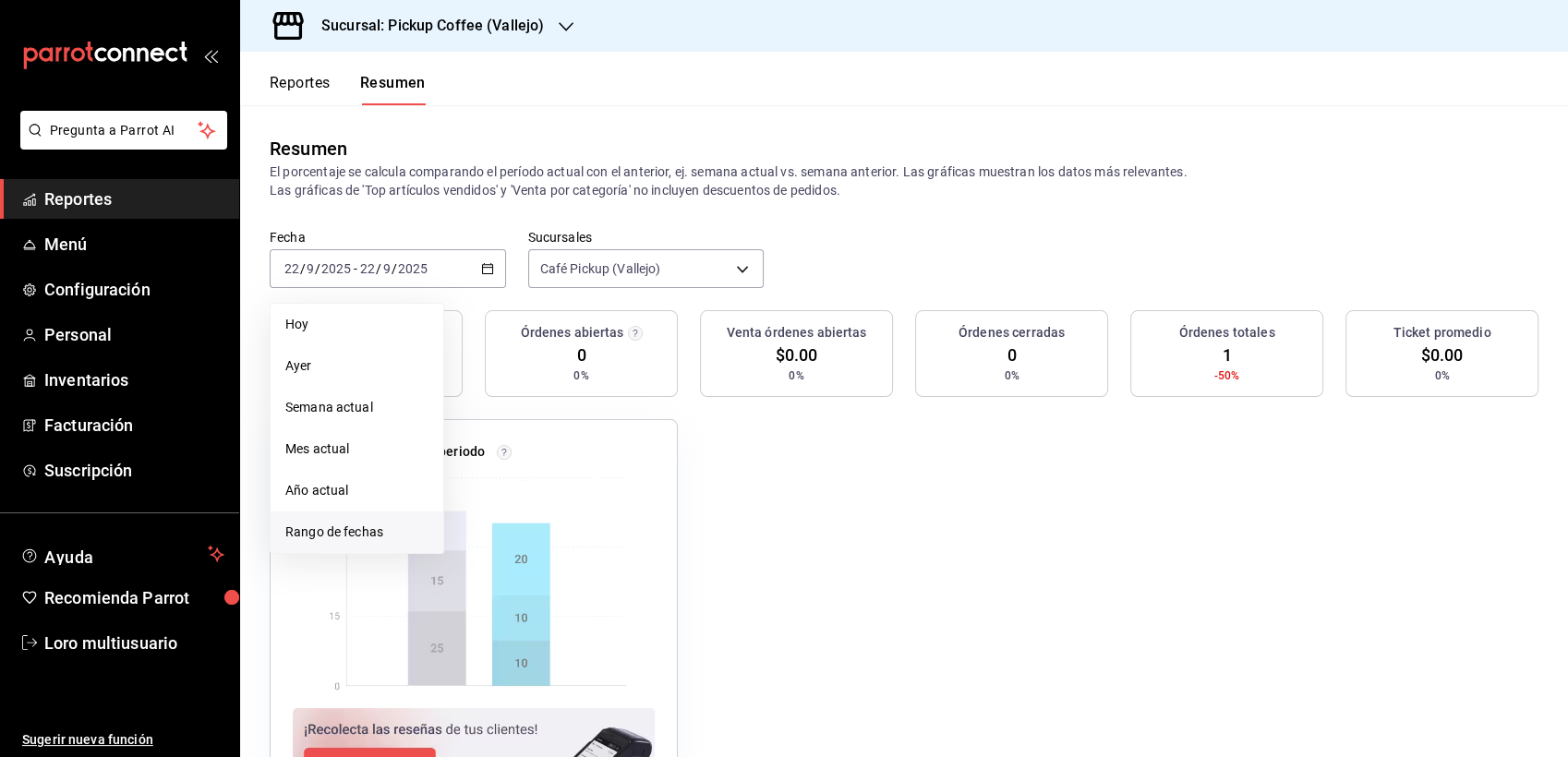
click at [373, 545] on li "Rango de fechas" at bounding box center [357, 533] width 173 height 42
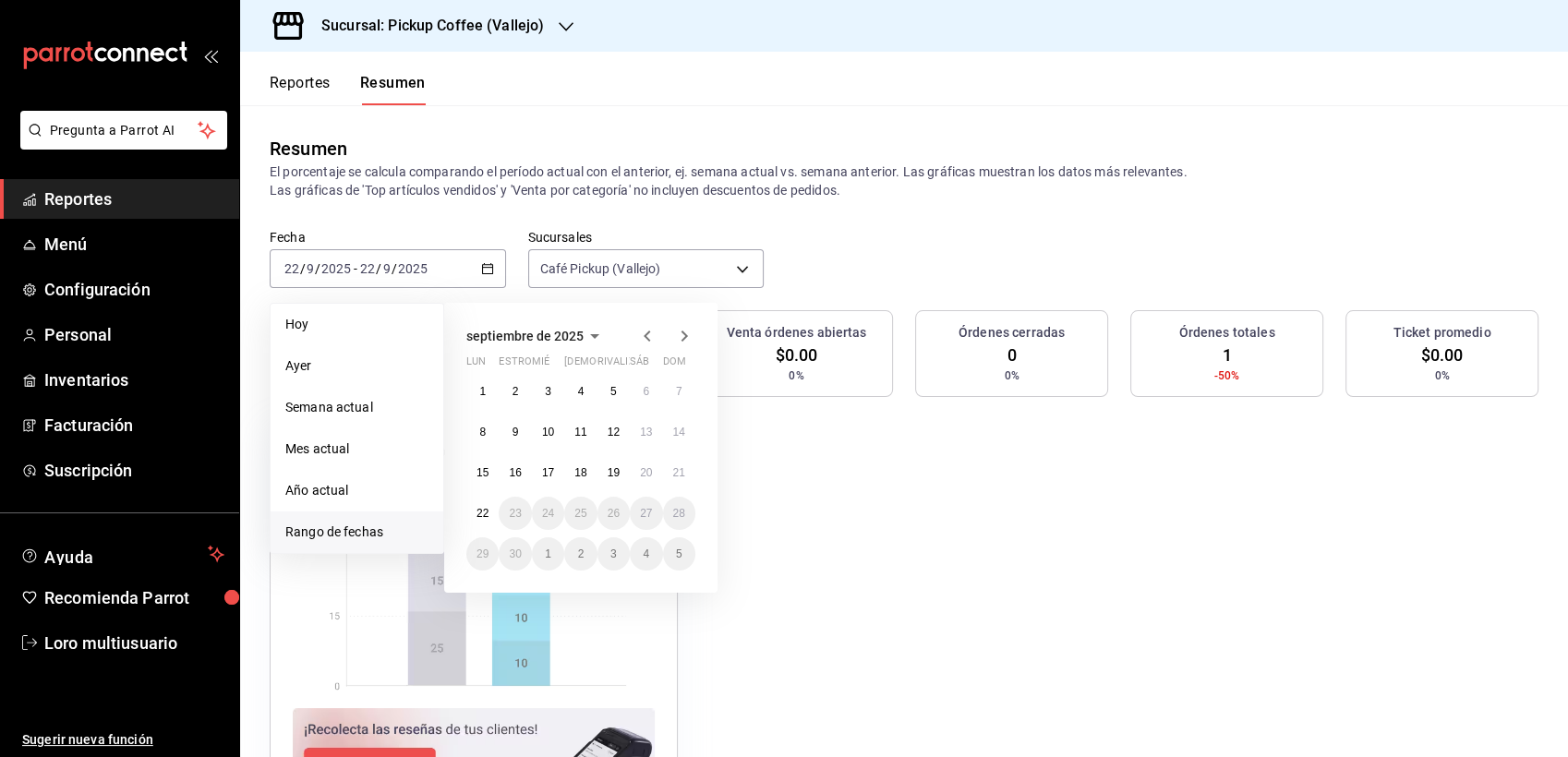
click at [656, 341] on icon "button" at bounding box center [647, 335] width 22 height 22
click at [614, 329] on icon "button" at bounding box center [625, 339] width 22 height 22
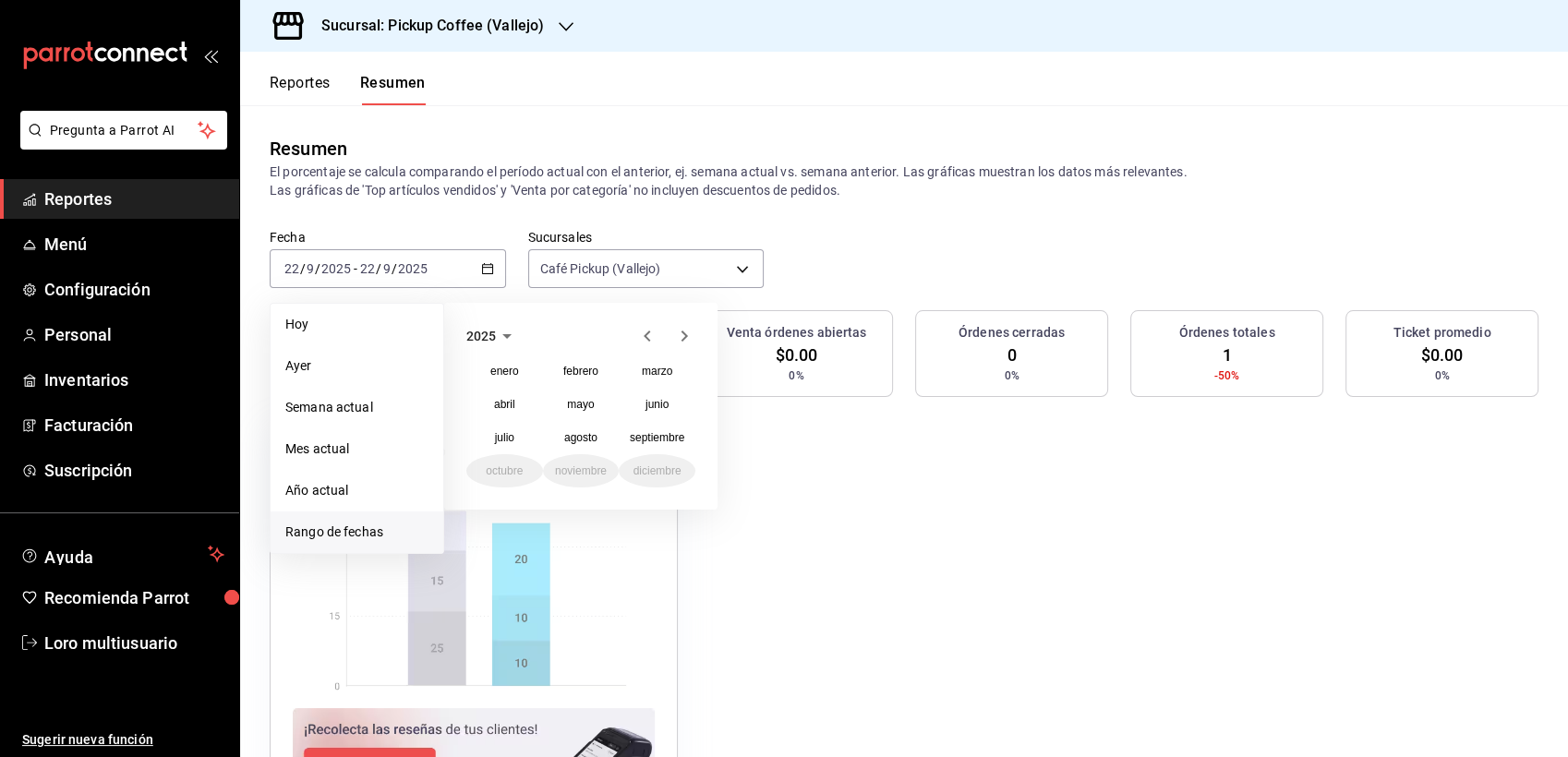
click at [472, 346] on button "2025" at bounding box center [492, 335] width 51 height 22
click at [513, 404] on button "2024" at bounding box center [504, 404] width 77 height 33
click at [600, 479] on button "noviembre" at bounding box center [581, 470] width 77 height 33
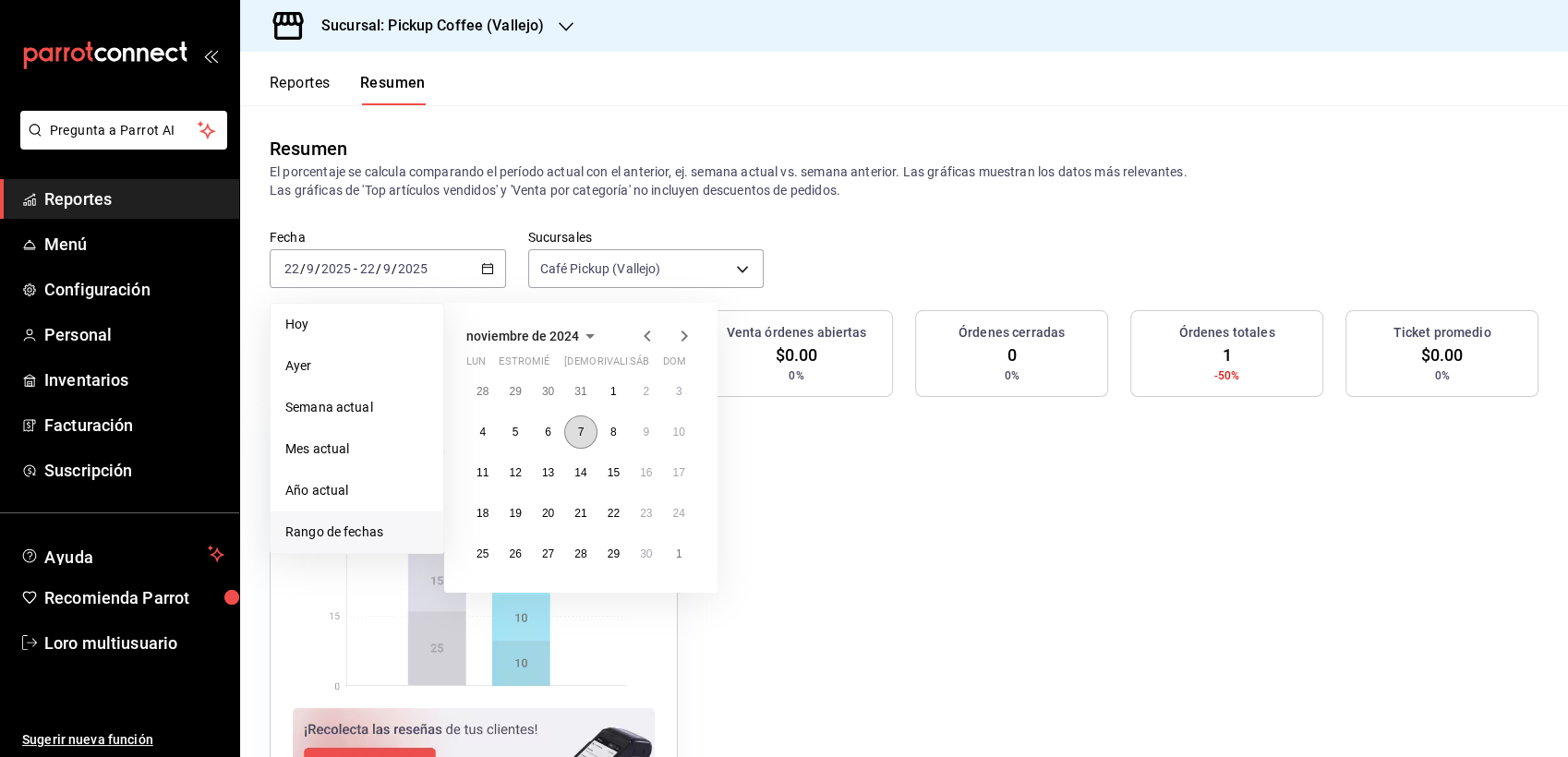
click at [579, 426] on abbr "7" at bounding box center [581, 432] width 7 height 13
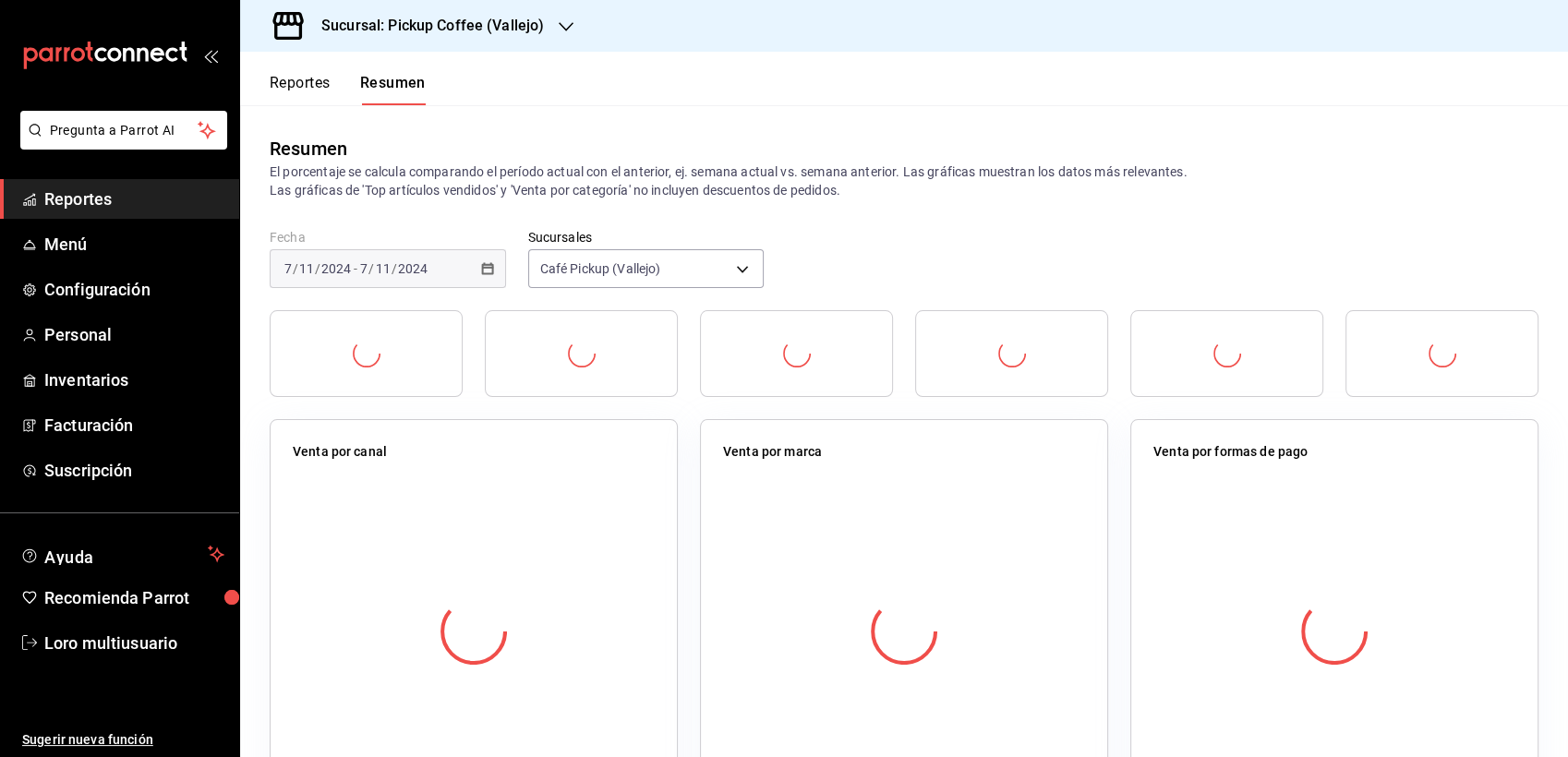
click at [579, 425] on div "Venta por canal" at bounding box center [474, 614] width 408 height 388
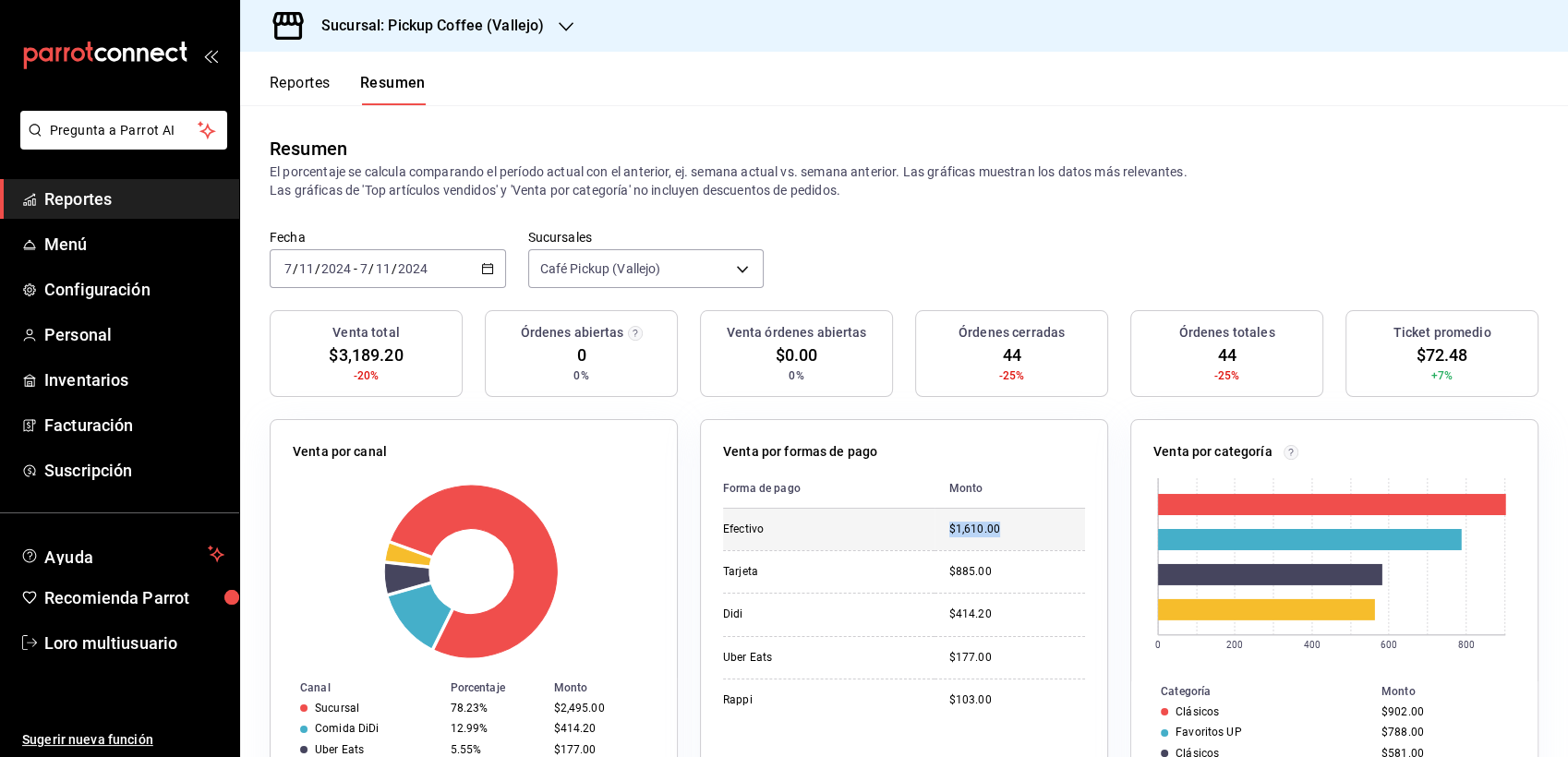
drag, startPoint x: 941, startPoint y: 532, endPoint x: 992, endPoint y: 534, distance: 51.0
click at [992, 534] on div "$1,610.00" at bounding box center [1017, 529] width 136 height 16
drag, startPoint x: 992, startPoint y: 534, endPoint x: 983, endPoint y: 568, distance: 35.2
click at [983, 568] on div "$885.00" at bounding box center [1017, 572] width 136 height 16
drag, startPoint x: 942, startPoint y: 528, endPoint x: 992, endPoint y: 537, distance: 50.8
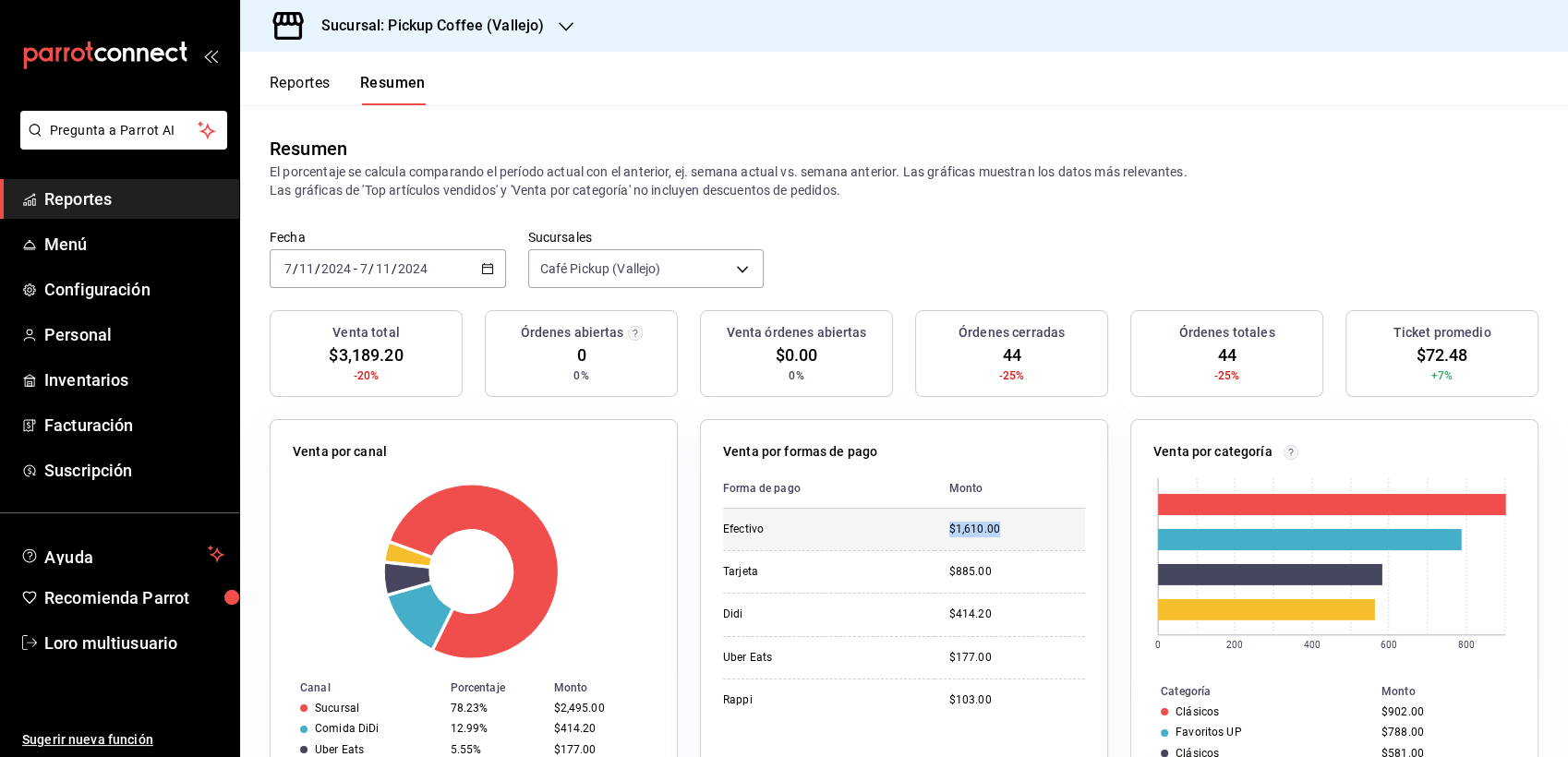
click at [992, 537] on div "$1,610.00" at bounding box center [1017, 529] width 136 height 16
drag, startPoint x: 992, startPoint y: 537, endPoint x: 1008, endPoint y: 586, distance: 51.5
click at [1008, 586] on td "$885.00" at bounding box center [1010, 572] width 151 height 43
click at [1389, 240] on div "Fecha [DATE] [DATE] - [DATE] [DATE] Sucursales Café Pickup ([GEOGRAPHIC_DATA]) …" at bounding box center [904, 270] width 1329 height 82
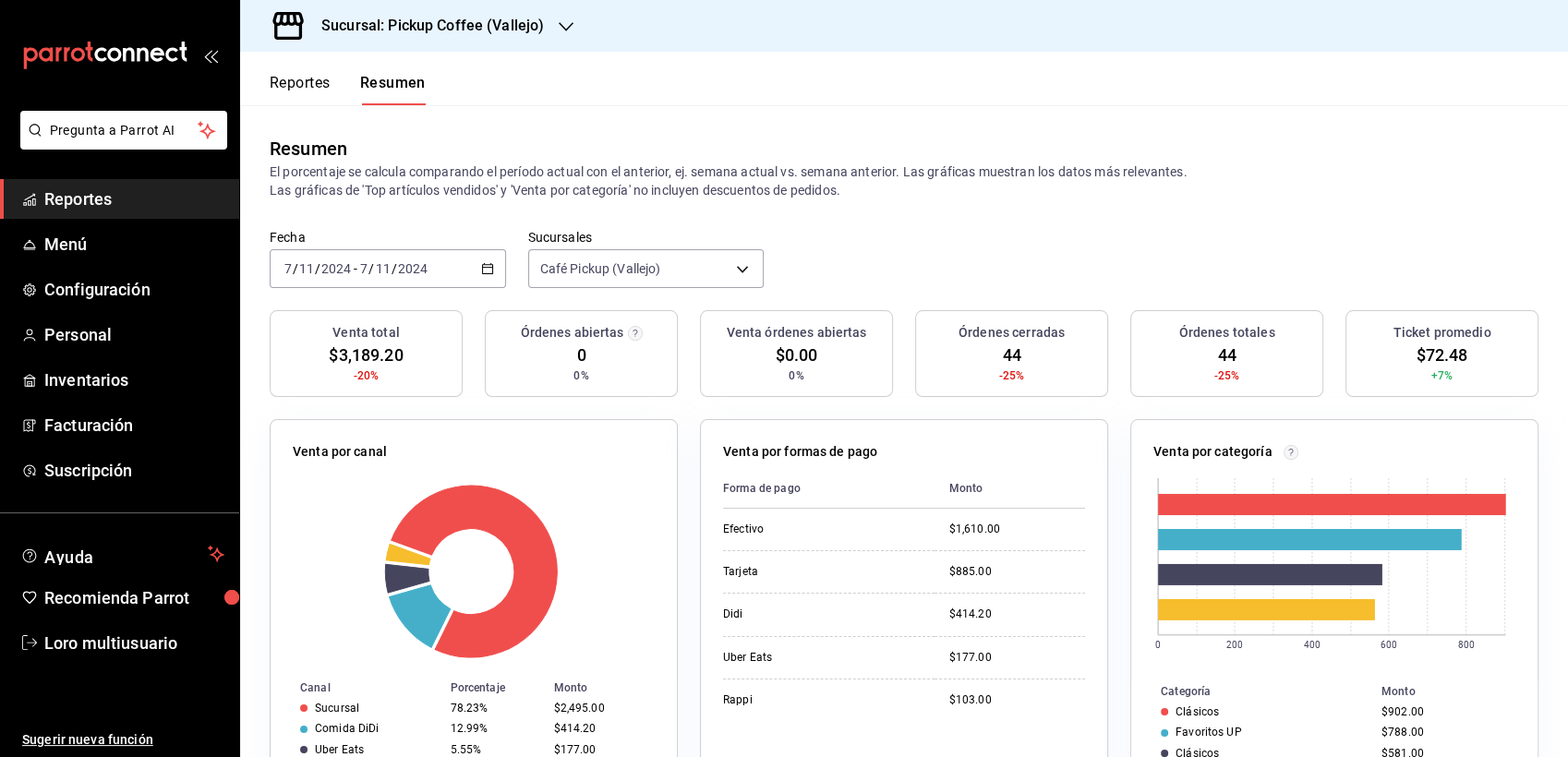
click at [1389, 240] on div "Fecha [DATE] [DATE] - [DATE] [DATE] Sucursales Café Pickup ([GEOGRAPHIC_DATA]) …" at bounding box center [904, 270] width 1329 height 82
click at [311, 276] on input "11" at bounding box center [307, 269] width 17 height 15
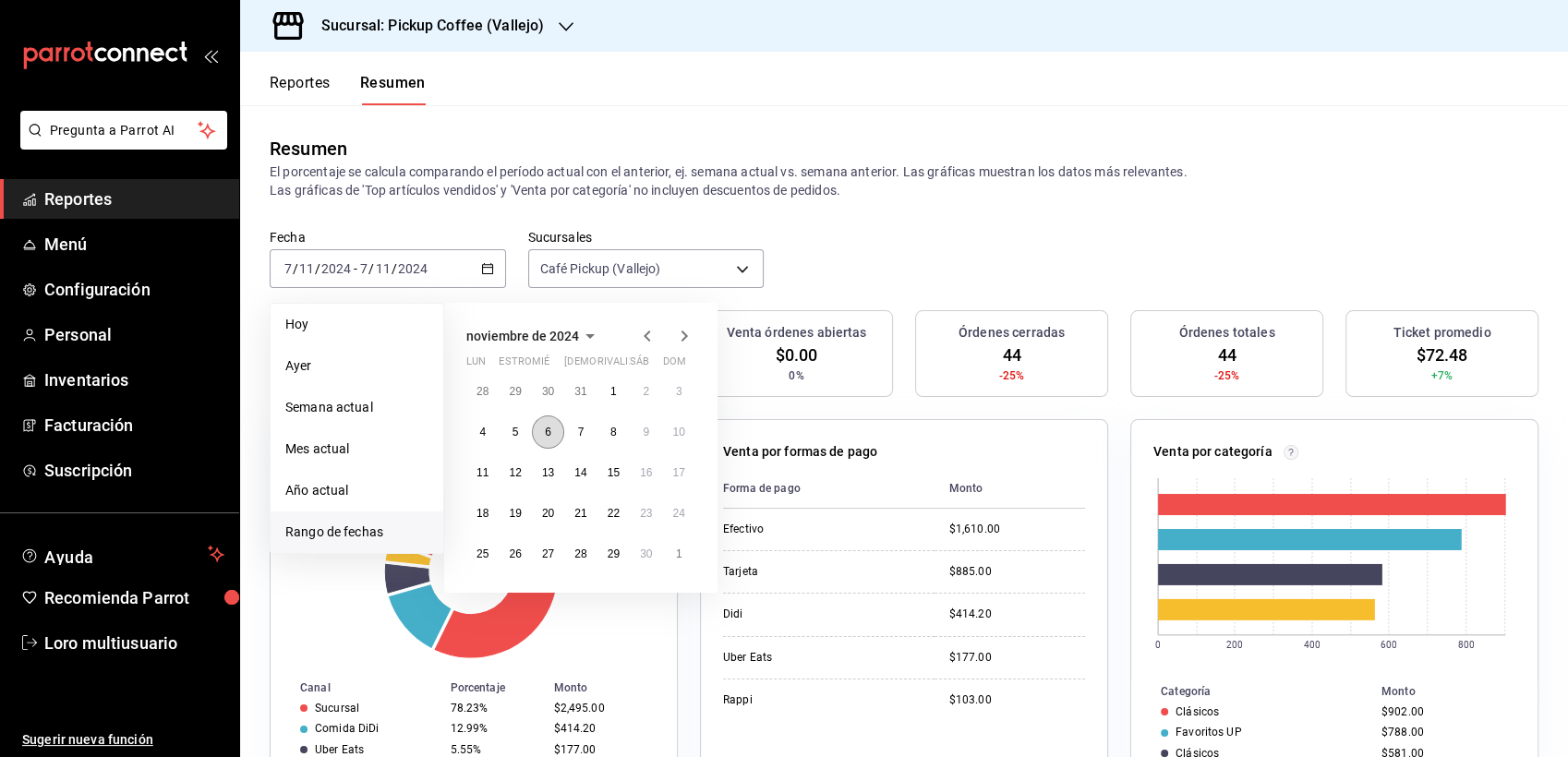
click at [539, 438] on button "6" at bounding box center [548, 432] width 32 height 33
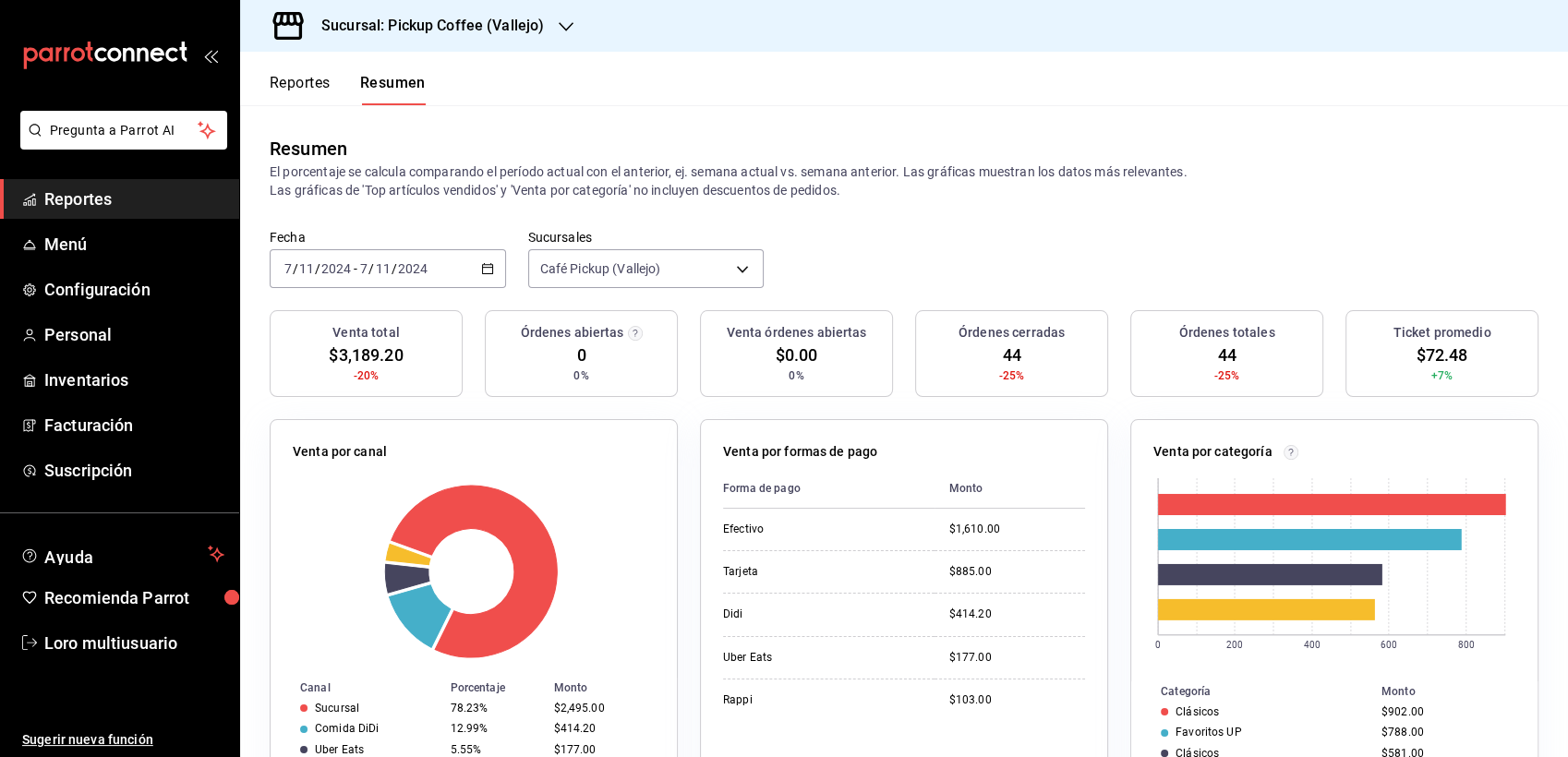
click at [387, 271] on input "11" at bounding box center [384, 269] width 17 height 15
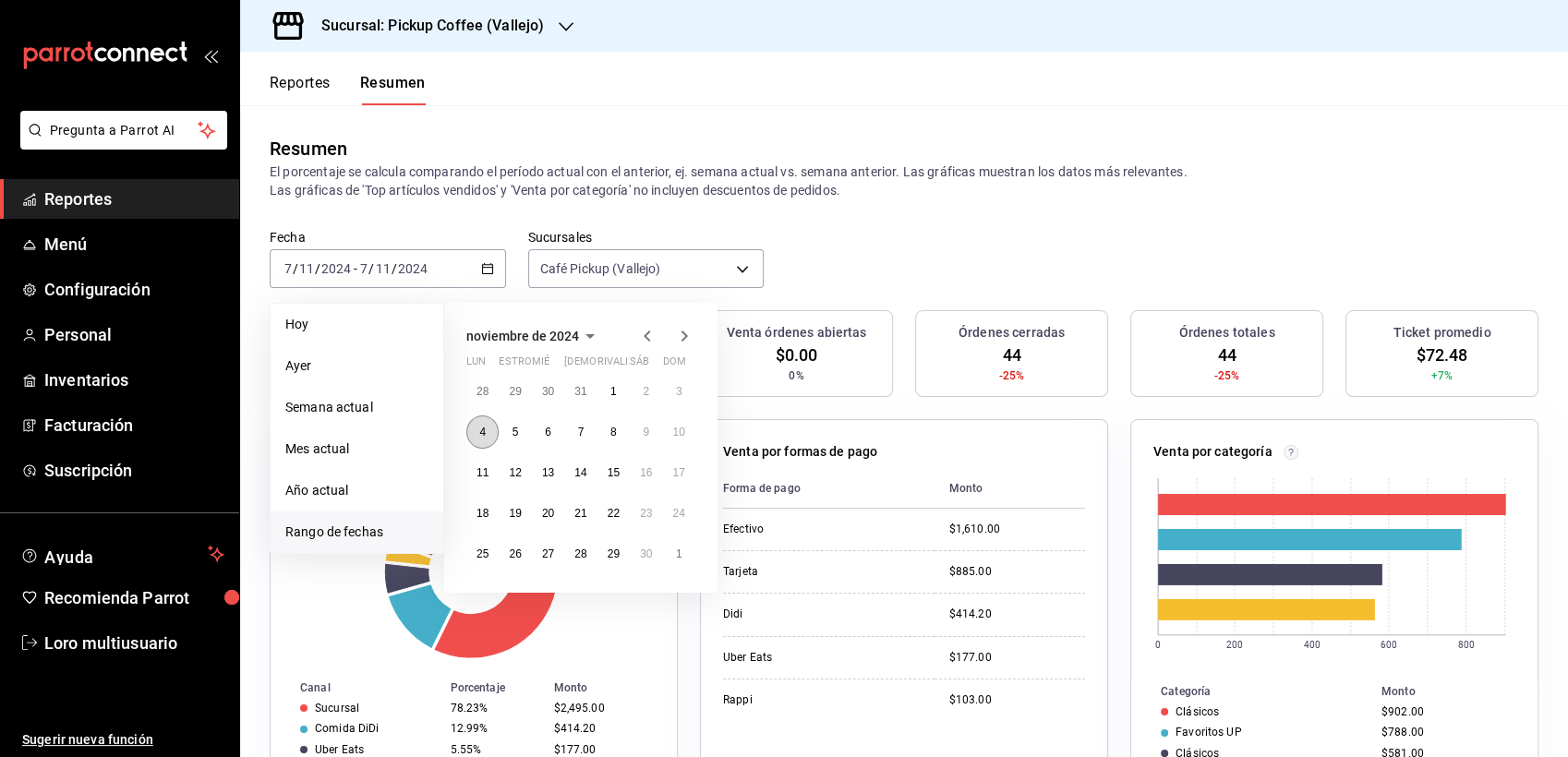
click at [489, 427] on button "4" at bounding box center [482, 432] width 32 height 33
drag, startPoint x: 614, startPoint y: 432, endPoint x: 604, endPoint y: 440, distance: 12.8
click at [604, 440] on button "8" at bounding box center [614, 432] width 32 height 33
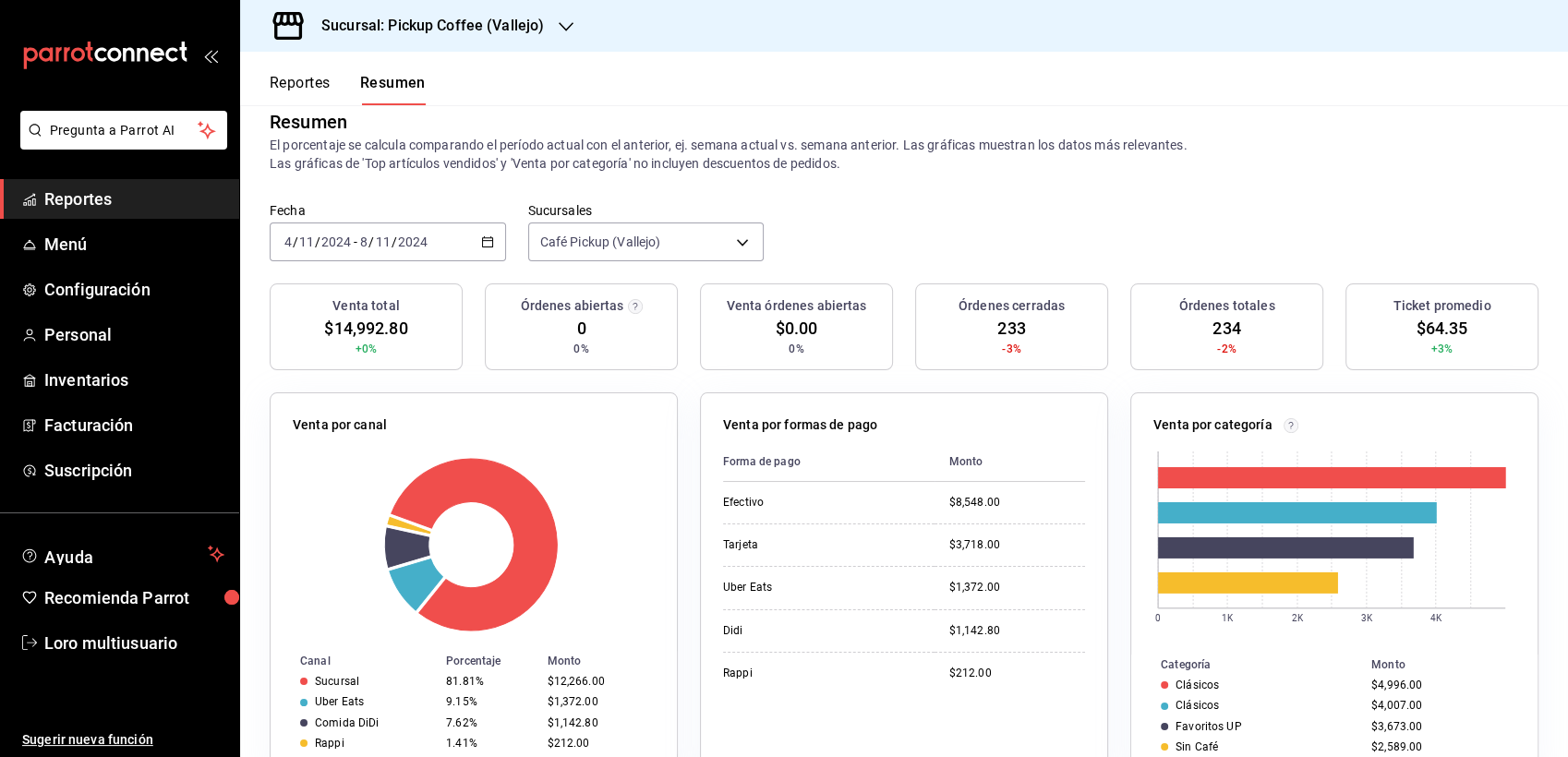
scroll to position [27, 0]
click at [405, 239] on input "2024" at bounding box center [412, 242] width 31 height 15
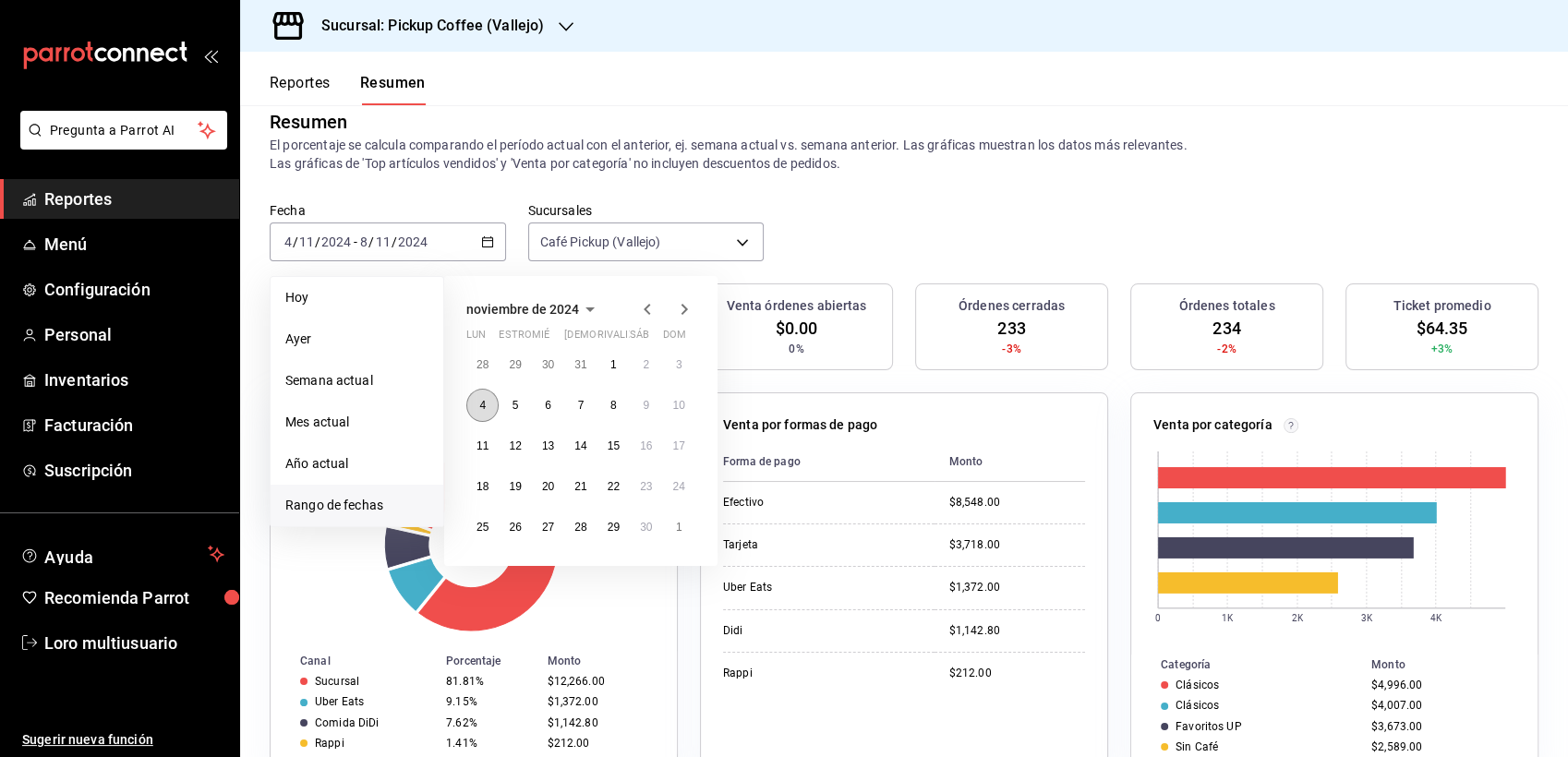
click at [476, 408] on button "4" at bounding box center [482, 405] width 32 height 33
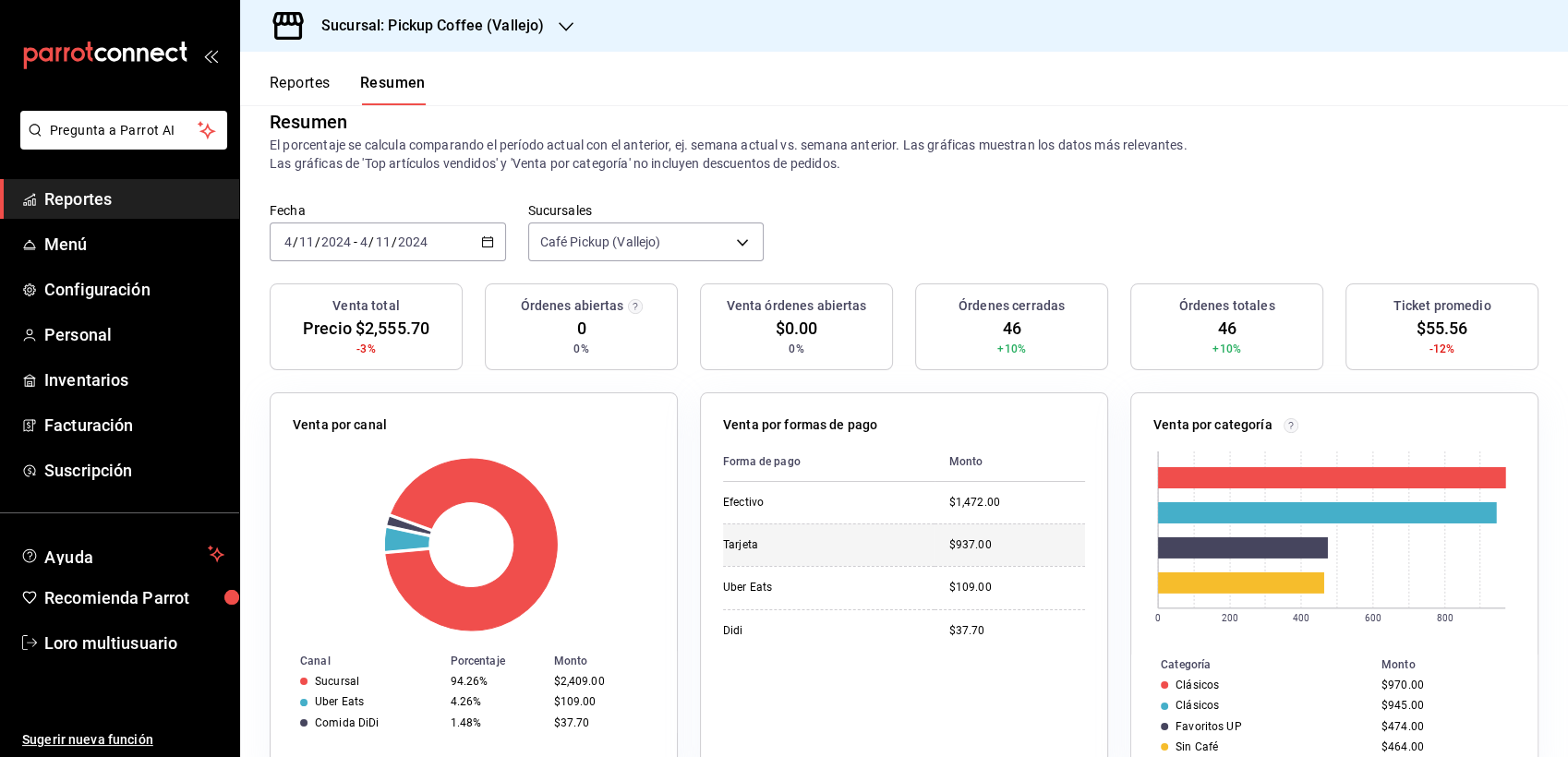
click at [938, 544] on td "$937.00" at bounding box center [1010, 544] width 151 height 43
click at [898, 227] on div "Fecha [DATE] [DATE] - [DATE] [DATE] Sucursales Café Pickup ([GEOGRAPHIC_DATA]) …" at bounding box center [904, 243] width 1329 height 82
click at [443, 247] on div "[DATE] [DATE] - [DATE] [DATE]" at bounding box center [387, 241] width 236 height 39
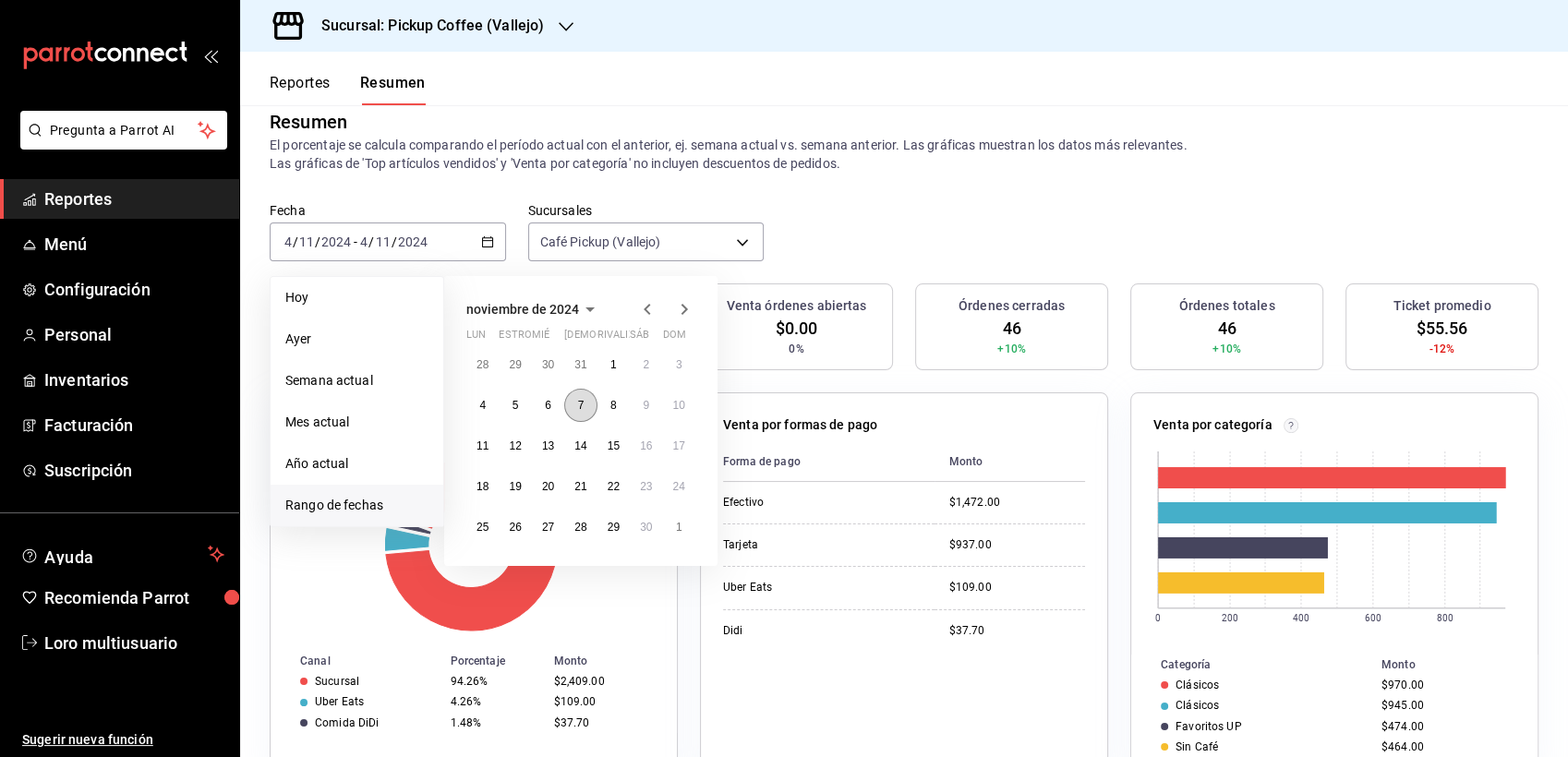
click at [570, 407] on button "7" at bounding box center [580, 405] width 32 height 33
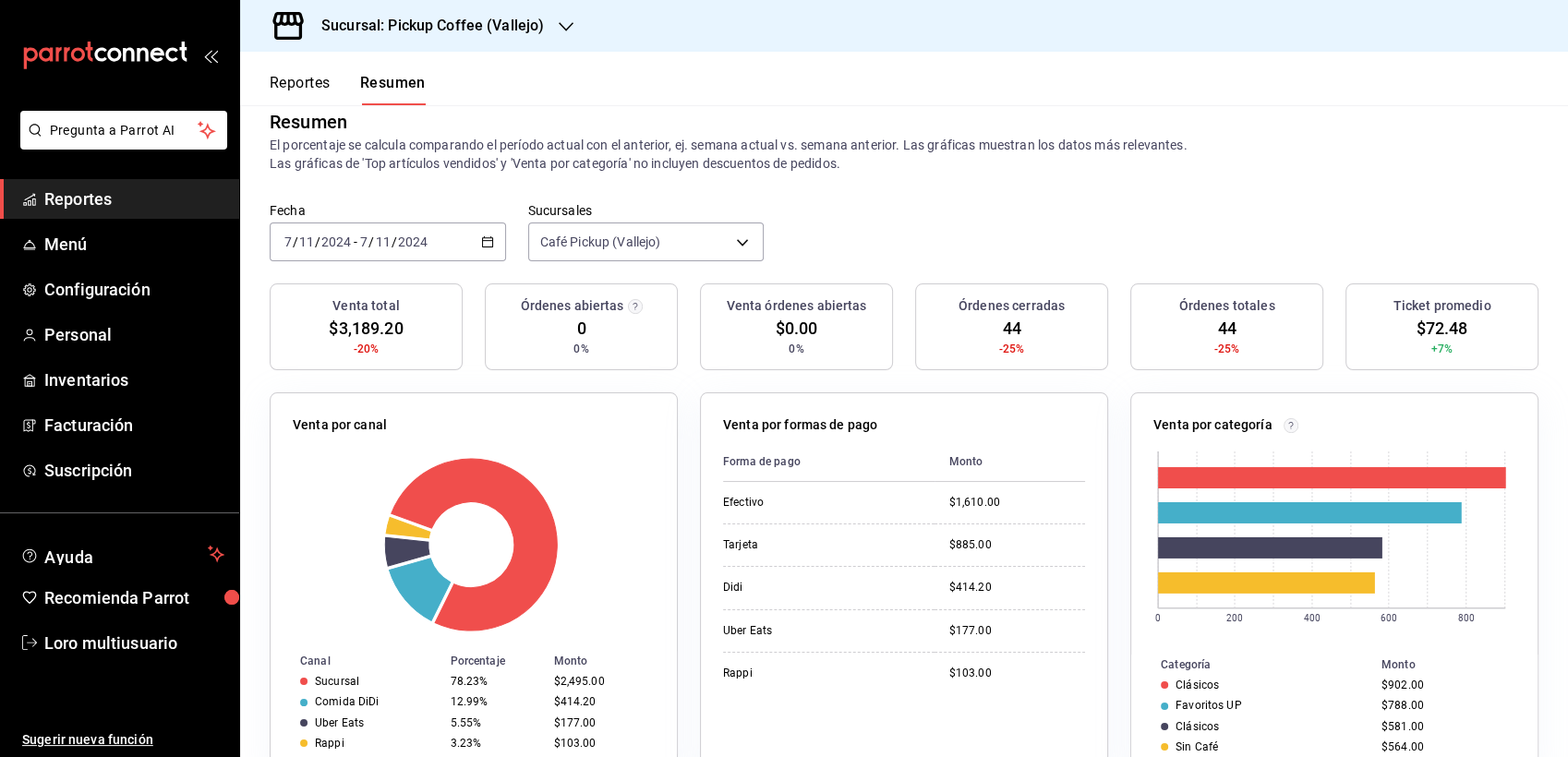
click at [419, 214] on label "Fecha" at bounding box center [387, 211] width 236 height 13
click at [406, 235] on input "2024" at bounding box center [412, 242] width 31 height 15
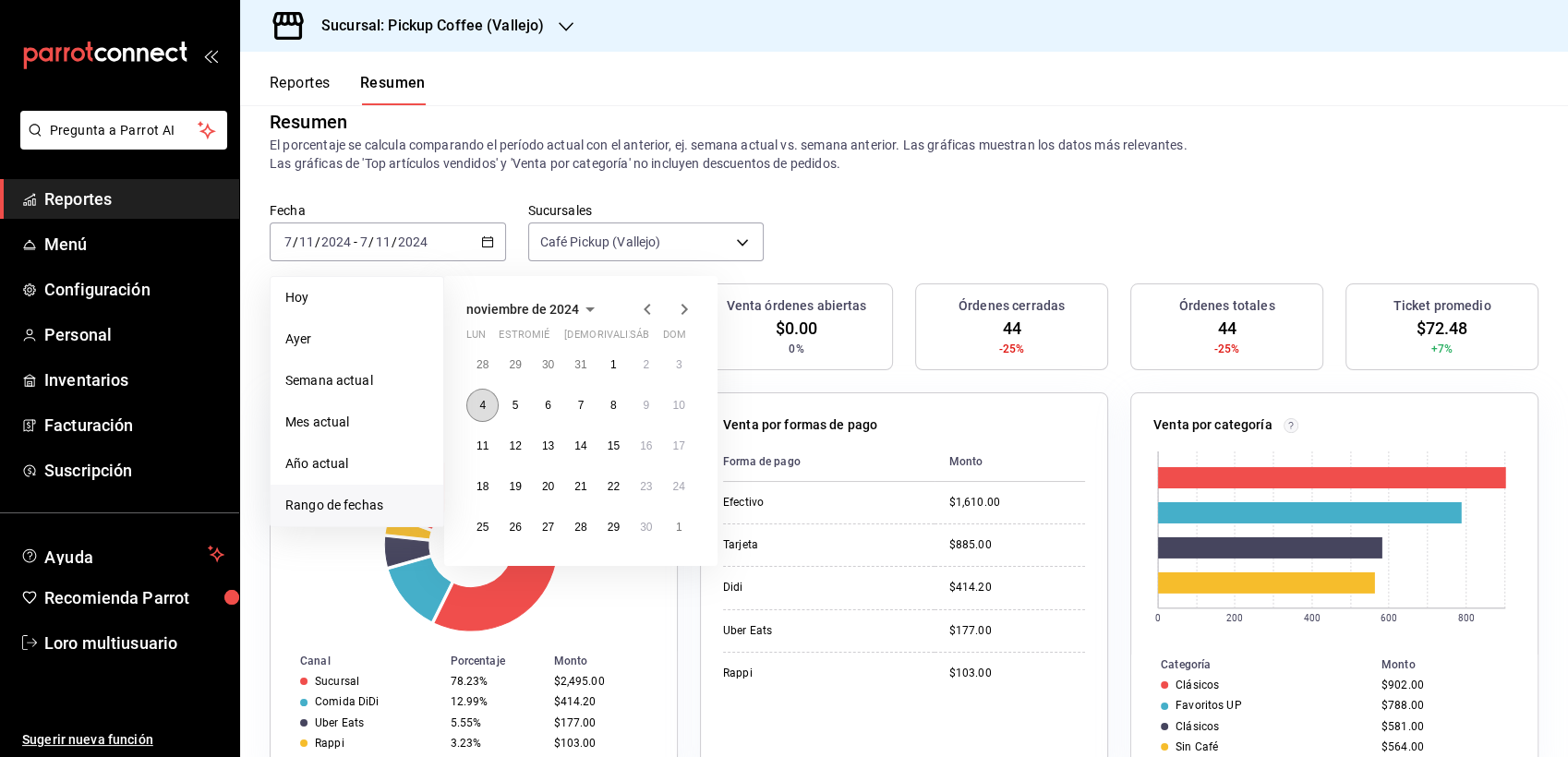
click at [488, 400] on button "4" at bounding box center [482, 405] width 32 height 33
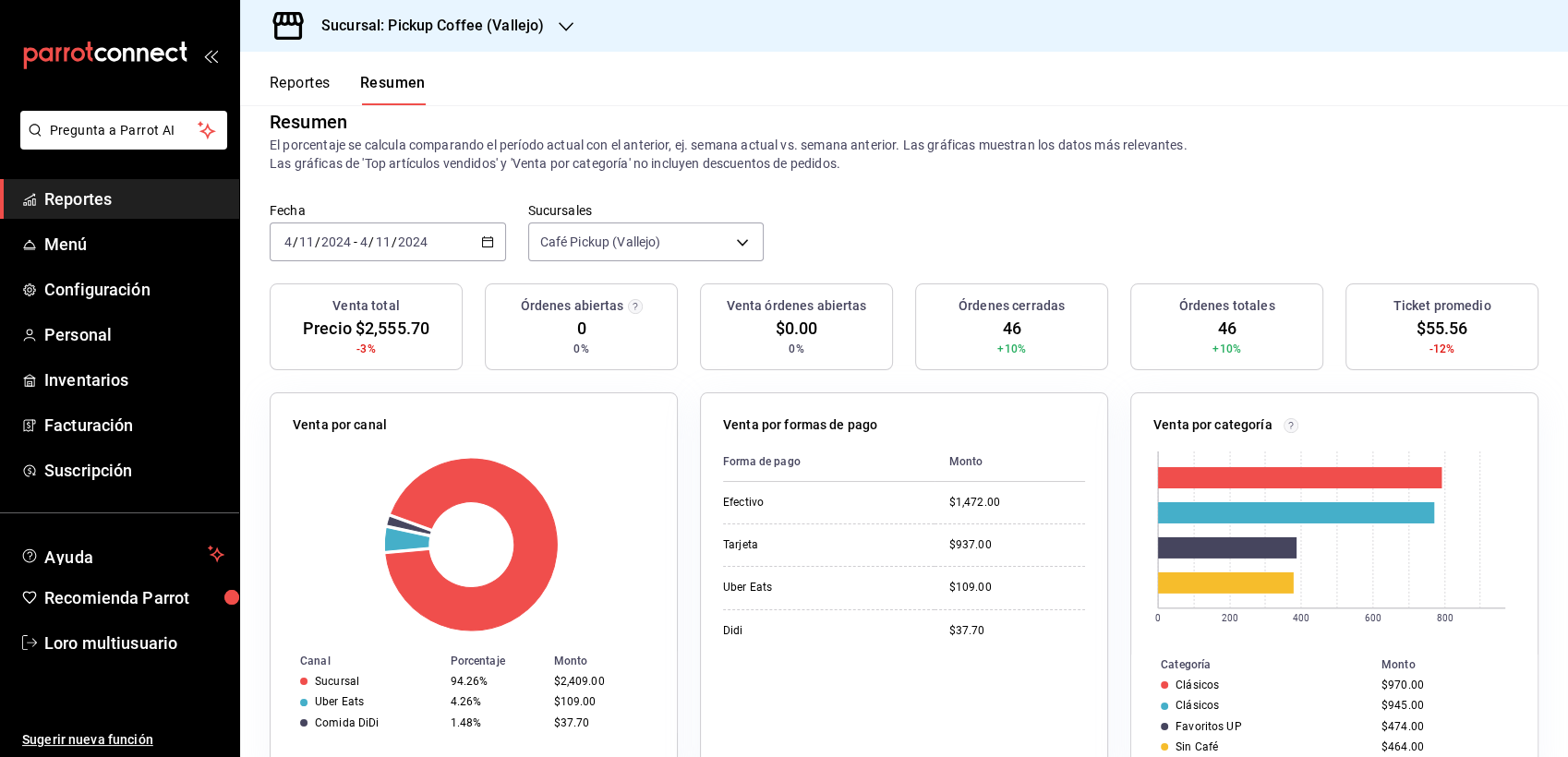
click at [698, 77] on header "Reportes Resumen" at bounding box center [904, 78] width 1329 height 53
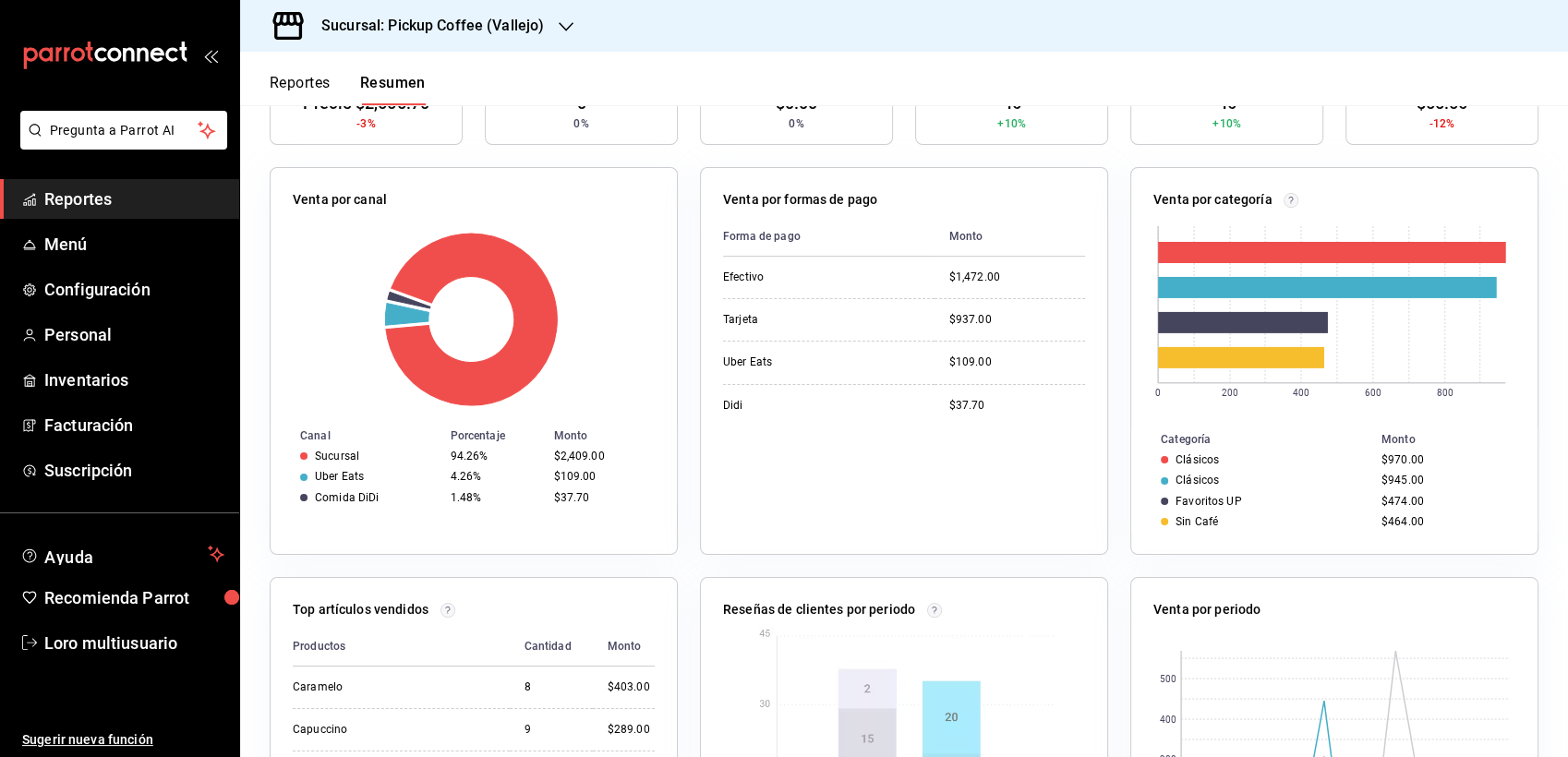
scroll to position [410, 0]
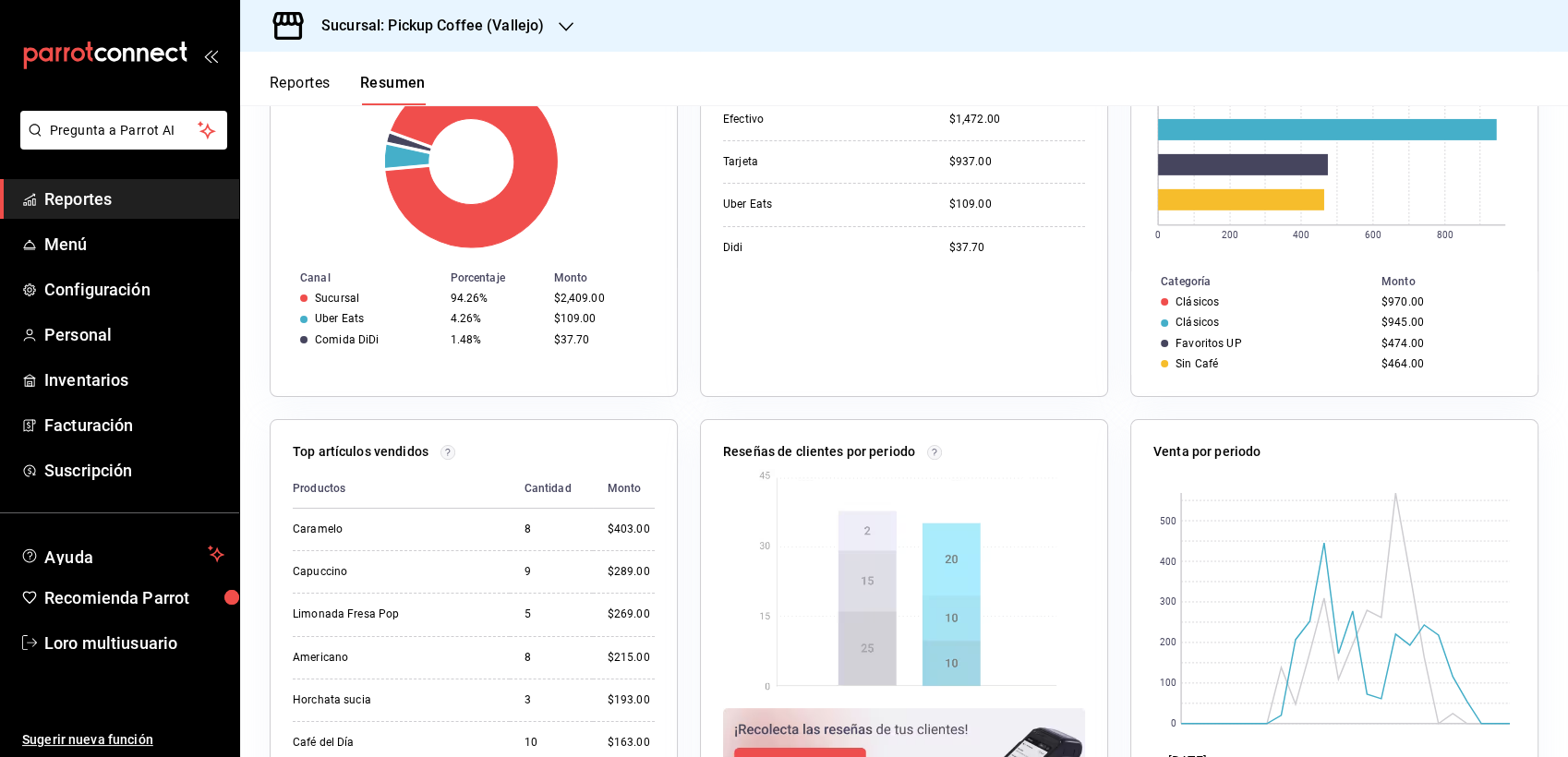
click at [588, 300] on div "$2,409.00" at bounding box center [600, 298] width 94 height 13
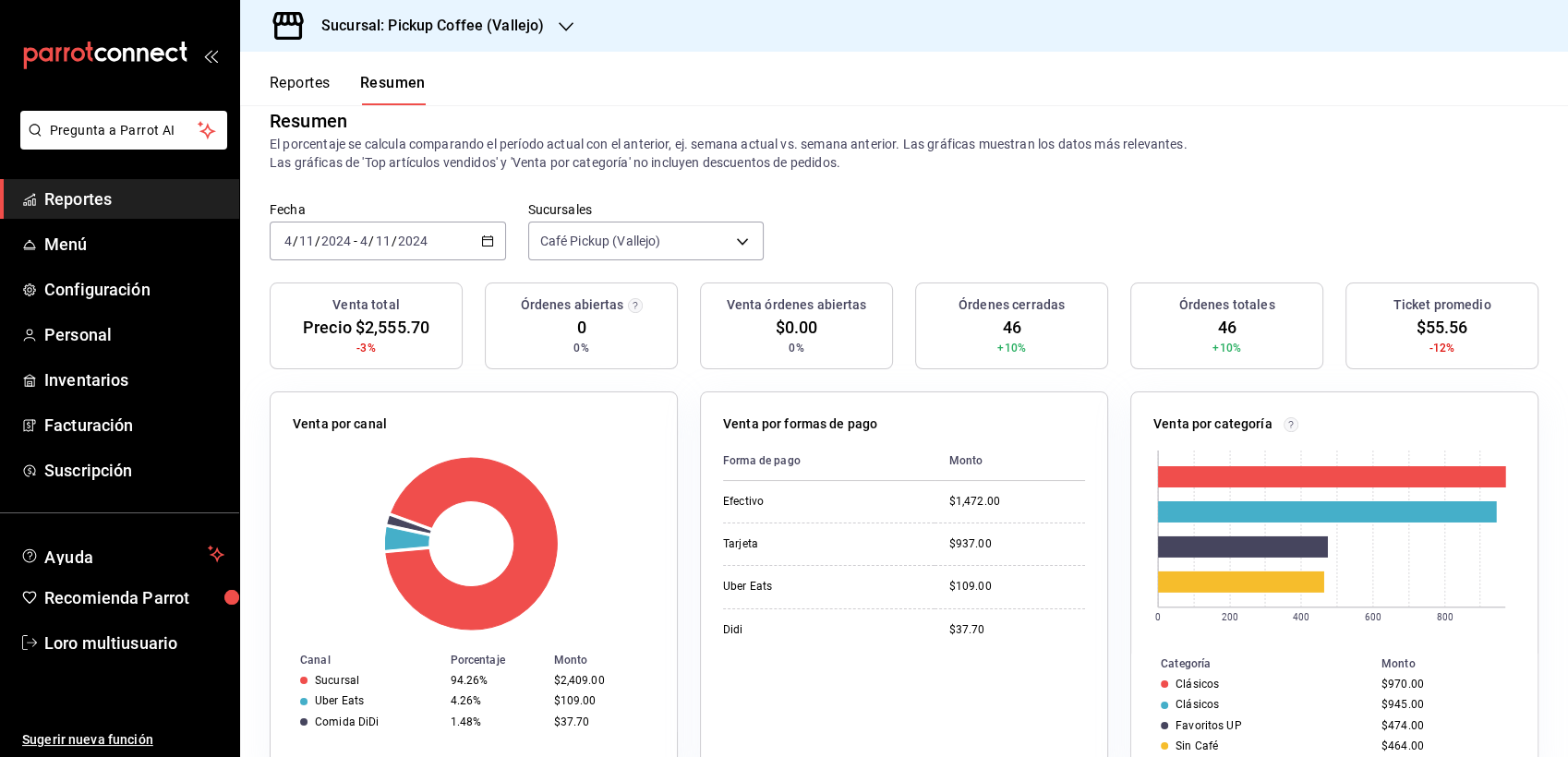
scroll to position [0, 0]
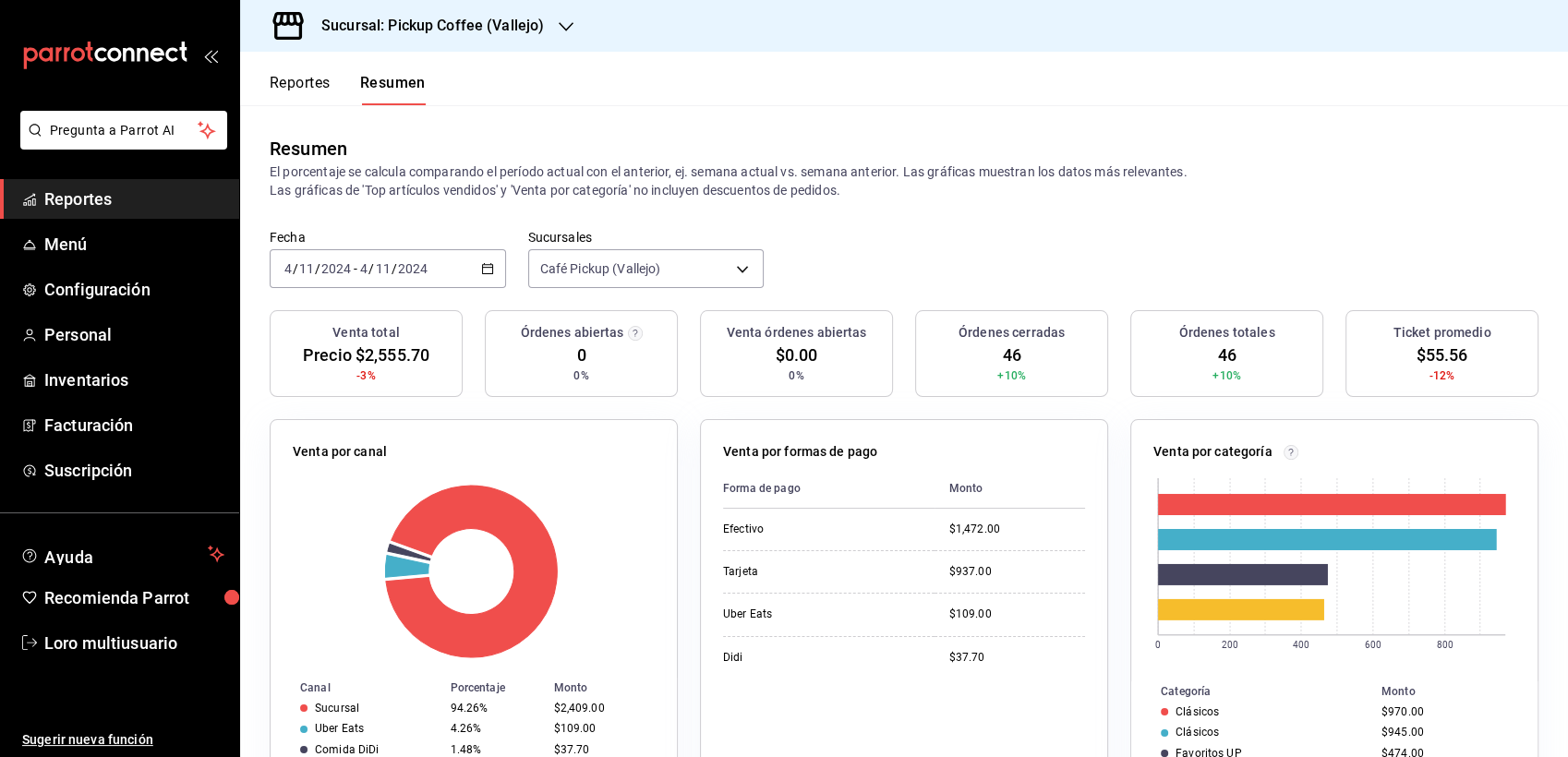
drag, startPoint x: 621, startPoint y: 134, endPoint x: 579, endPoint y: 115, distance: 46.1
click at [579, 115] on div "Resumen El porcentaje se calcula comparando el período actual con el anterior, …" at bounding box center [904, 167] width 1329 height 123
click at [297, 97] on button "Reportes" at bounding box center [300, 89] width 61 height 31
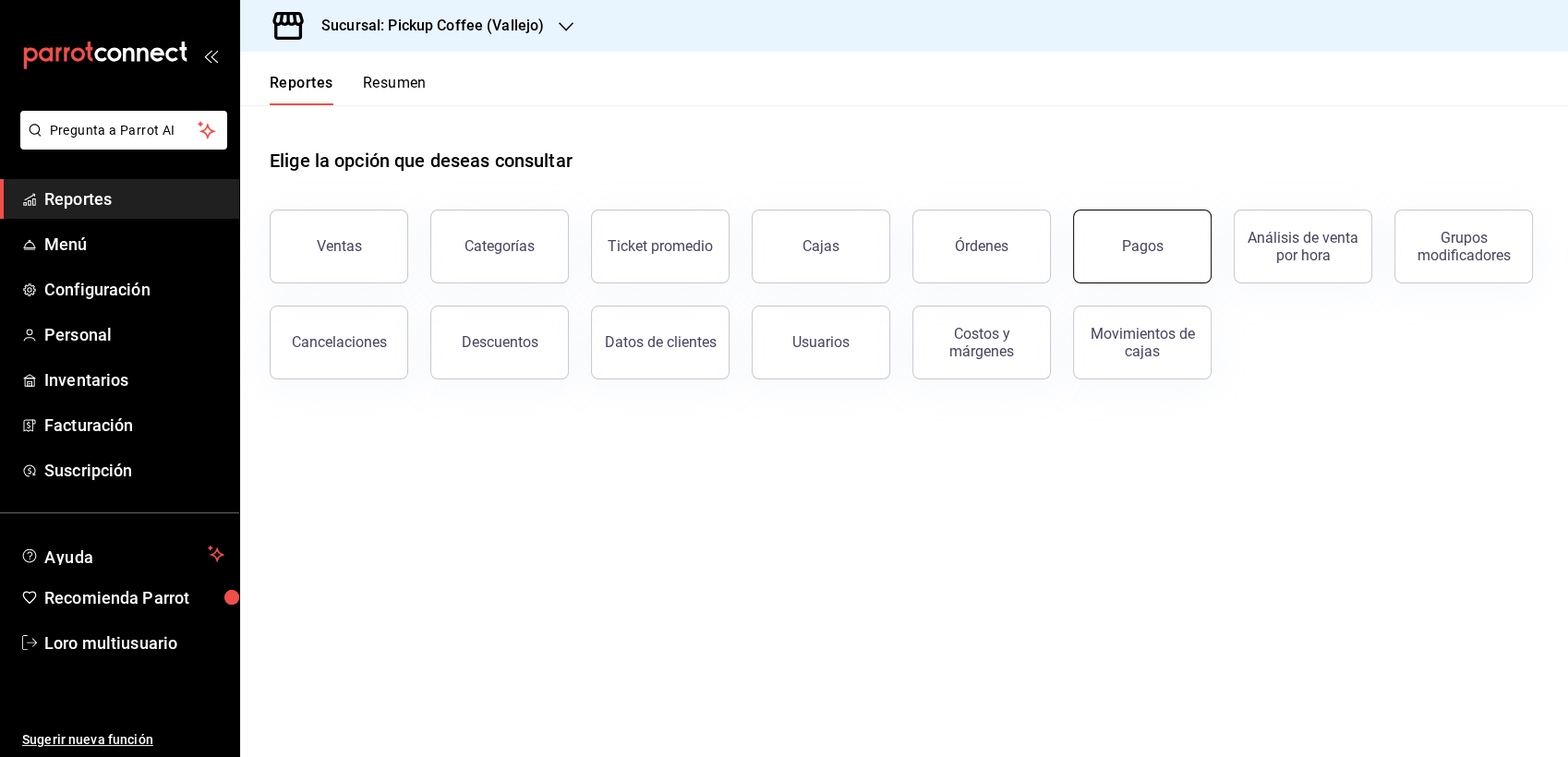
click at [1154, 239] on div "Pagos" at bounding box center [1143, 246] width 42 height 17
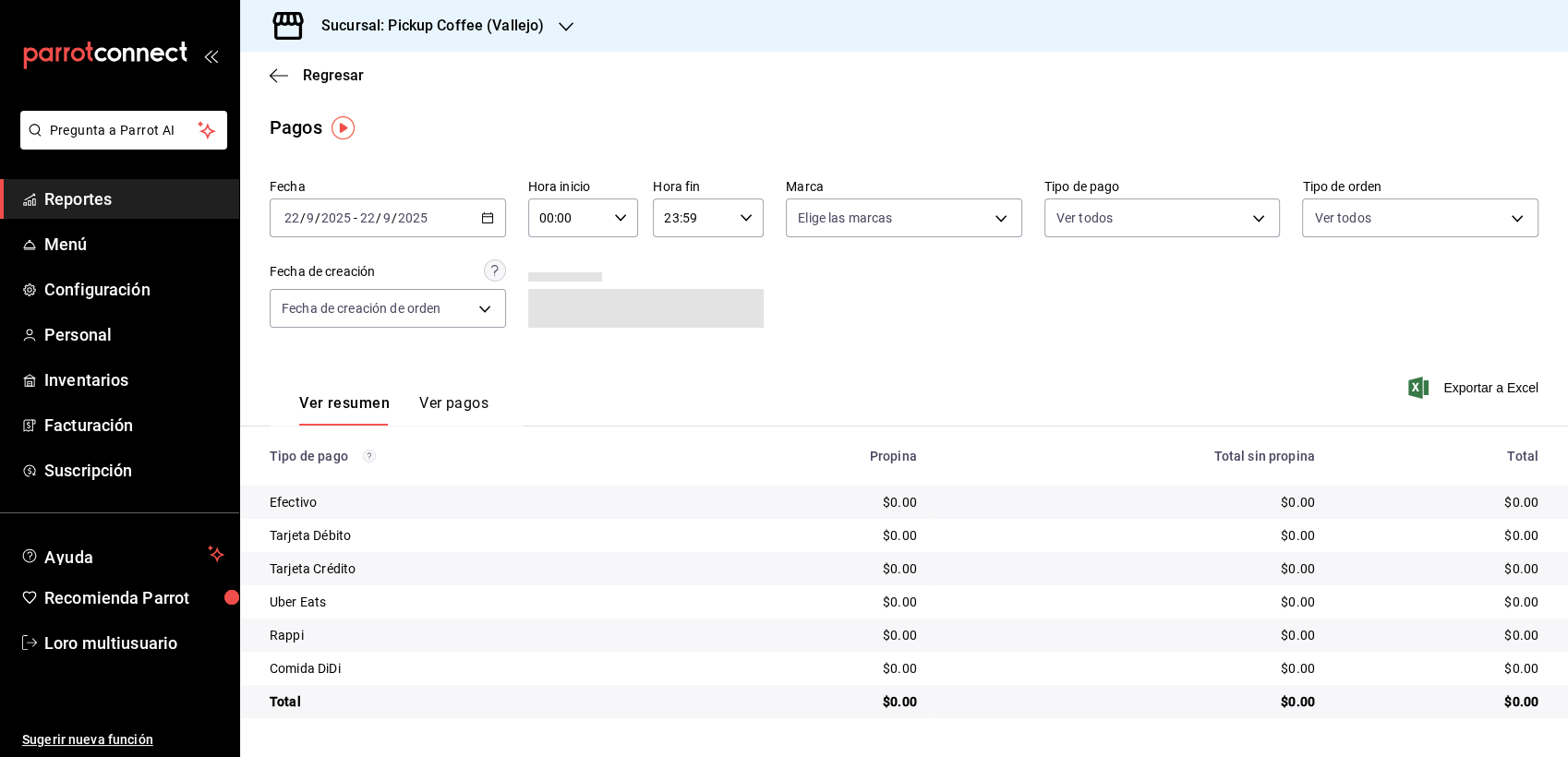
click at [391, 225] on span "/" at bounding box center [394, 218] width 6 height 15
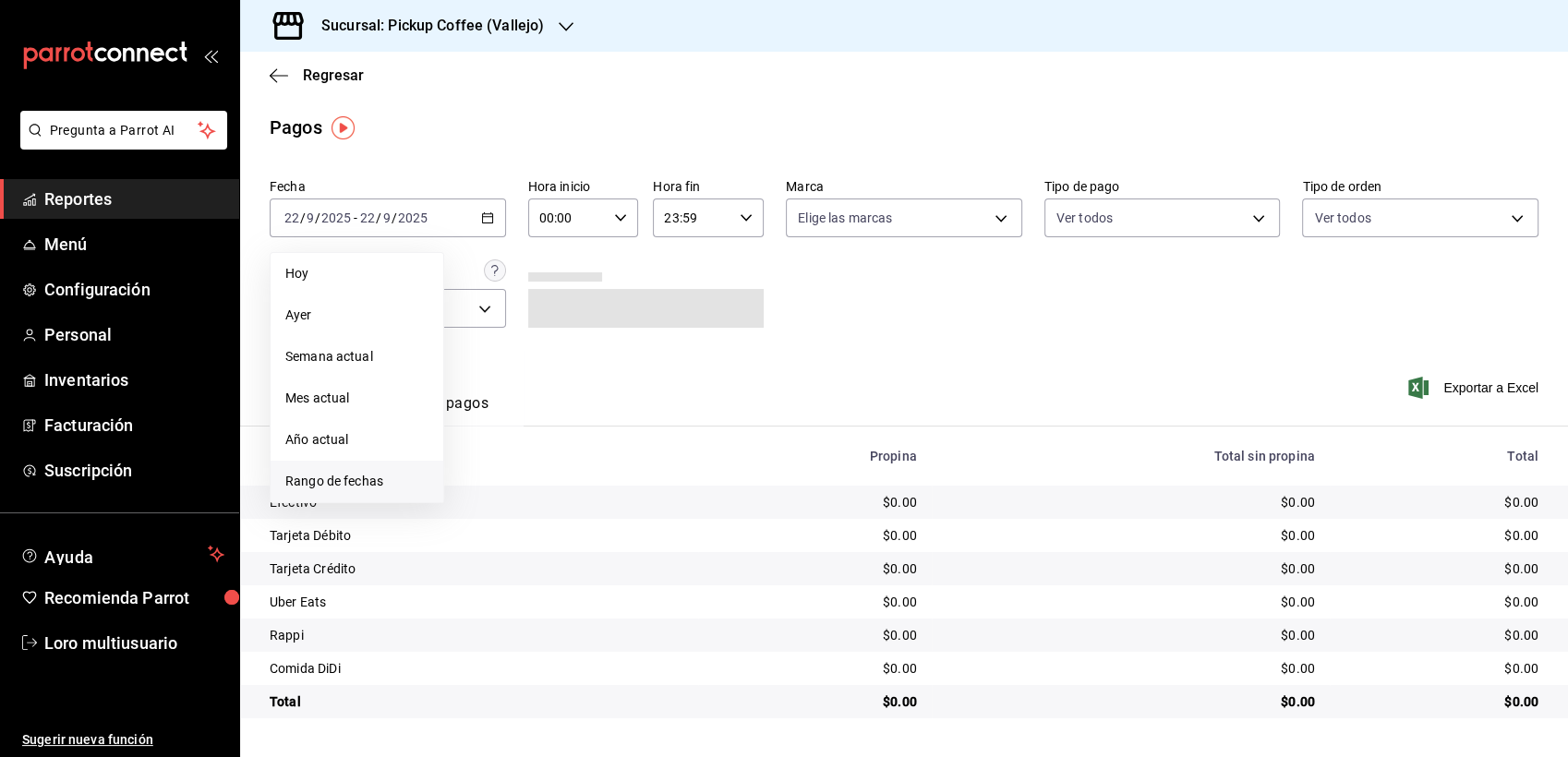
click at [309, 469] on li "Rango de fechas" at bounding box center [357, 482] width 173 height 42
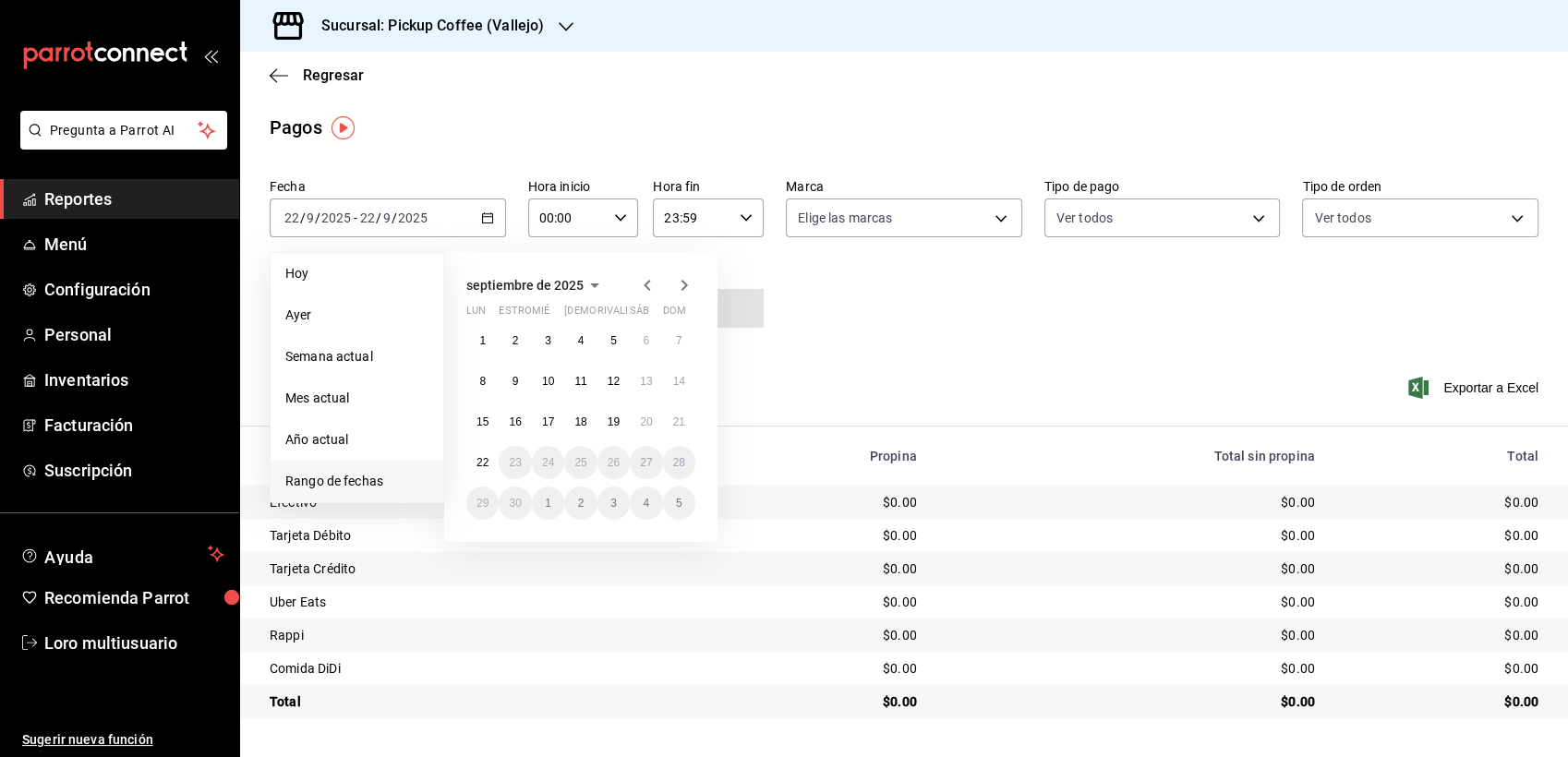
click at [578, 289] on span "septiembre de 2025" at bounding box center [525, 286] width 118 height 15
click at [592, 280] on icon "button" at bounding box center [595, 285] width 22 height 22
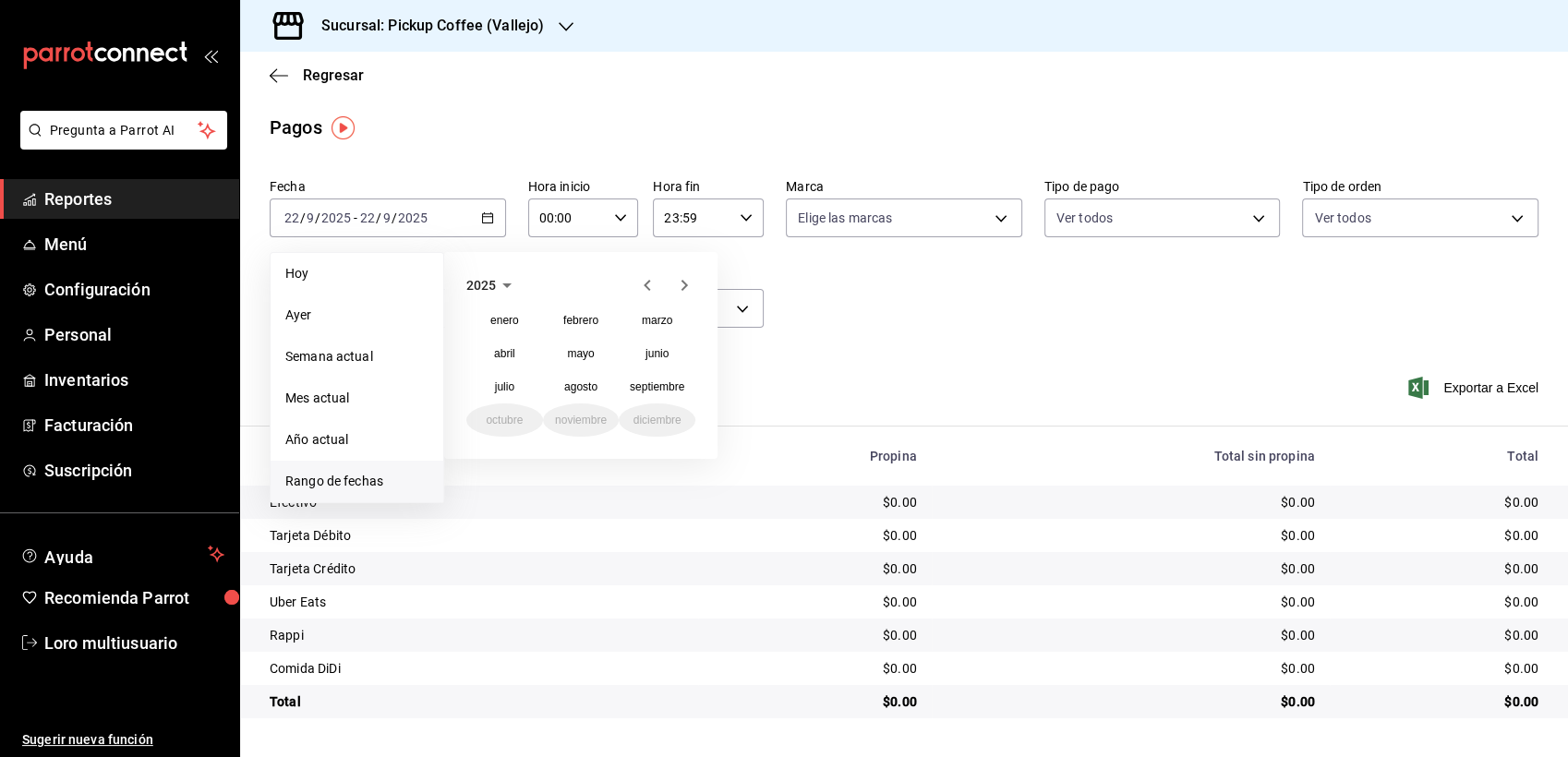
click at [648, 284] on icon "button" at bounding box center [647, 286] width 7 height 11
click at [630, 399] on button "septiembre" at bounding box center [657, 387] width 77 height 33
click at [598, 280] on icon "button" at bounding box center [595, 285] width 22 height 22
click at [591, 420] on abbr "noviembre" at bounding box center [580, 421] width 51 height 13
click at [488, 379] on button "4" at bounding box center [482, 381] width 32 height 33
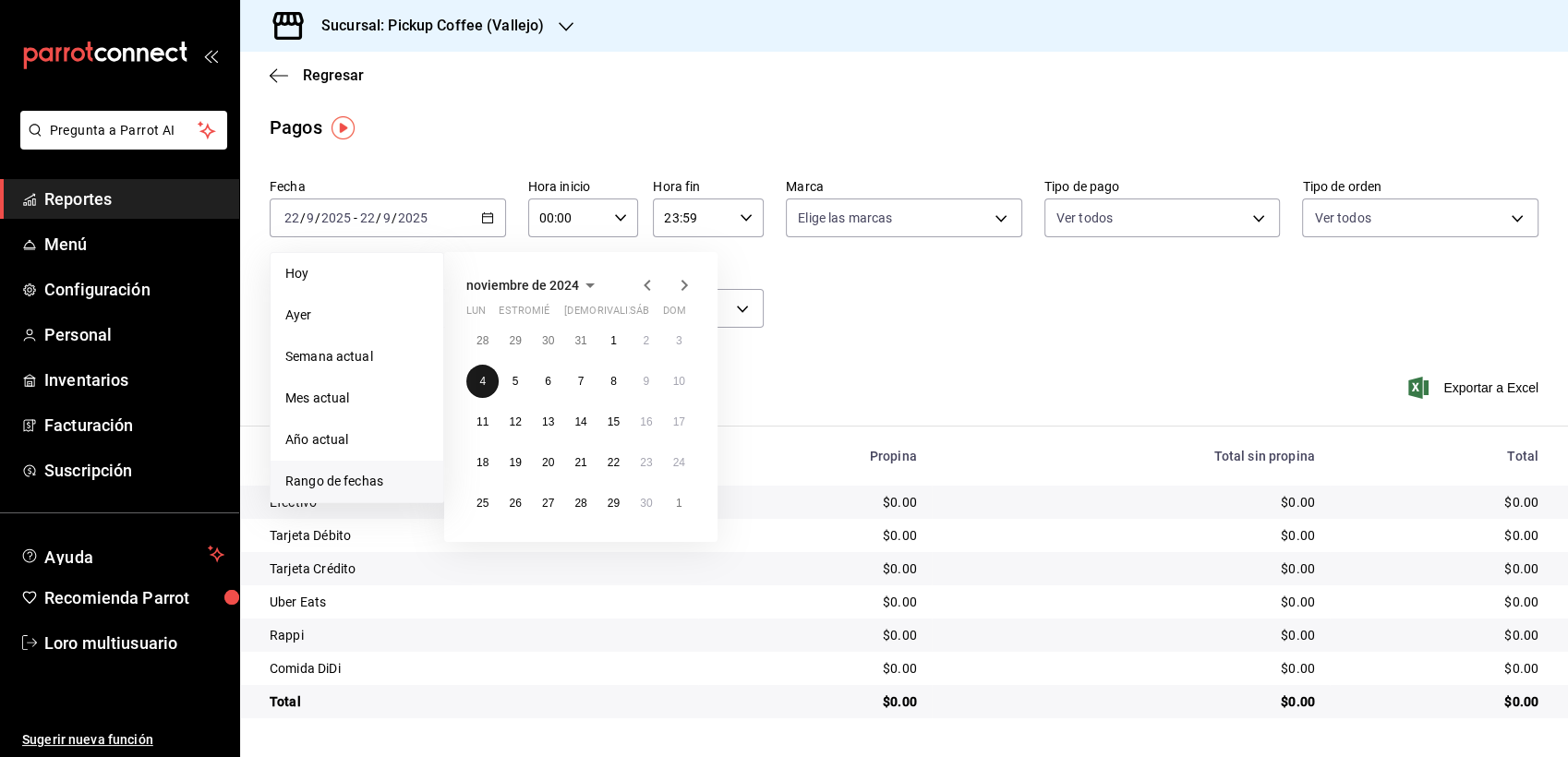
click at [488, 379] on button "4" at bounding box center [482, 381] width 32 height 33
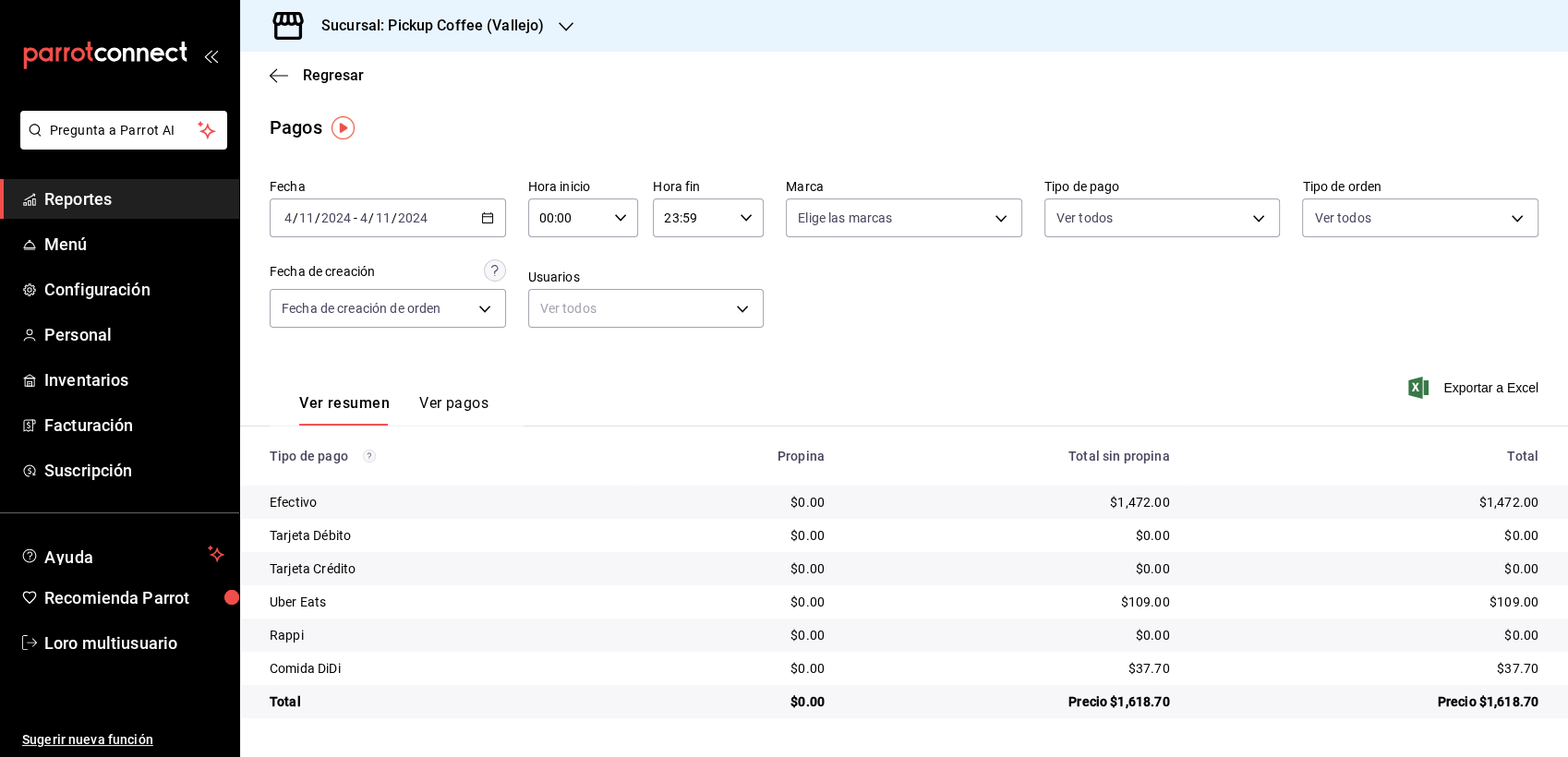
click at [363, 454] on circle "Los pagos realizados con Pay y otras terminales son montos brutos." at bounding box center [368, 456] width 12 height 12
click at [800, 561] on div "$0.00" at bounding box center [739, 568] width 173 height 18
click at [466, 396] on button "Ver pagos" at bounding box center [454, 409] width 69 height 31
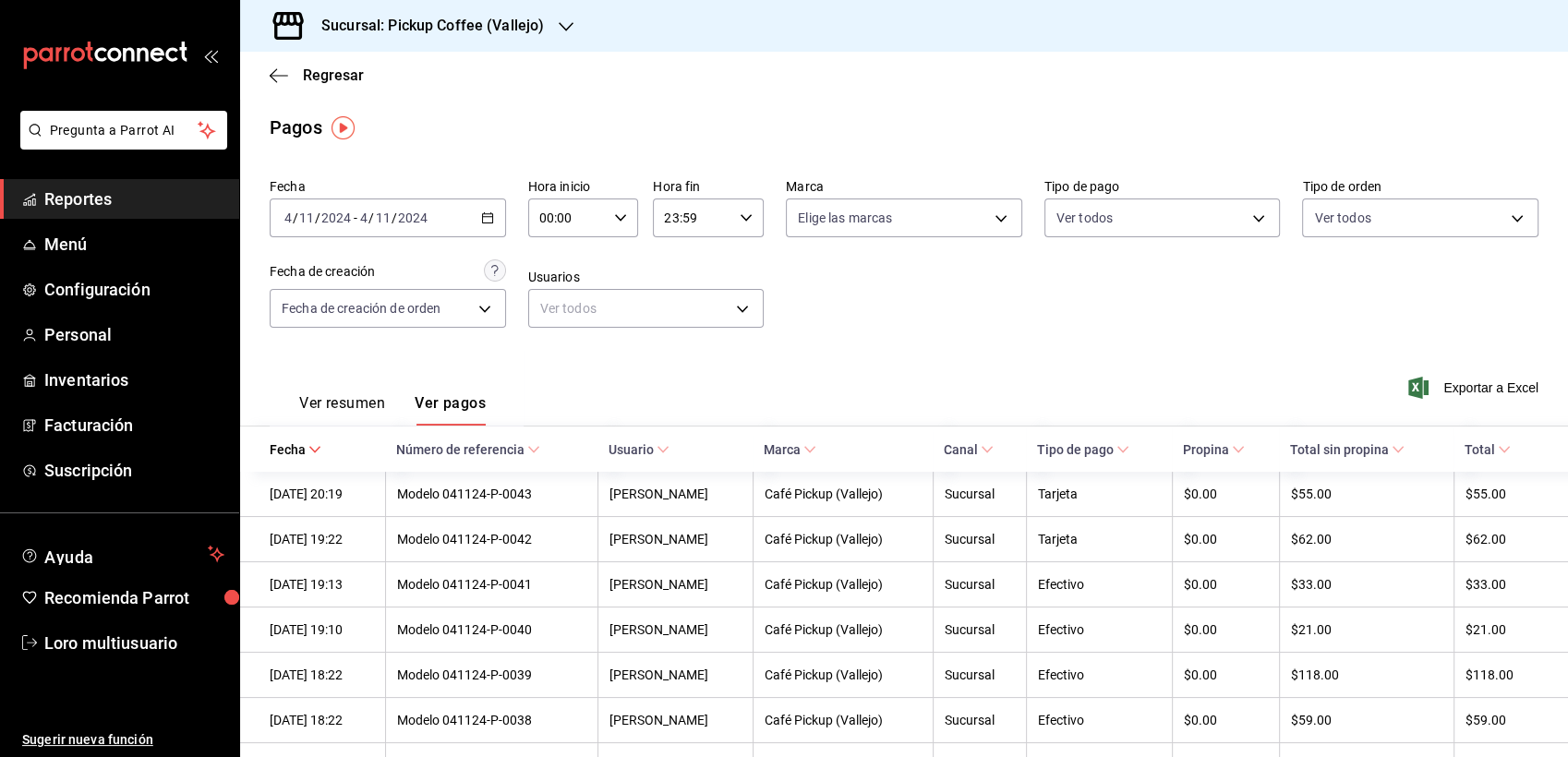
click at [363, 397] on font "Ver resumen" at bounding box center [342, 403] width 85 height 18
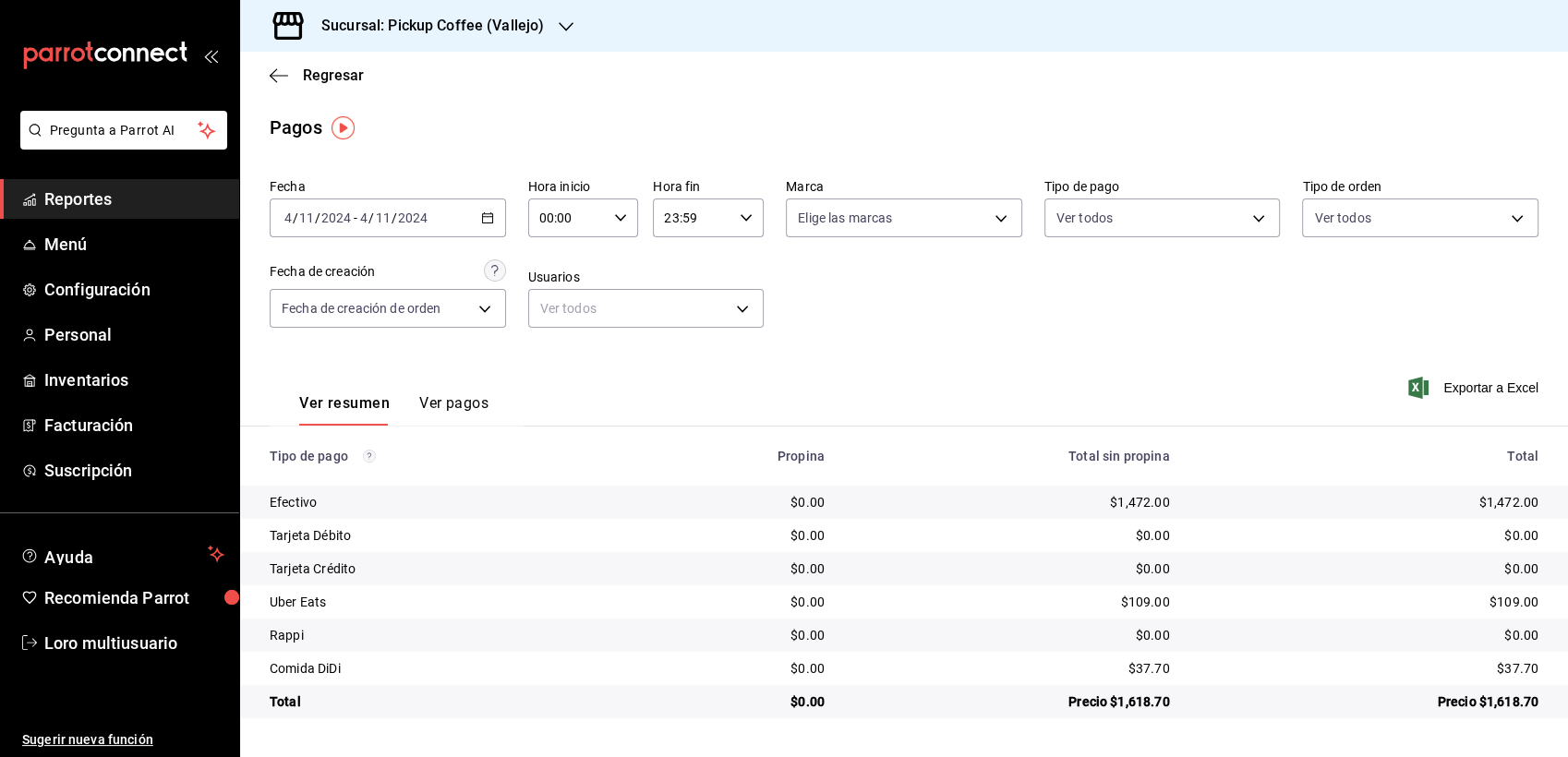
click at [442, 521] on td "Tarjeta Débito" at bounding box center [439, 536] width 397 height 33
drag, startPoint x: 442, startPoint y: 521, endPoint x: 842, endPoint y: 556, distance: 401.5
click at [842, 556] on tbody "Efectivo $0.00 $1,472.00 $1,472.00 Tarjeta Débito $0.00 $0.00 $0.00 Tarjeta Cré…" at bounding box center [904, 602] width 1329 height 233
click at [1219, 570] on div "$0.00" at bounding box center [1369, 568] width 339 height 18
click at [276, 70] on icon "button" at bounding box center [278, 76] width 18 height 17
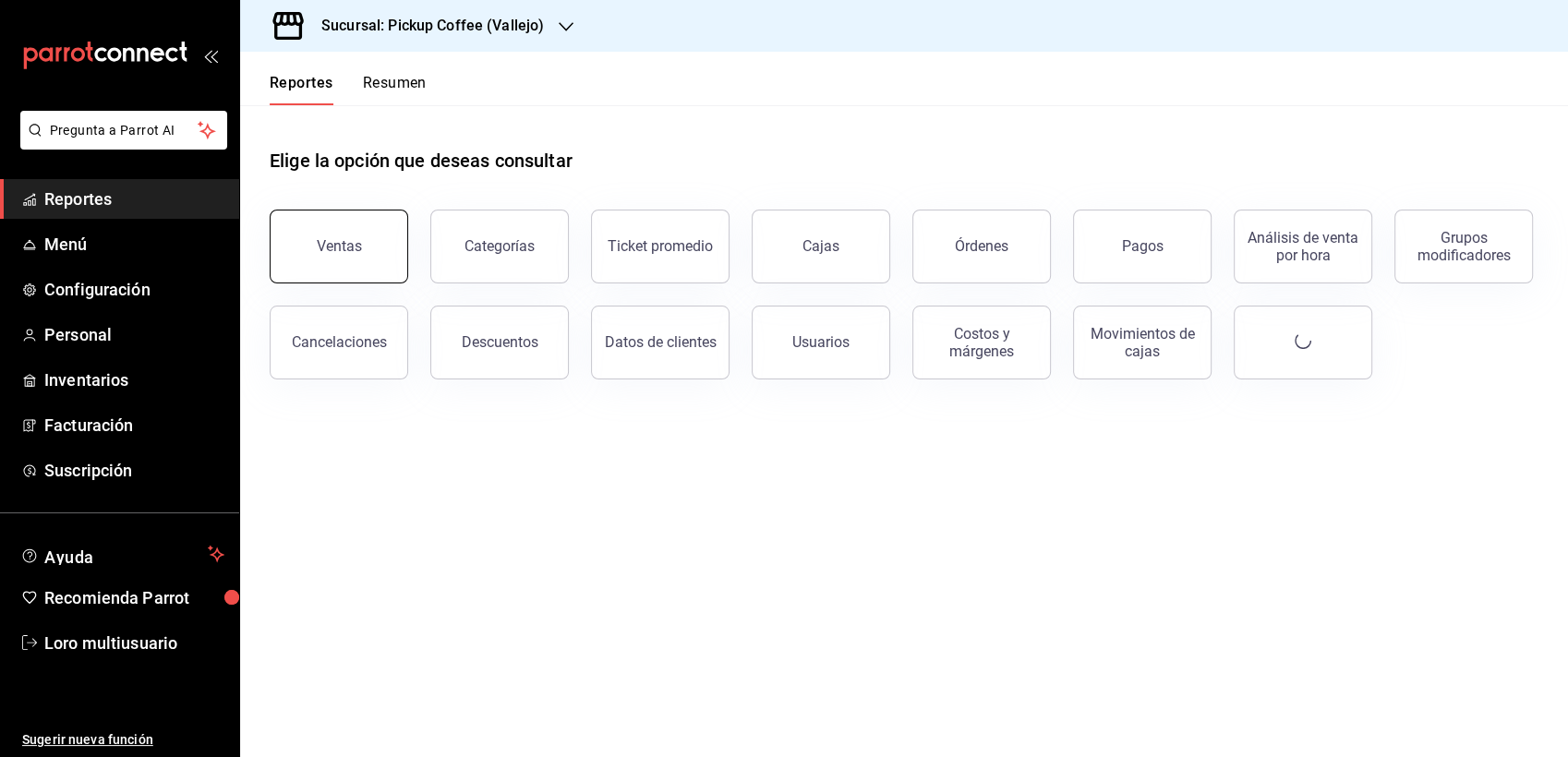
click at [377, 257] on button "Ventas" at bounding box center [339, 247] width 139 height 74
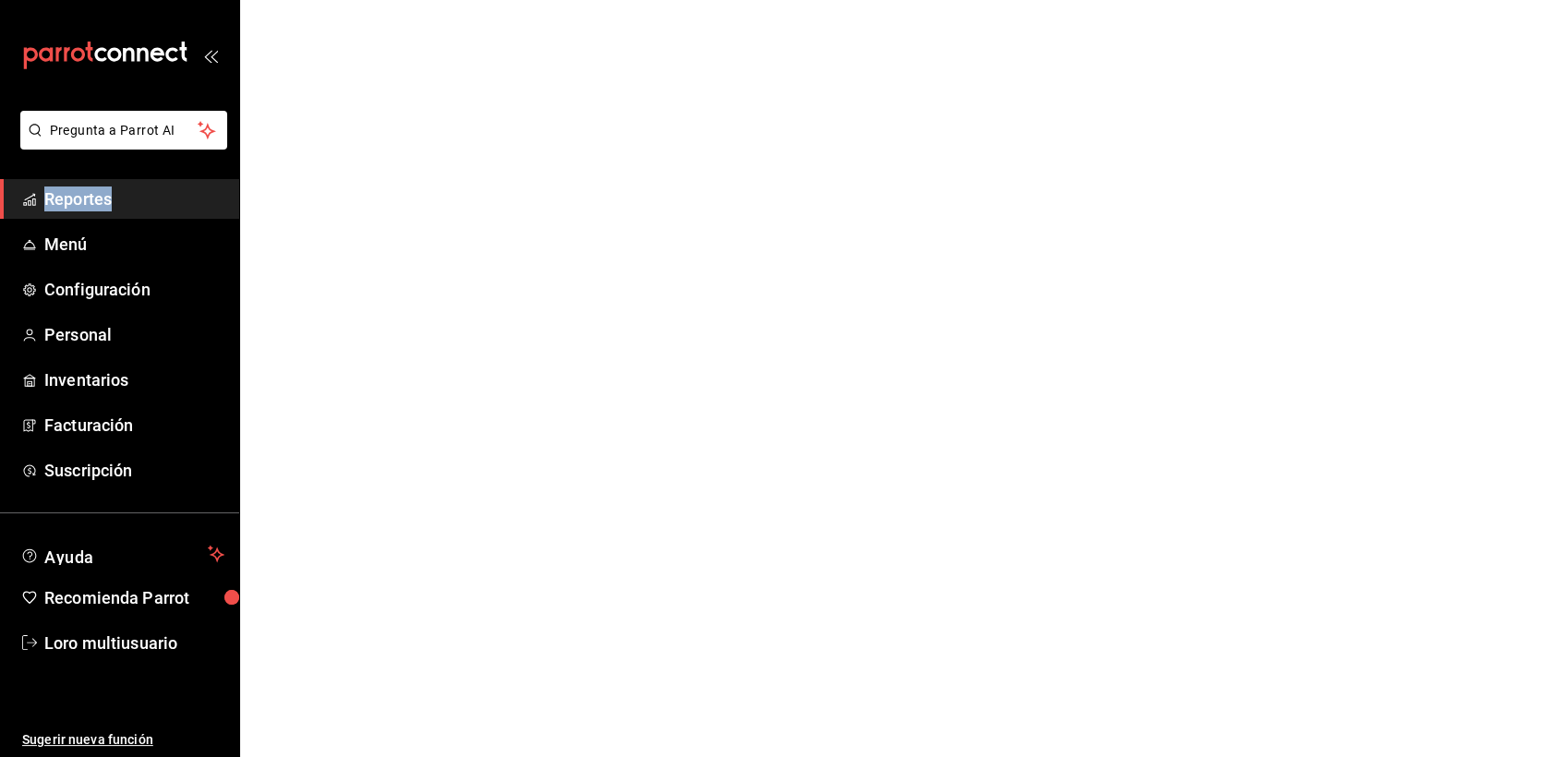
click at [377, 0] on html "Pregunta a Parrot AI Reportes Menú Configuración Personal Inventarios Facturaci…" at bounding box center [784, 0] width 1568 height 0
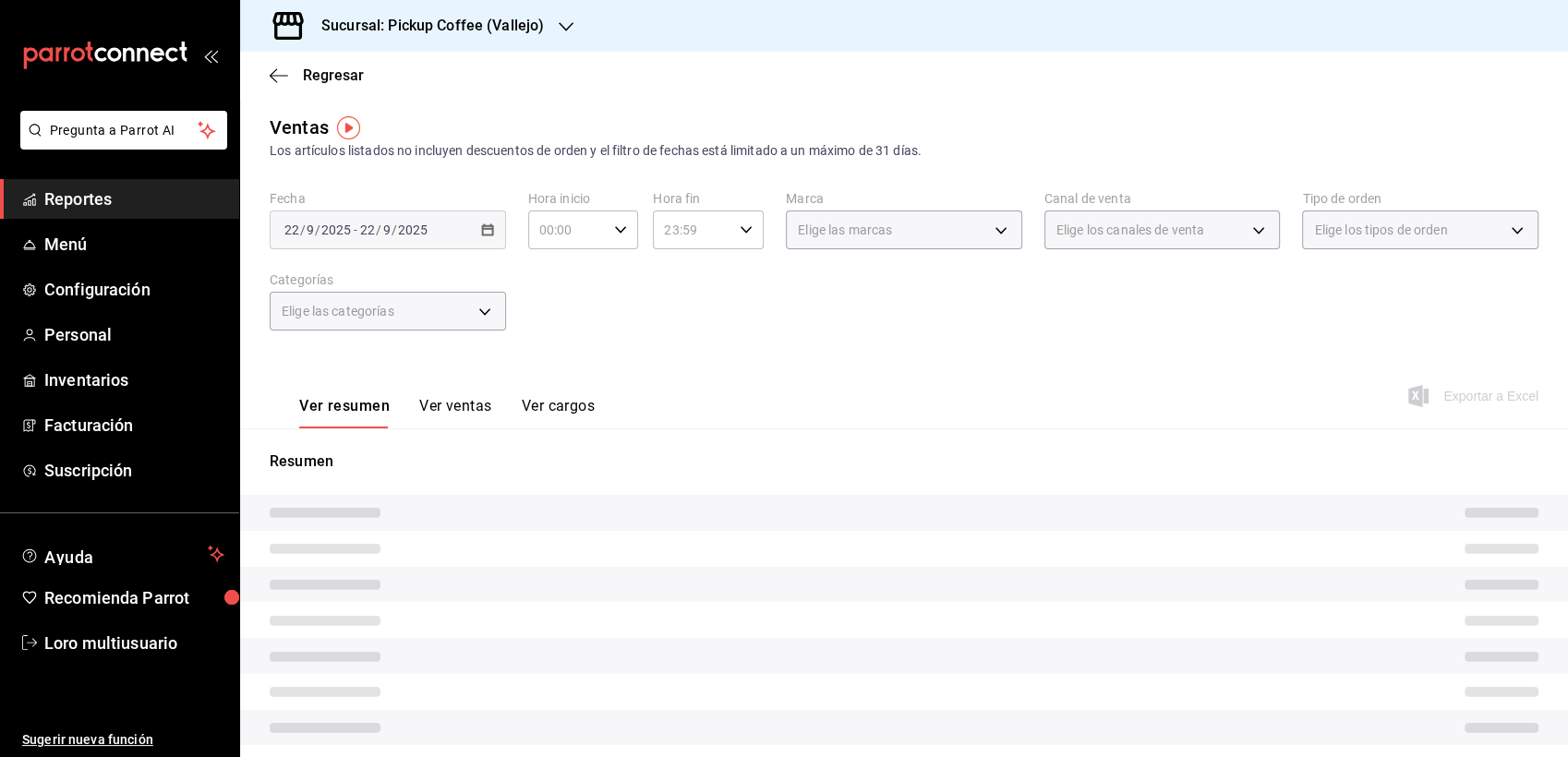
drag, startPoint x: 378, startPoint y: 257, endPoint x: 595, endPoint y: 384, distance: 251.4
click at [595, 384] on div "Ver resumen Ver ventas Ver cargos Exportar a Excel" at bounding box center [904, 391] width 1329 height 76
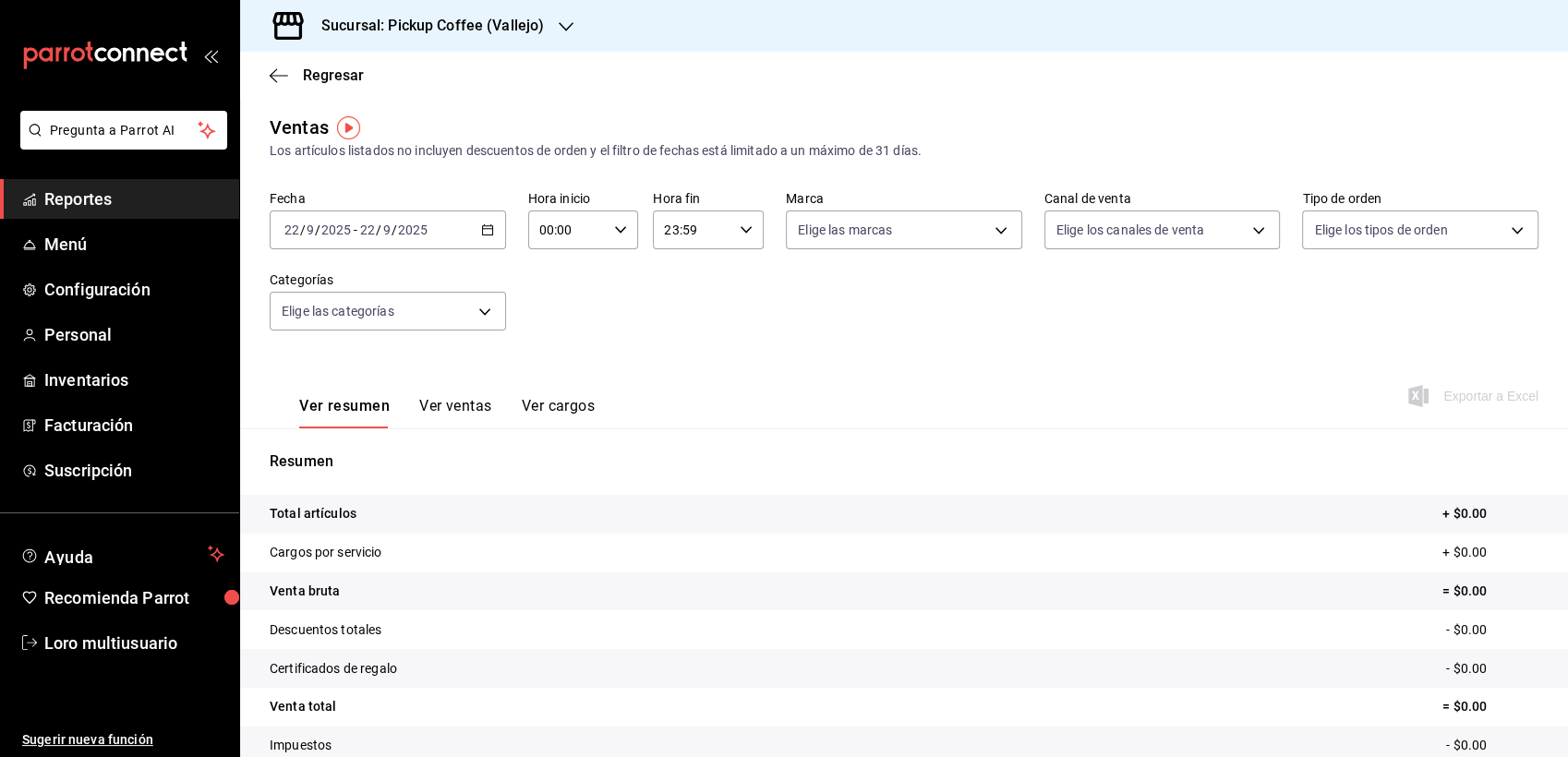
click at [362, 240] on div "[DATE] [DATE] - [DATE] [DATE]" at bounding box center [387, 230] width 236 height 39
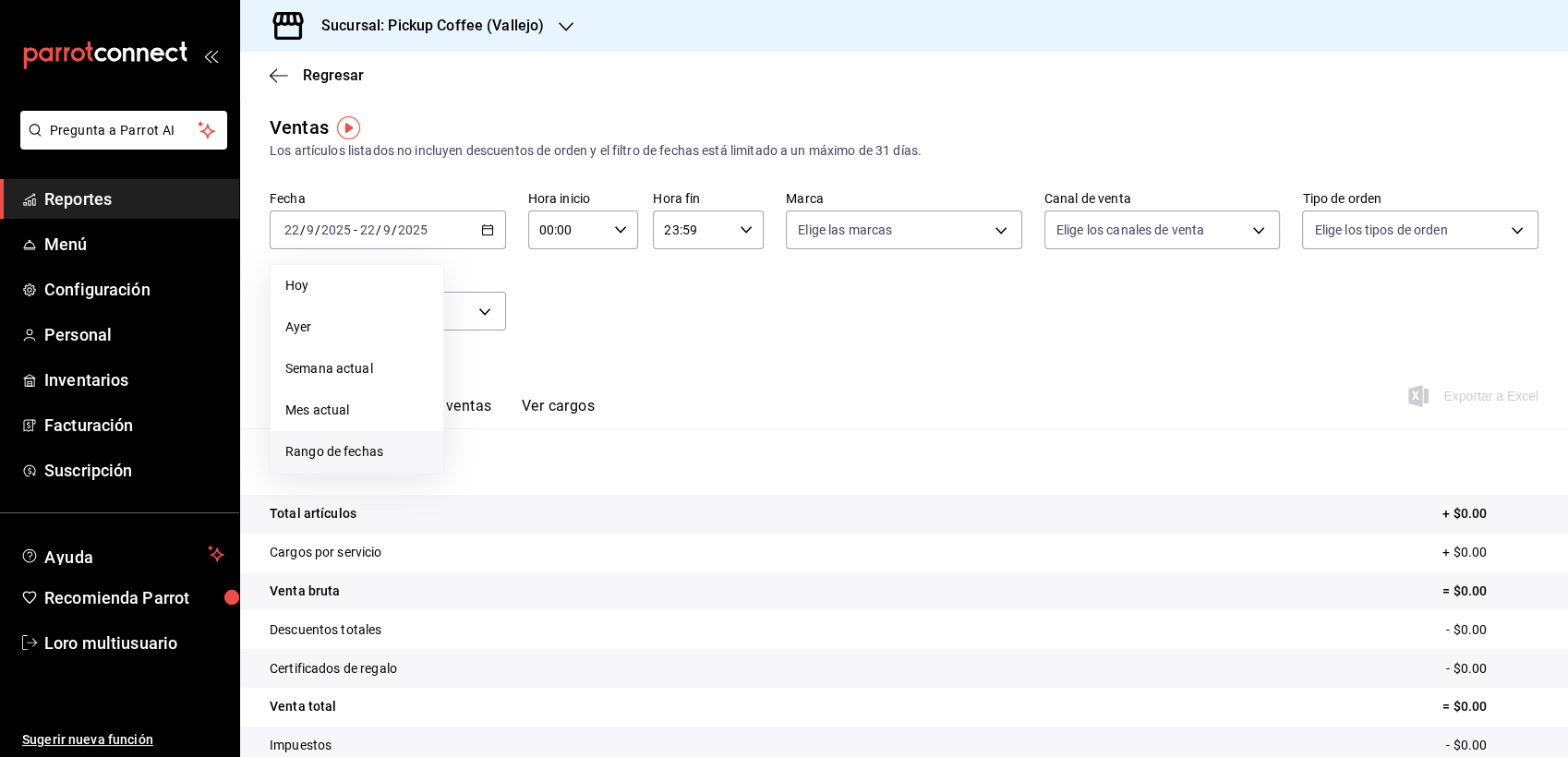
click at [332, 452] on span "Rango de fechas" at bounding box center [357, 452] width 143 height 19
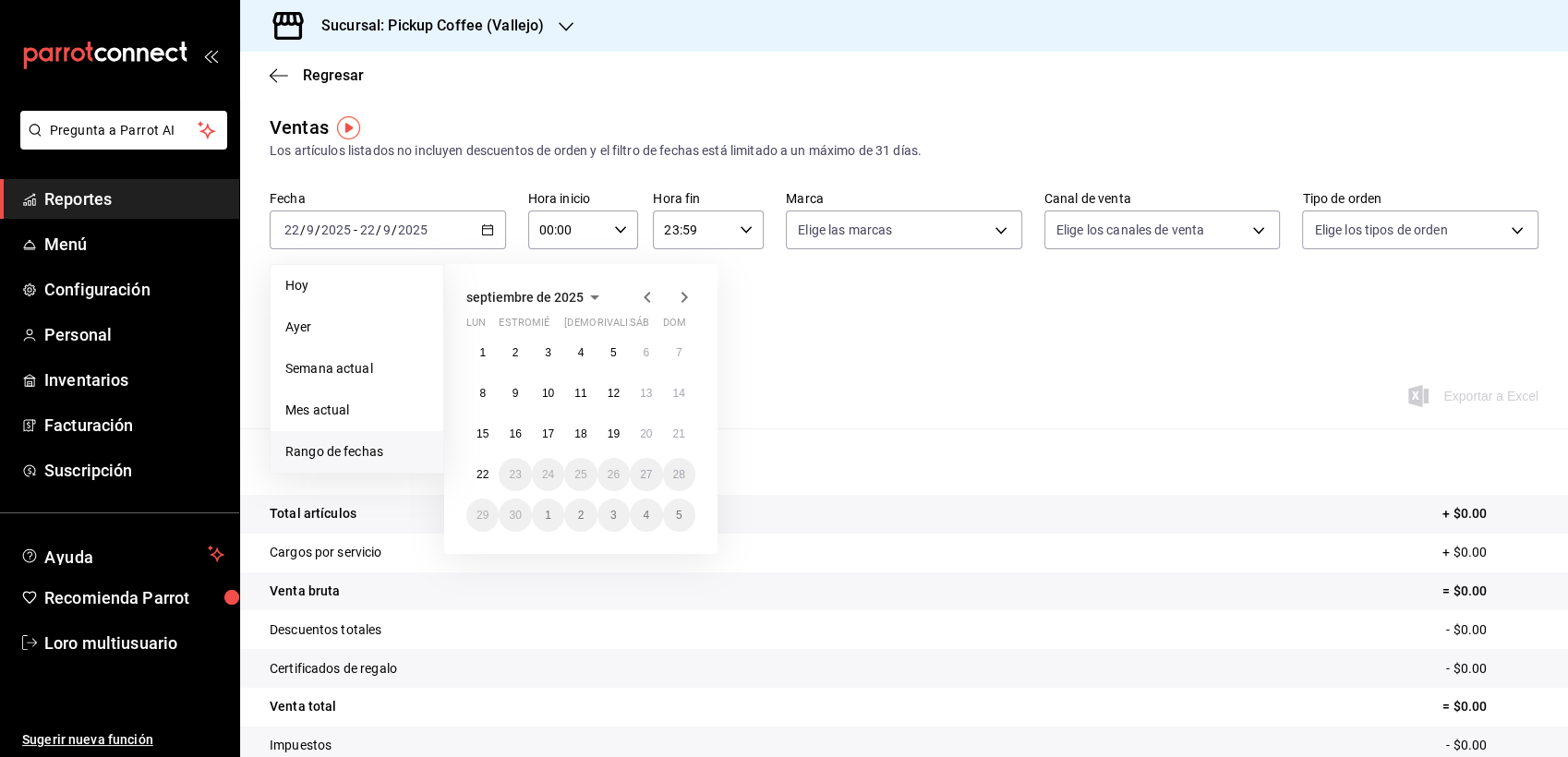
click at [579, 295] on span "septiembre de 2025" at bounding box center [525, 297] width 118 height 15
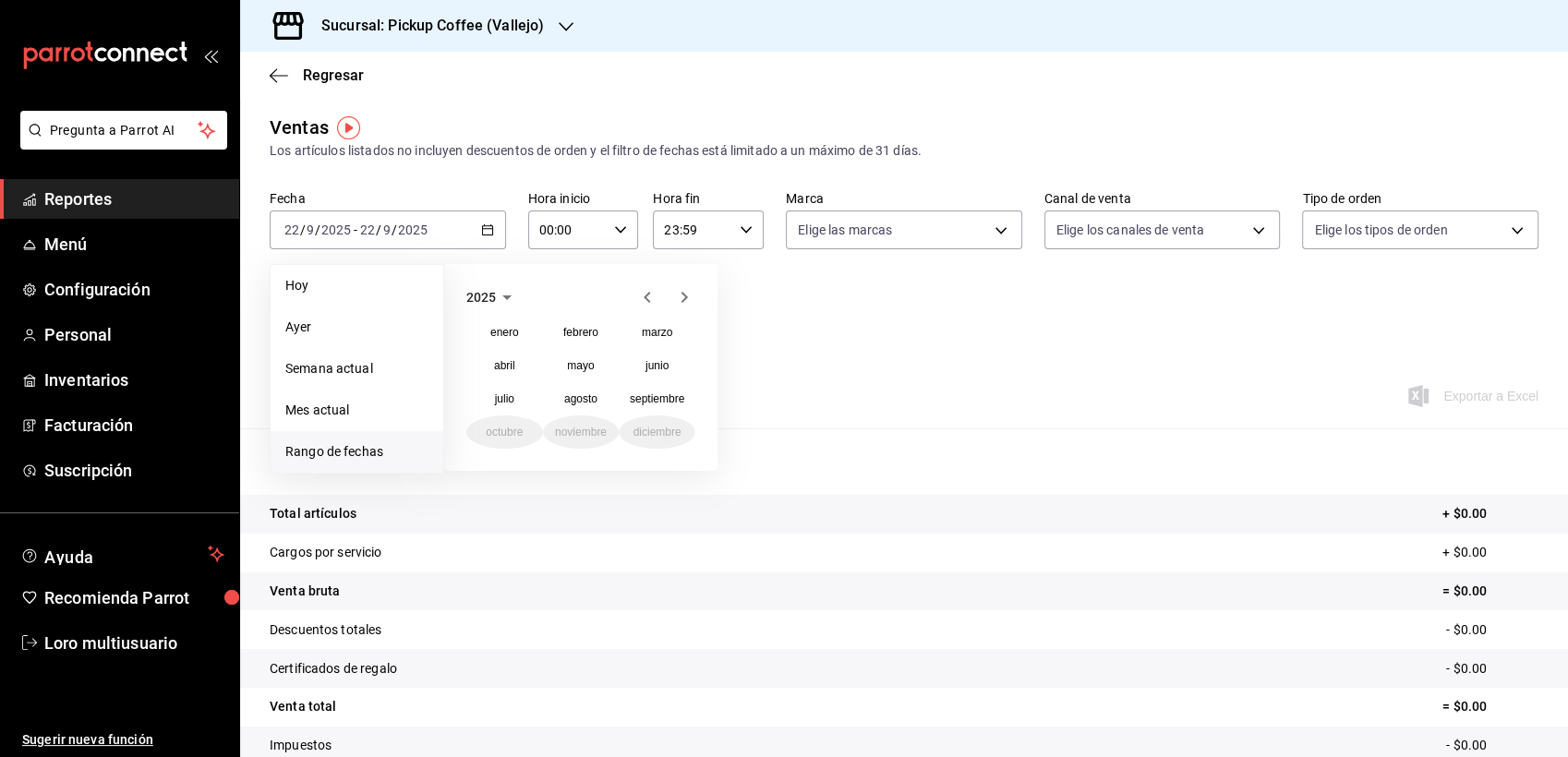
click at [647, 304] on icon "button" at bounding box center [647, 296] width 22 height 22
click at [584, 429] on abbr "noviembre" at bounding box center [580, 432] width 51 height 13
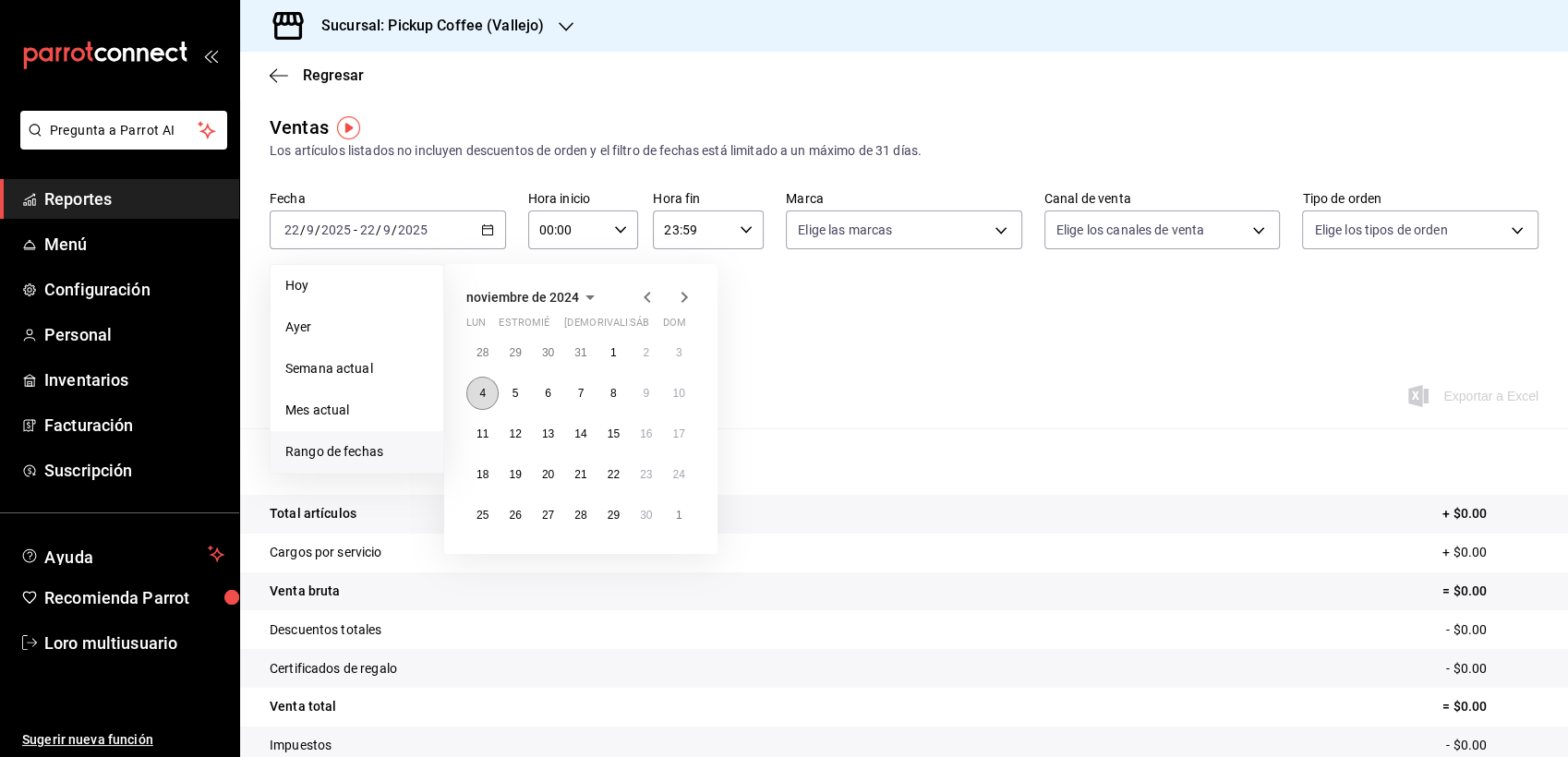
click at [488, 393] on button "4" at bounding box center [482, 393] width 32 height 33
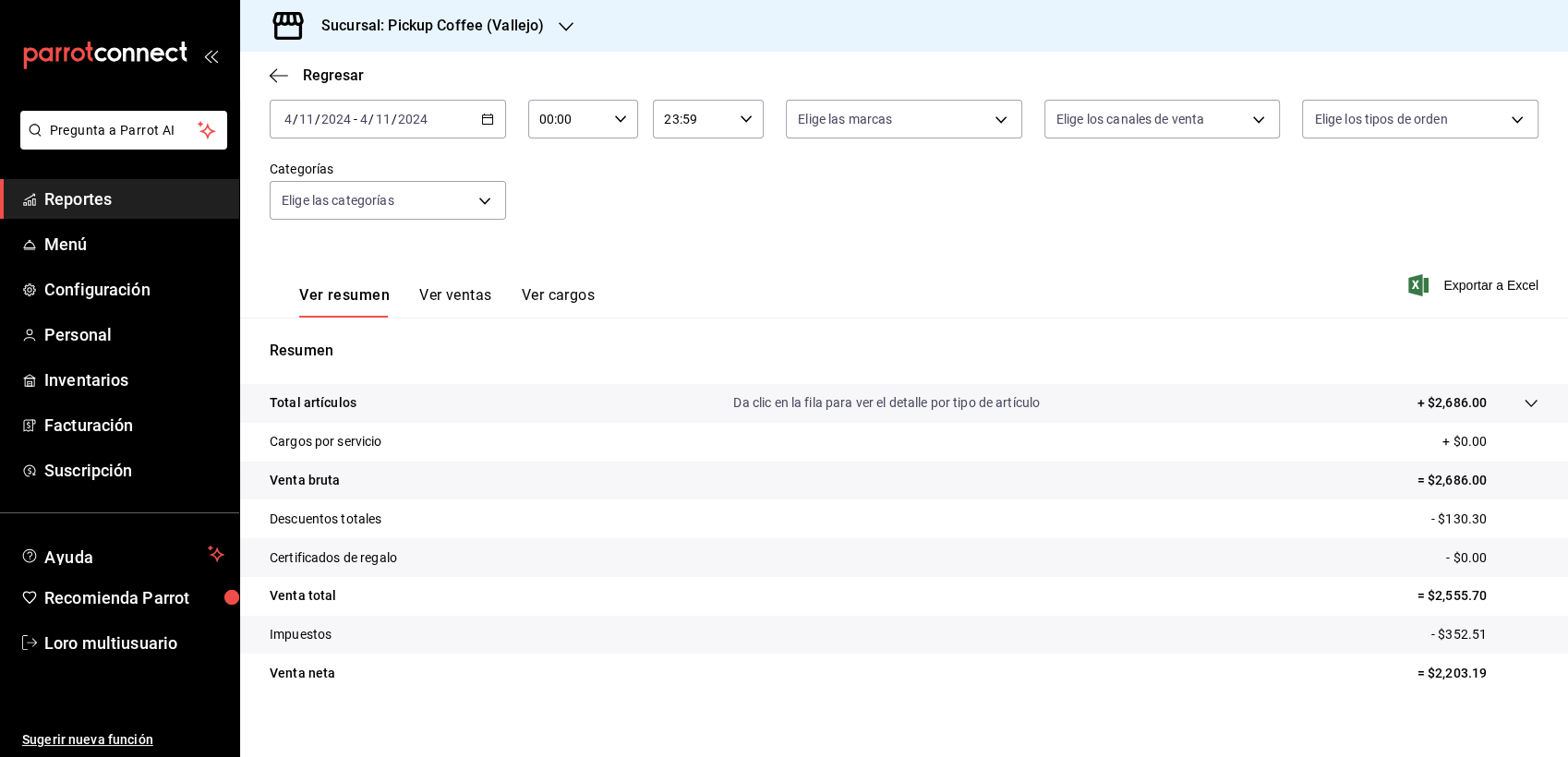
scroll to position [118, 0]
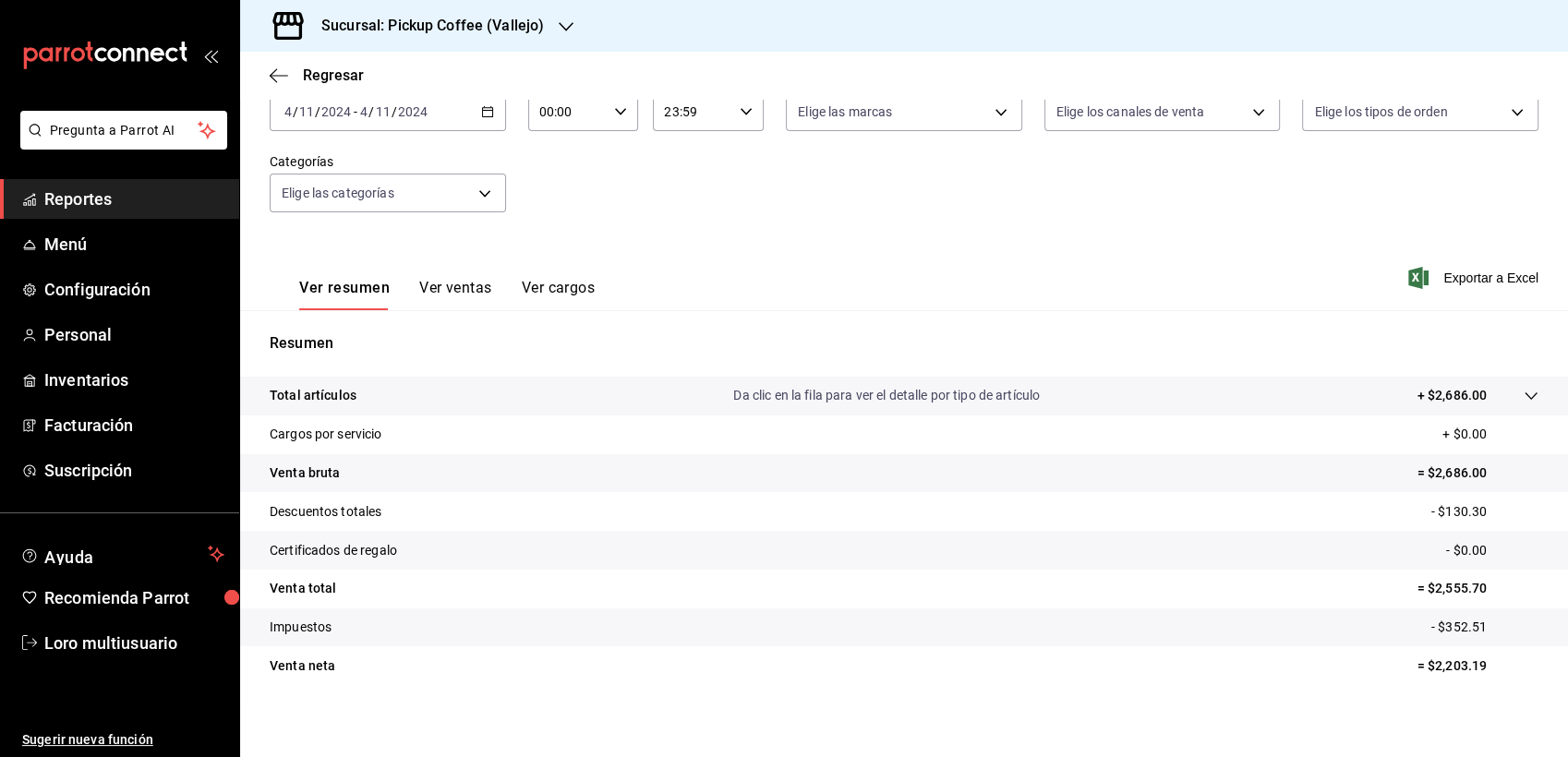
click at [483, 292] on button "Ver ventas" at bounding box center [456, 294] width 73 height 31
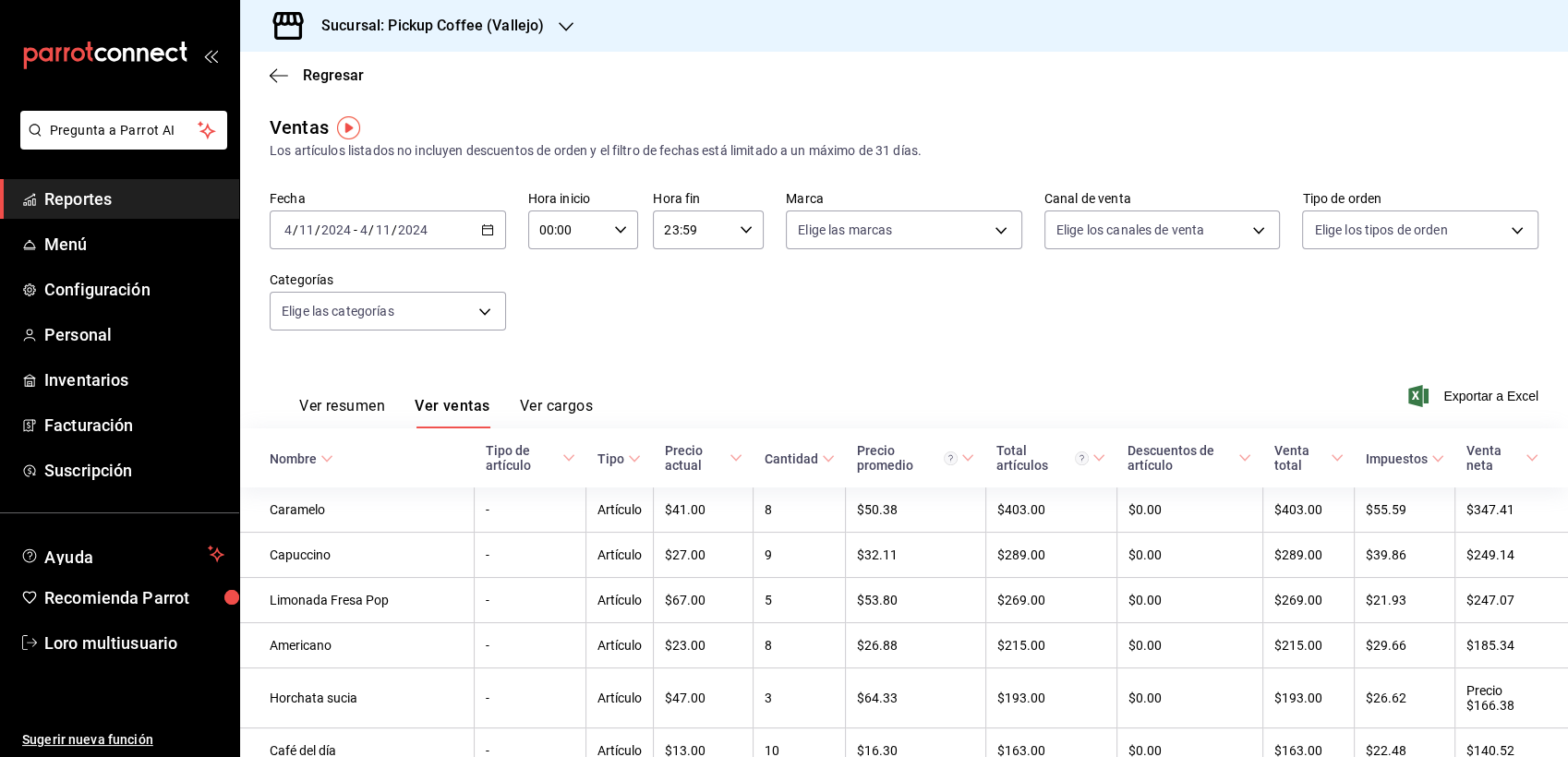
click at [531, 404] on button "Ver cargos" at bounding box center [557, 412] width 74 height 31
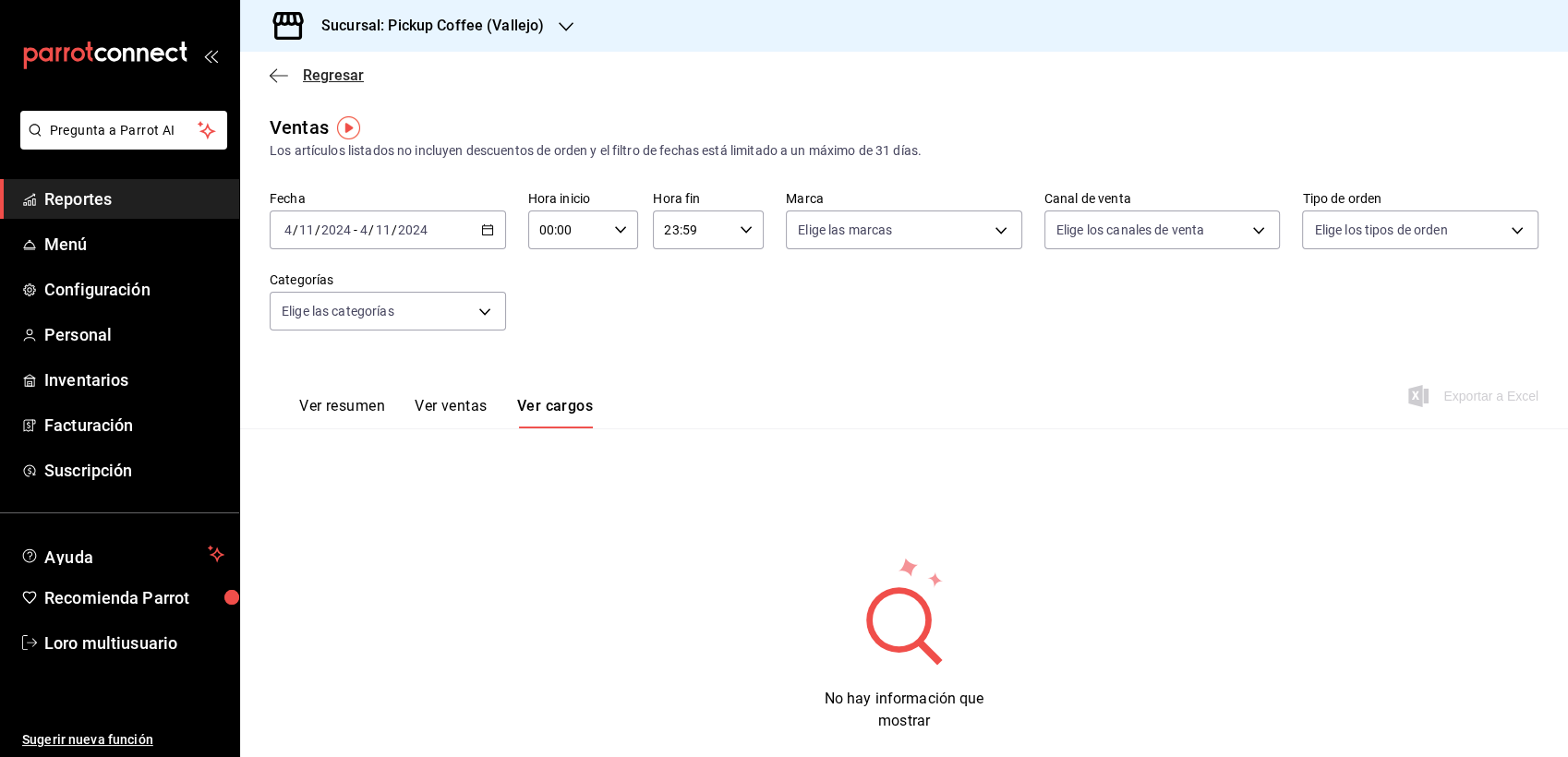
click at [274, 77] on icon "button" at bounding box center [278, 76] width 18 height 17
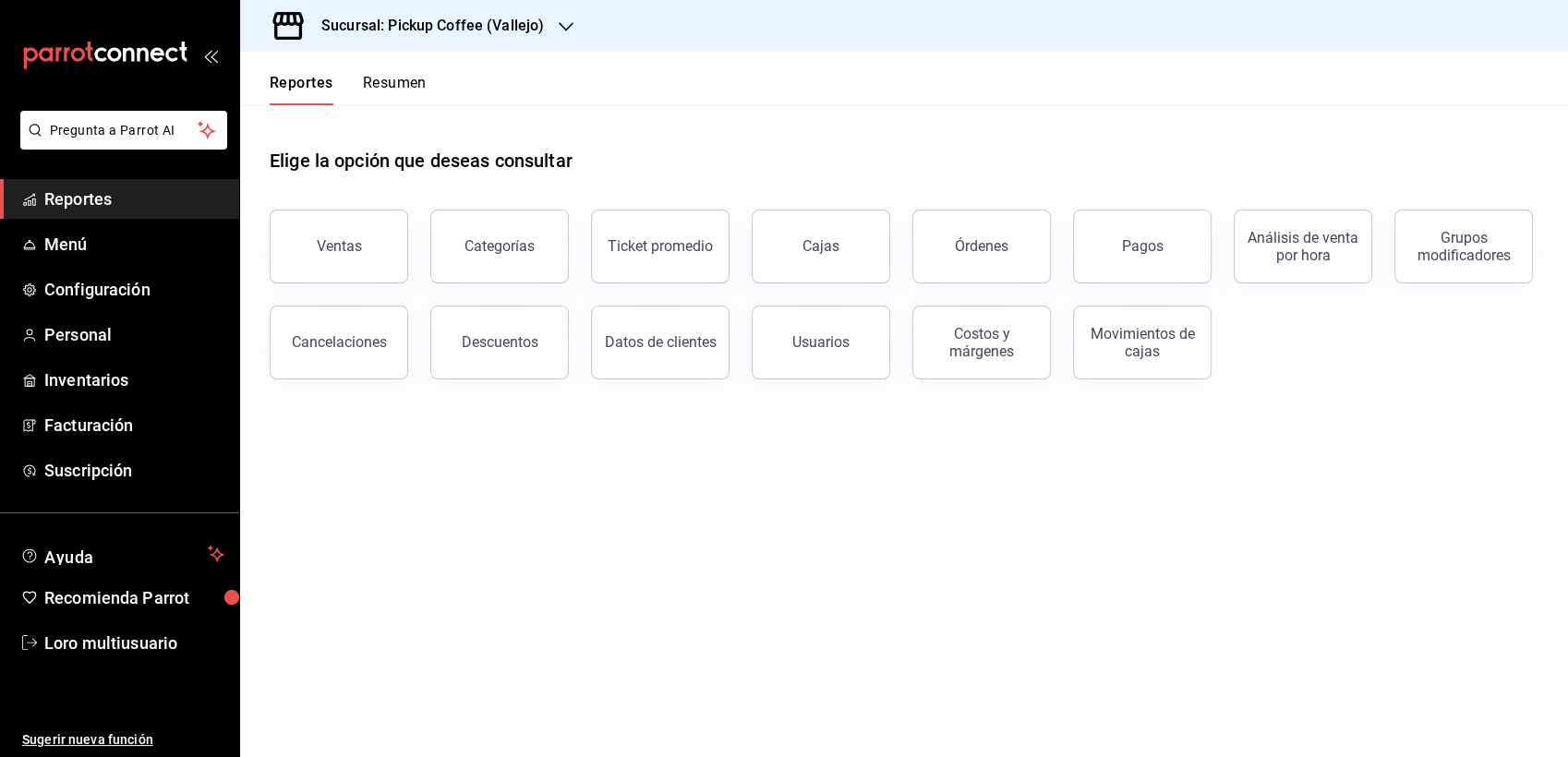
click at [423, 87] on button "Resumen" at bounding box center [394, 89] width 64 height 31
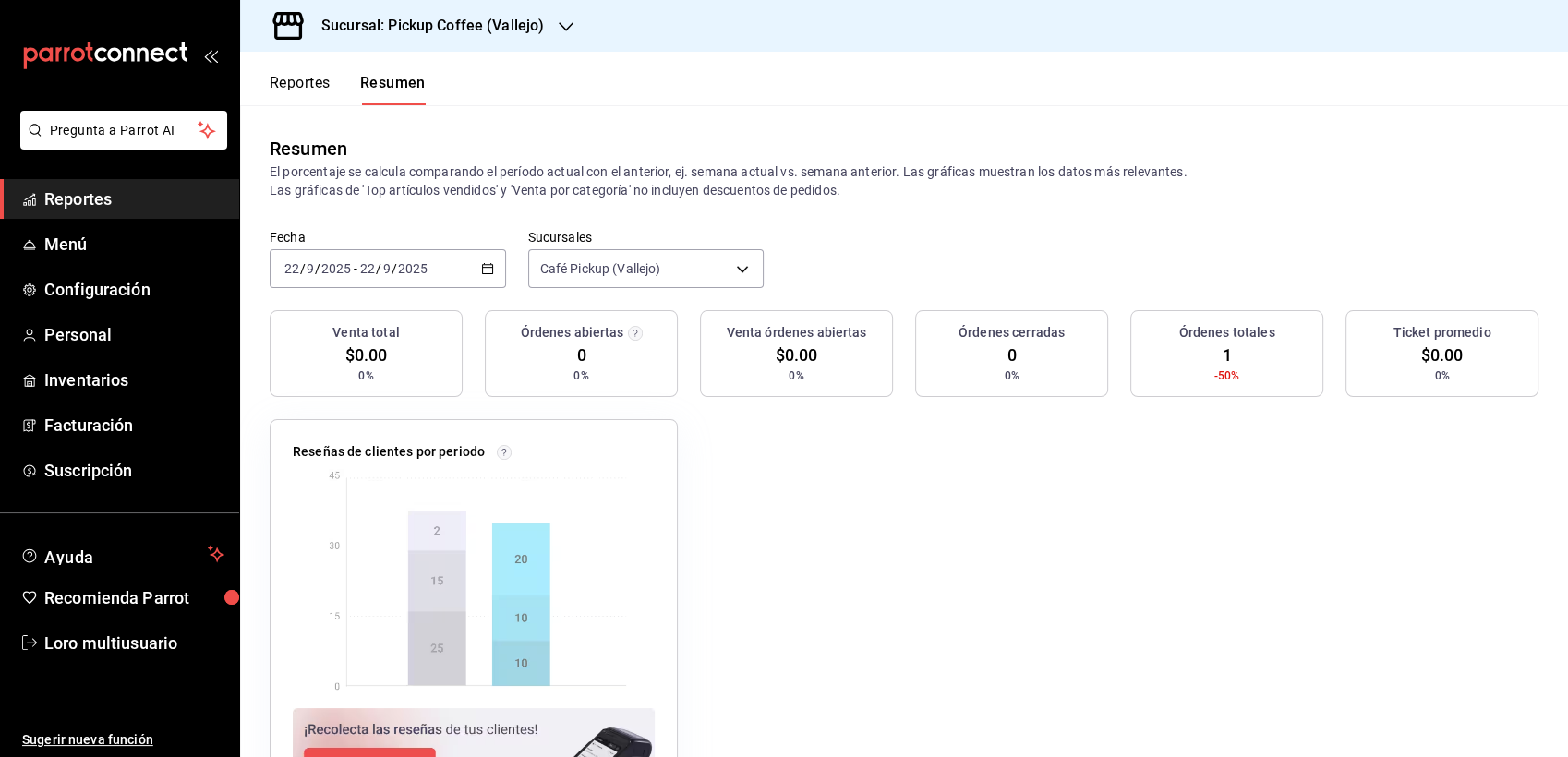
click at [391, 266] on span "/" at bounding box center [394, 269] width 6 height 15
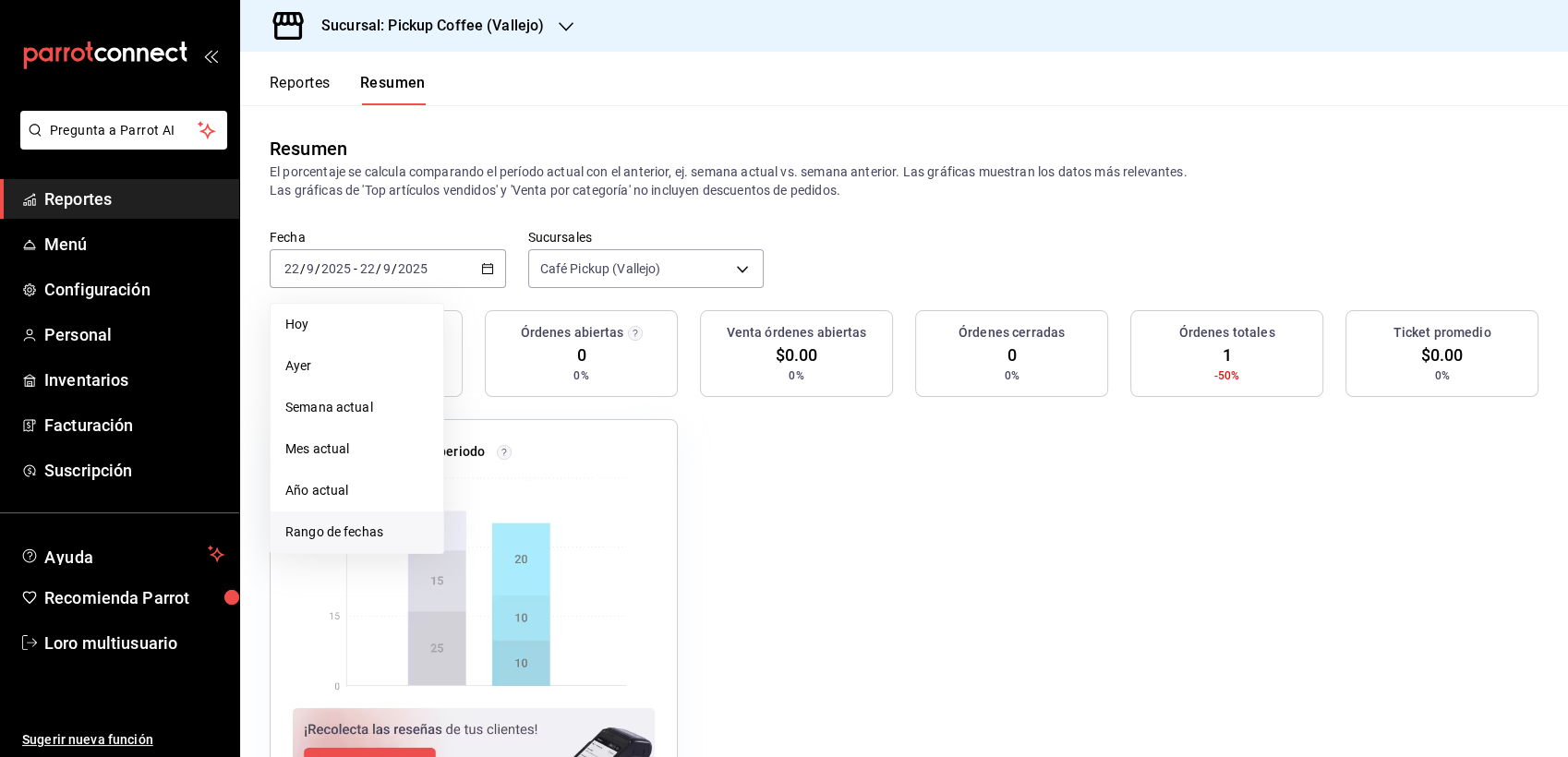
click at [387, 521] on li "Rango de fechas" at bounding box center [357, 533] width 173 height 42
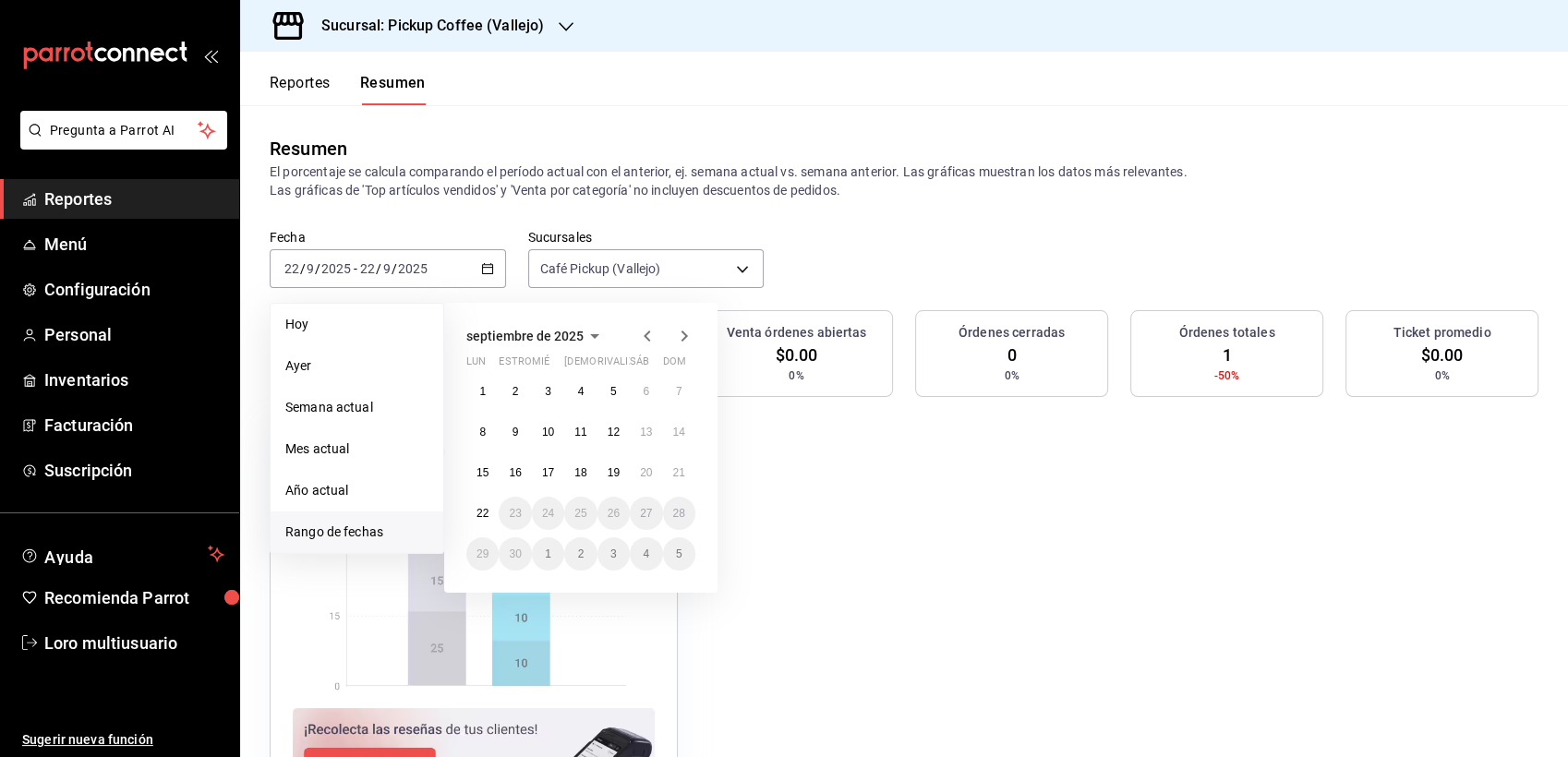
click at [585, 337] on icon "button" at bounding box center [595, 335] width 22 height 22
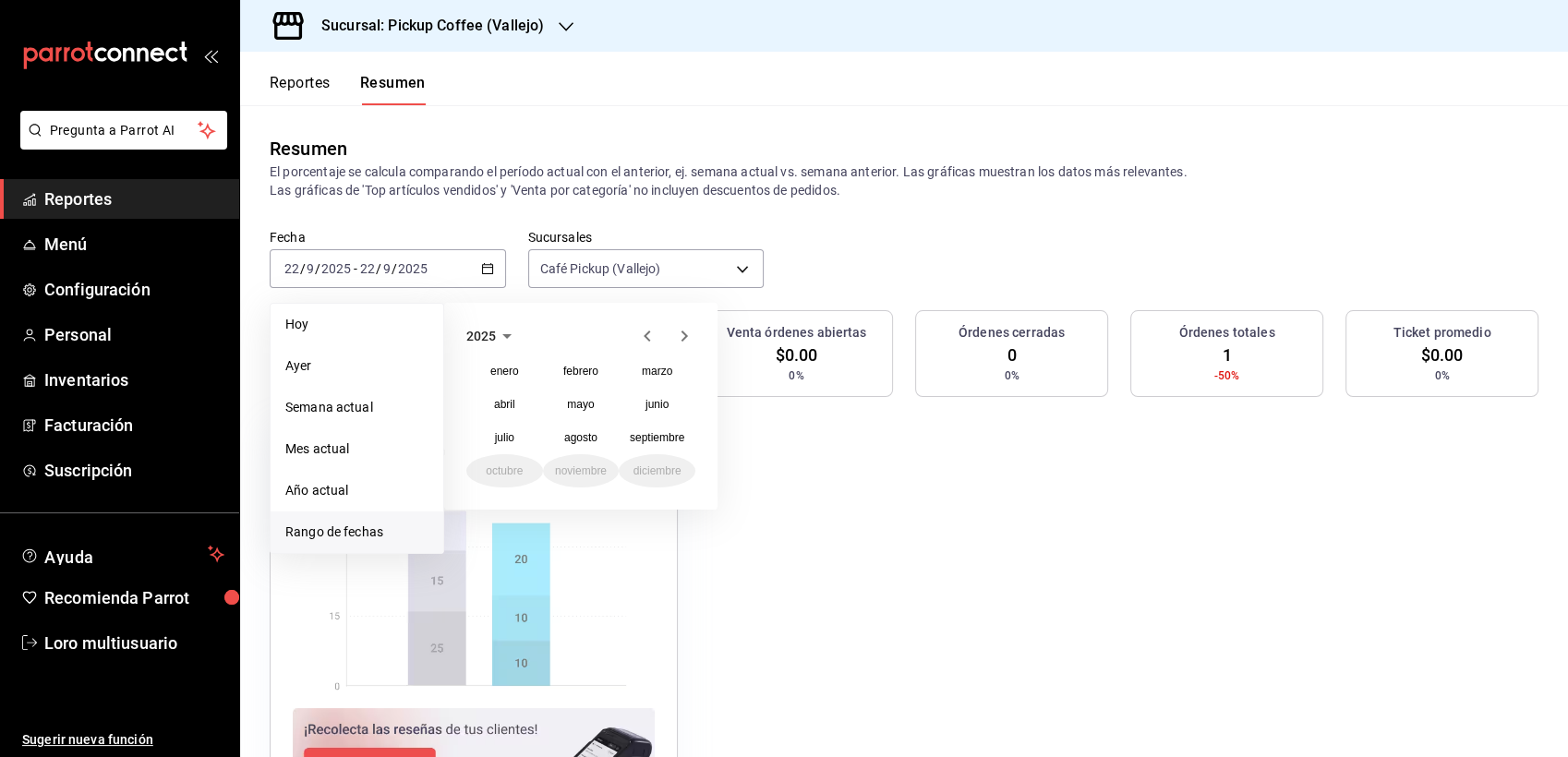
click at [643, 337] on icon "button" at bounding box center [647, 335] width 22 height 22
click at [657, 432] on abbr "septiembre" at bounding box center [656, 438] width 54 height 13
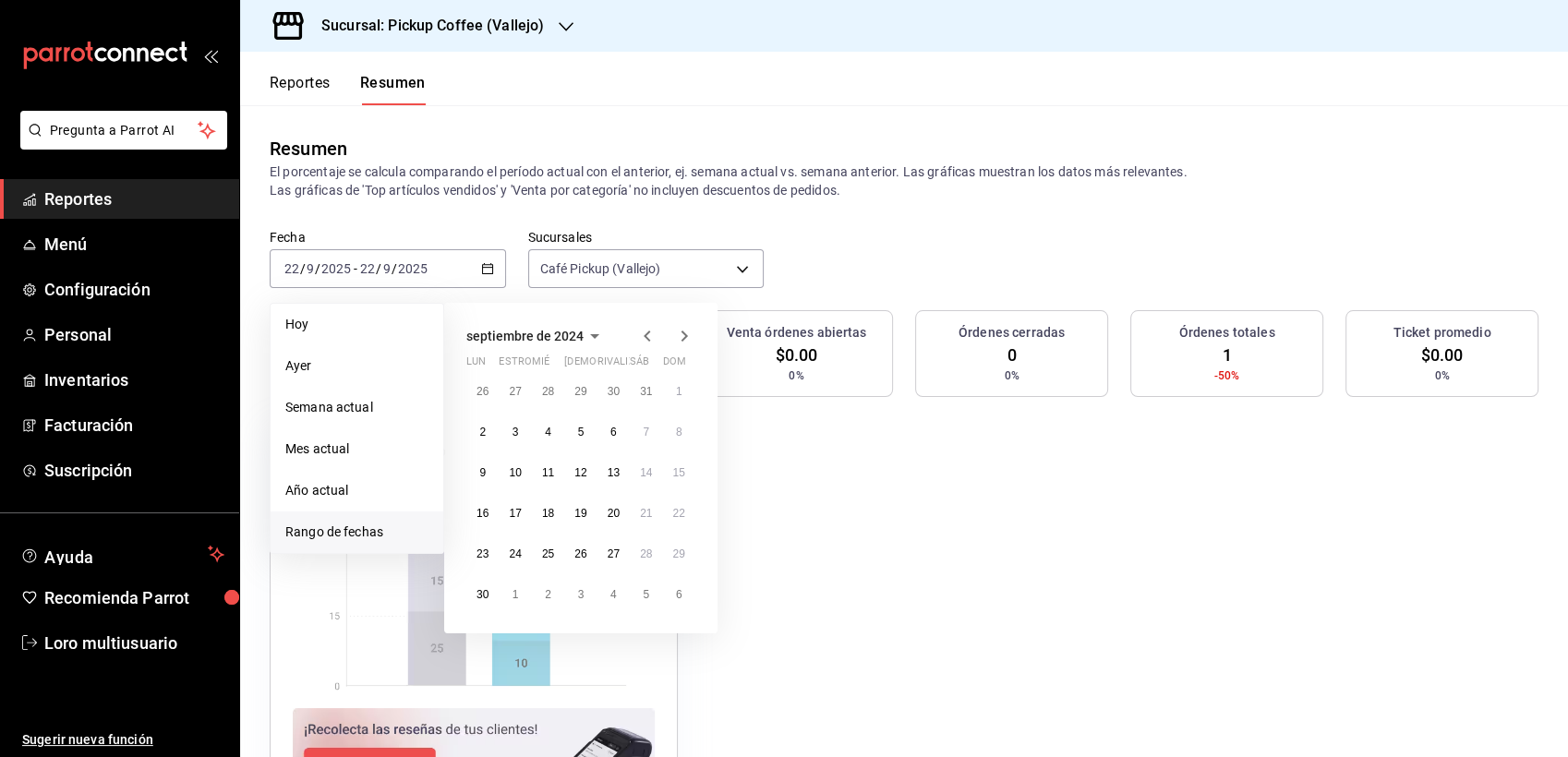
click at [571, 343] on span "septiembre de 2024" at bounding box center [525, 336] width 118 height 15
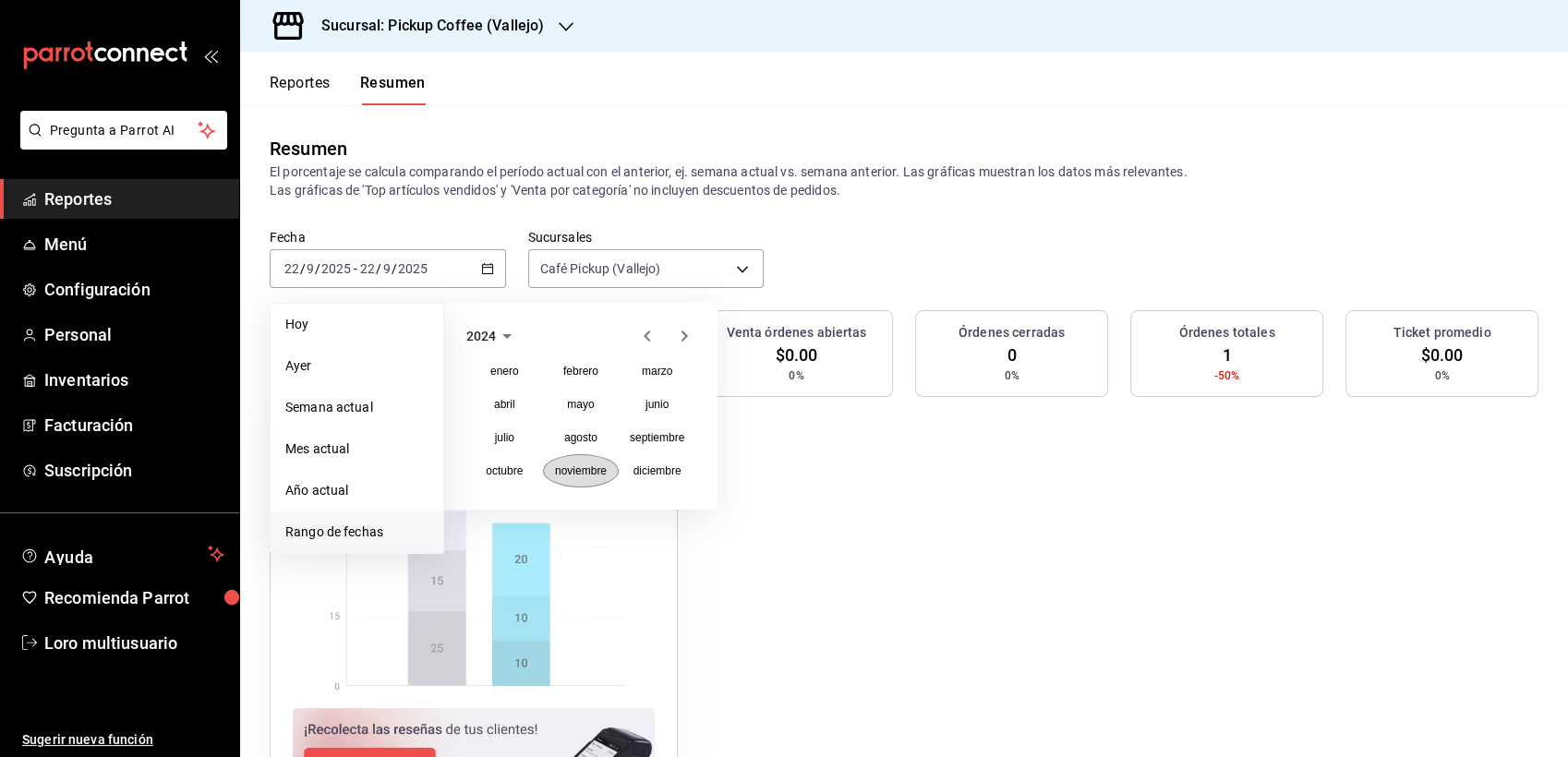
click at [586, 464] on abbr "noviembre" at bounding box center [580, 471] width 51 height 13
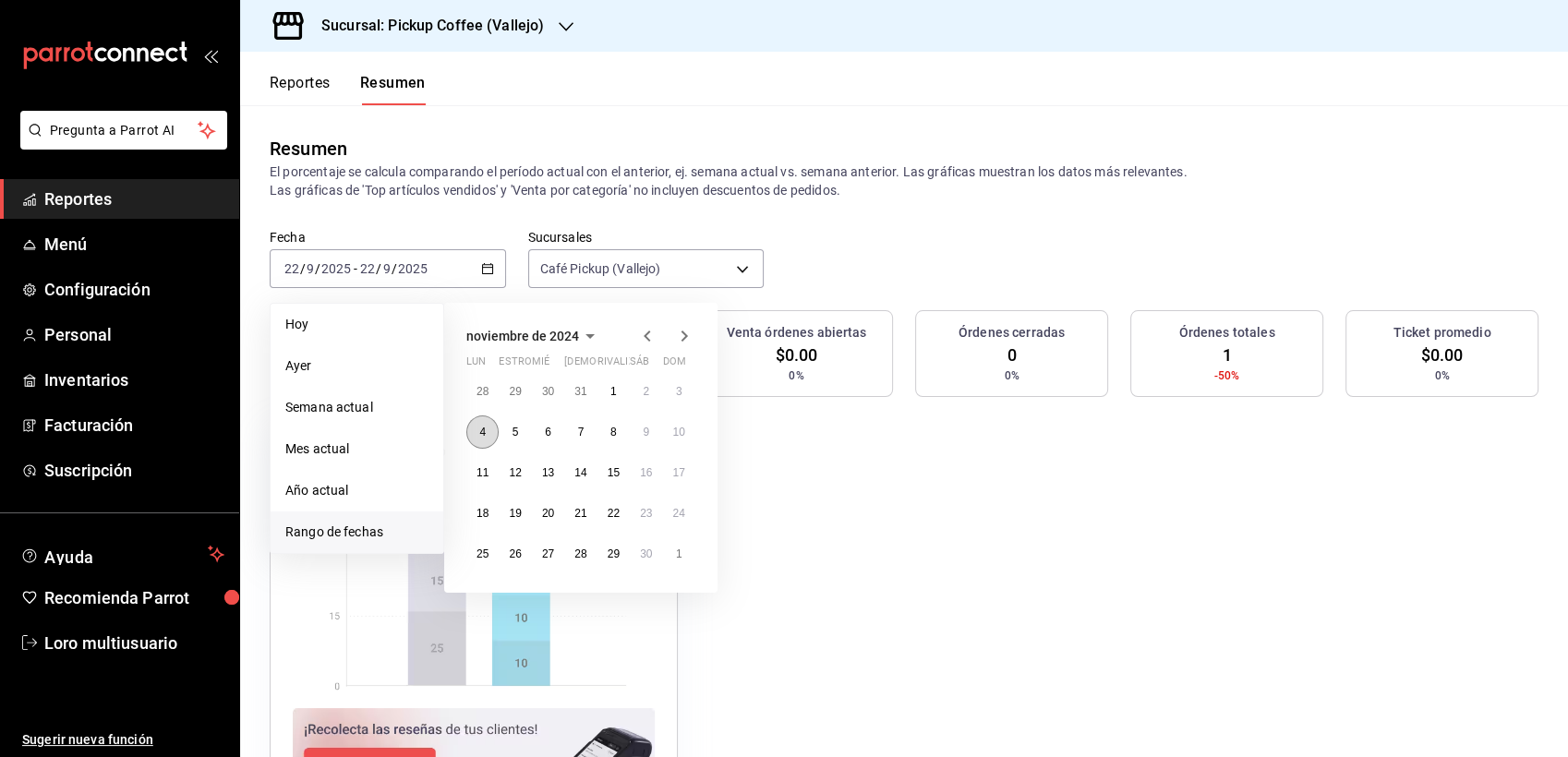
click at [484, 423] on button "4" at bounding box center [482, 432] width 32 height 33
